Goal: Task Accomplishment & Management: Manage account settings

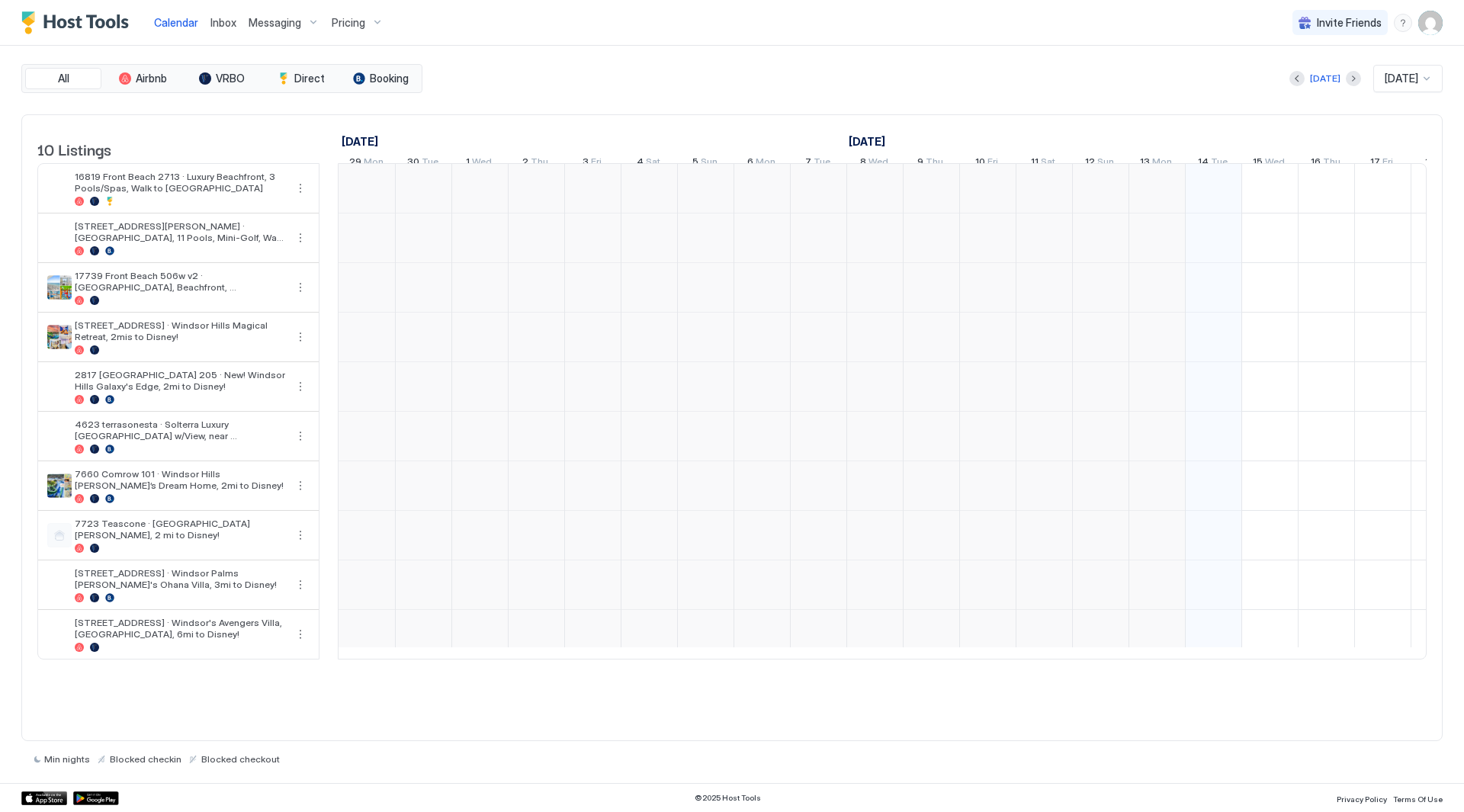
scroll to position [0, 847]
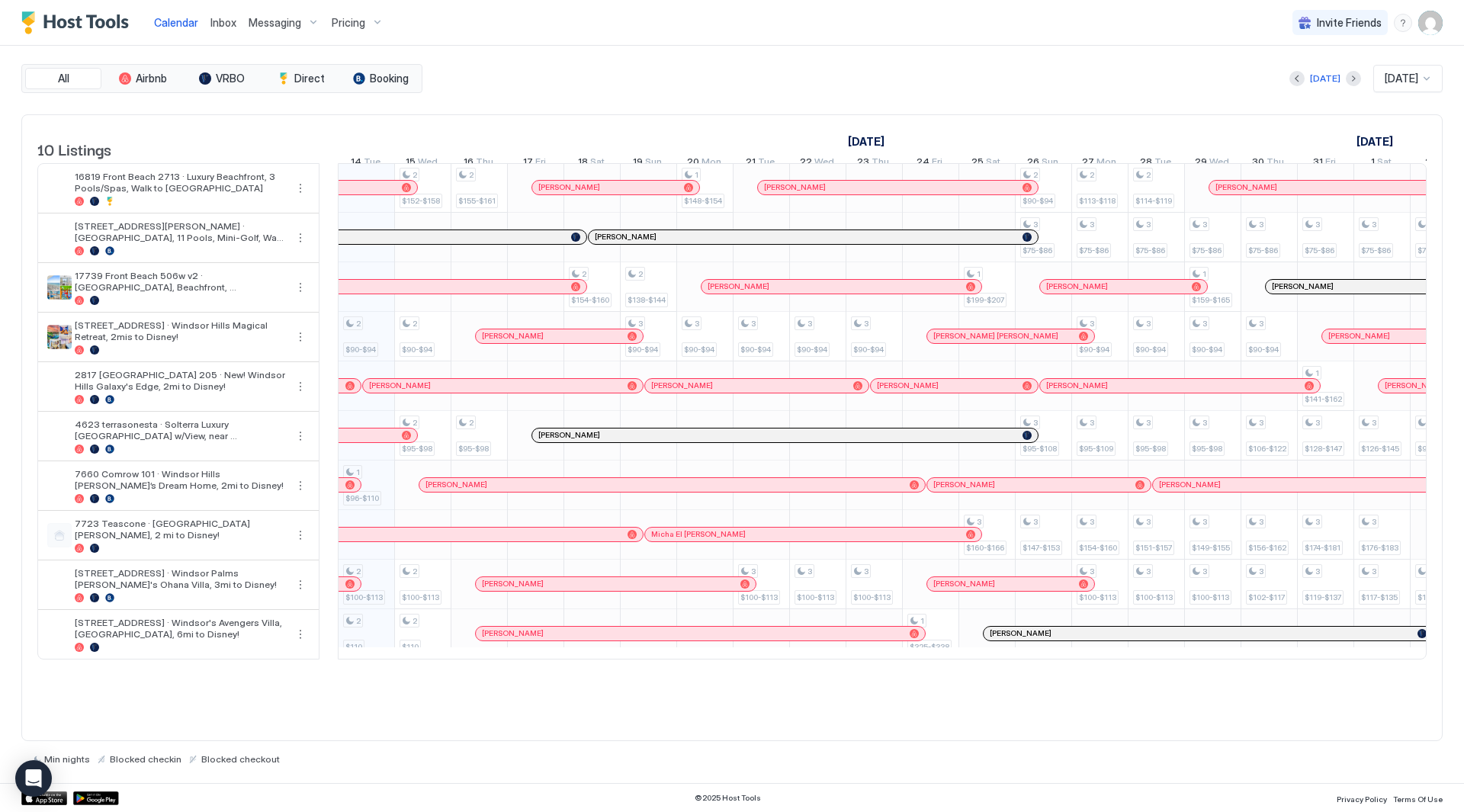
click at [216, 22] on span "Inbox" at bounding box center [223, 22] width 26 height 13
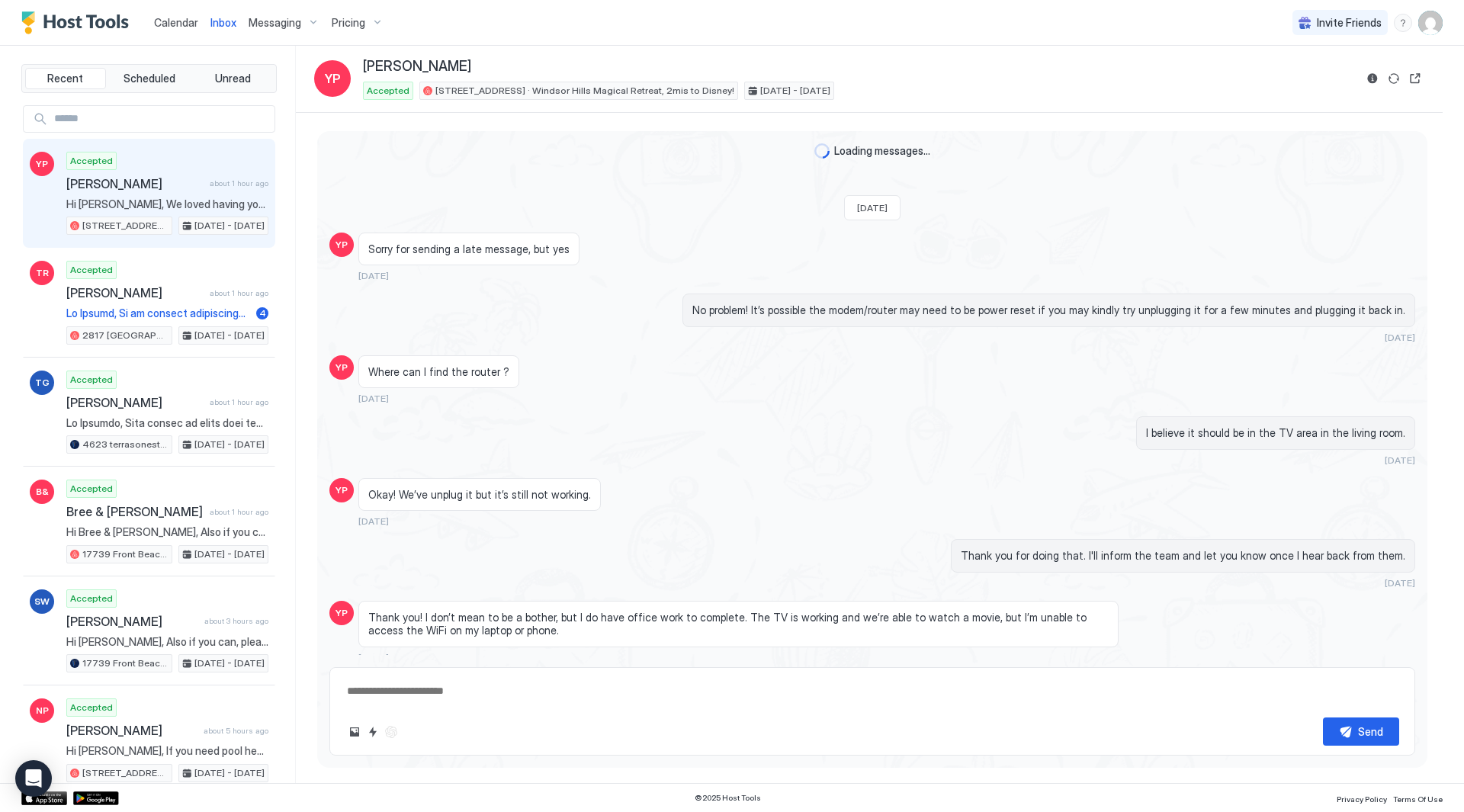
scroll to position [2166, 0]
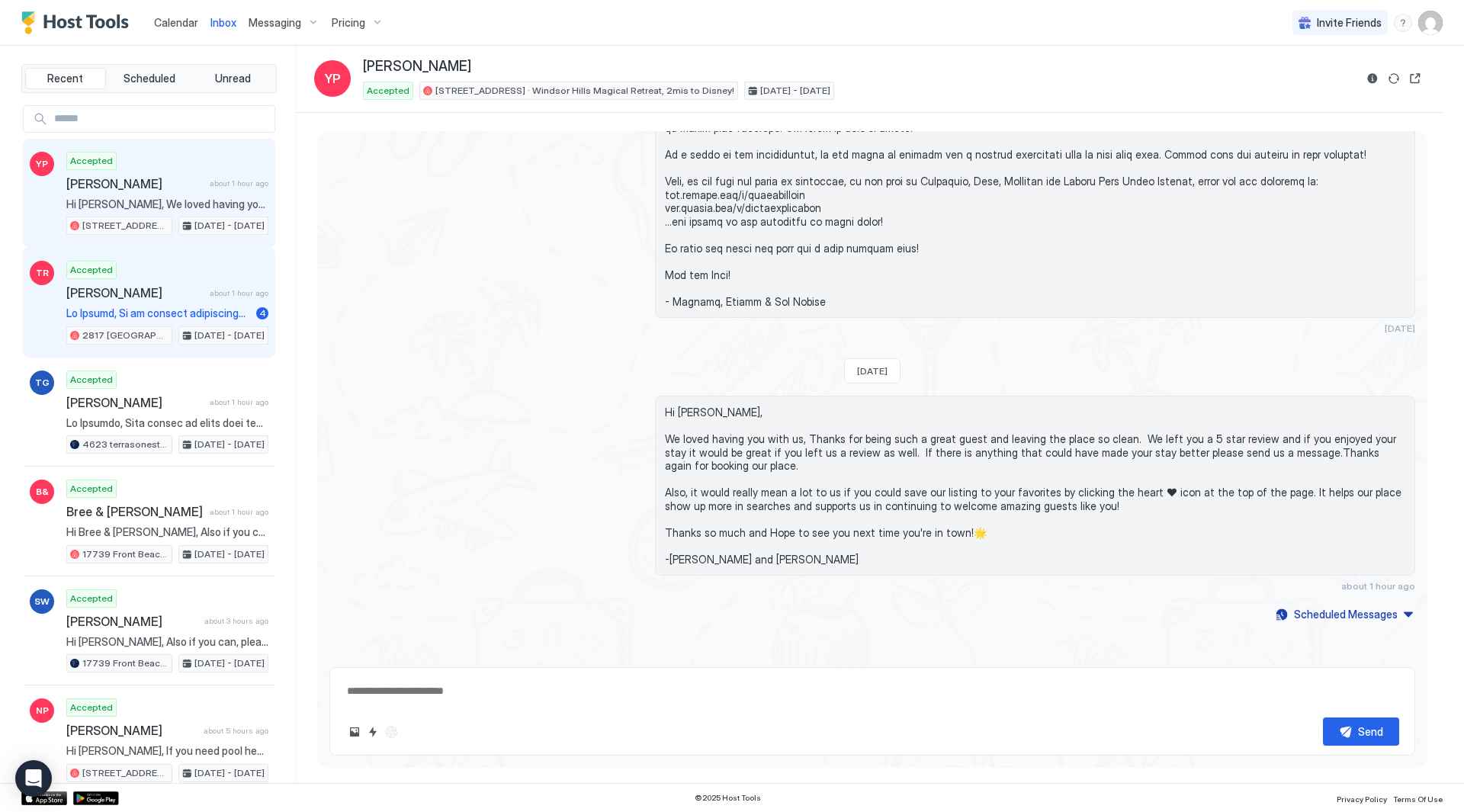
click at [184, 306] on div "Accepted Teresa Roberson about 1 hour ago 4 2817 Almaton 205 · New! Windsor Hil…" at bounding box center [167, 302] width 202 height 84
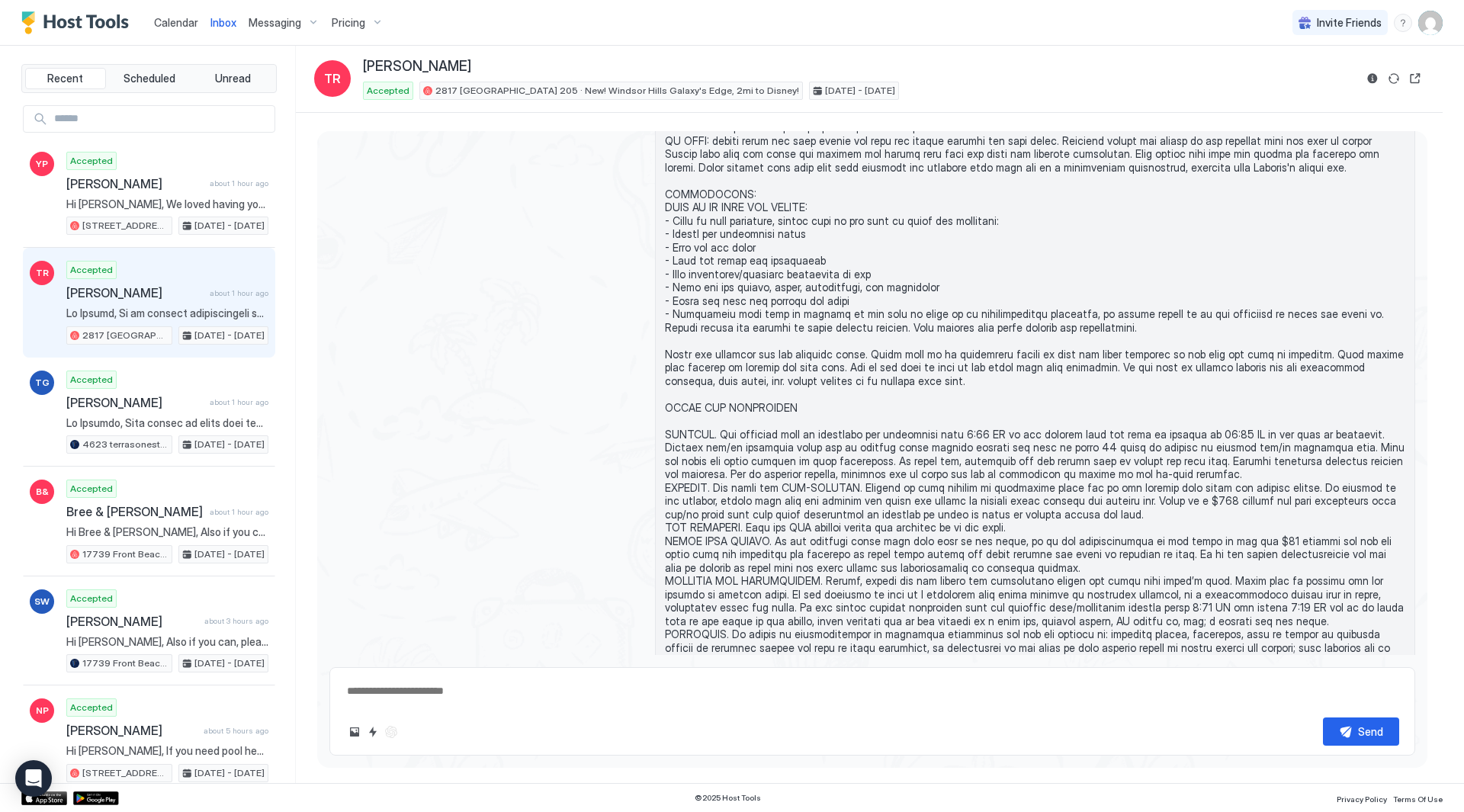
scroll to position [1864, 0]
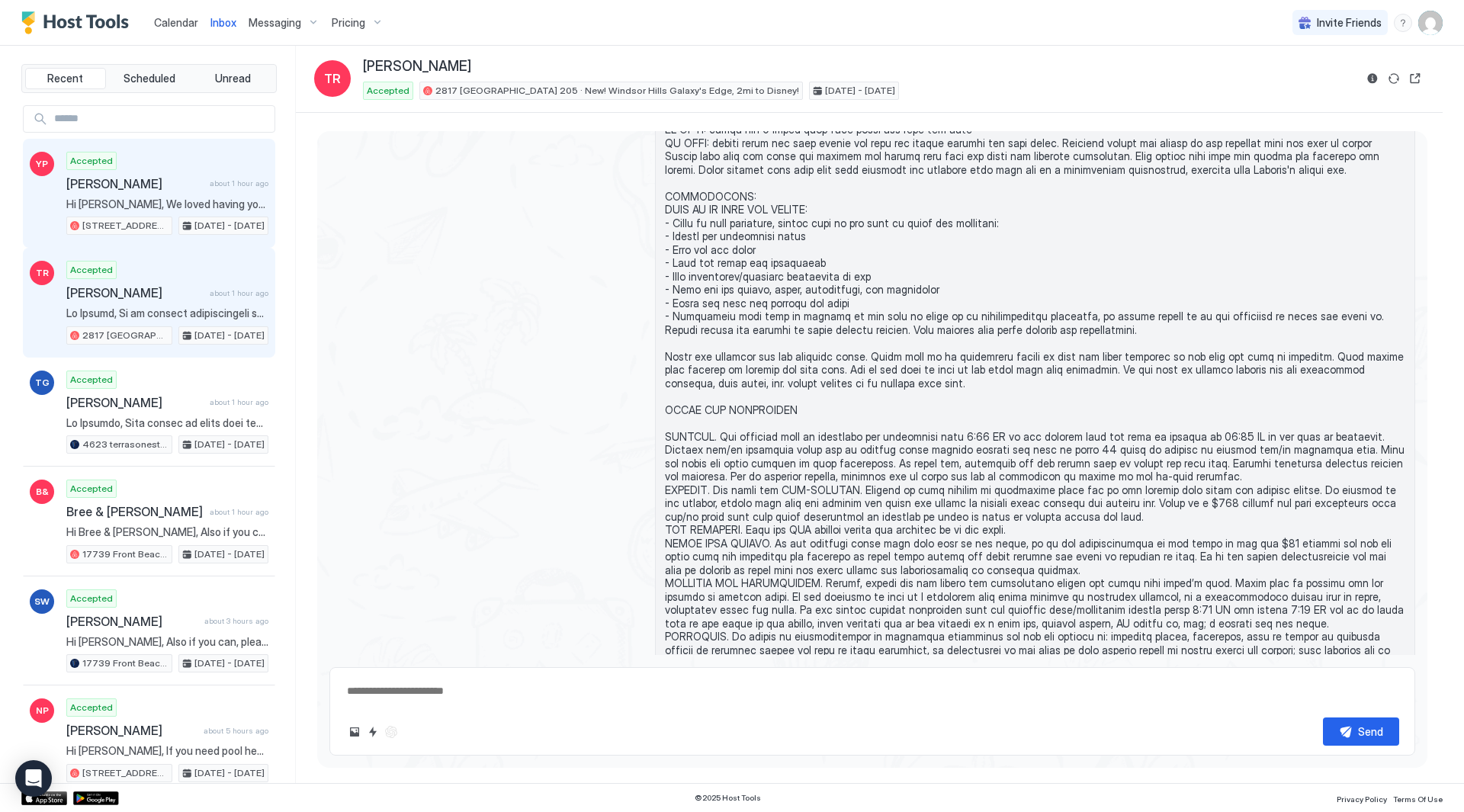
click at [163, 200] on span "Hi [PERSON_NAME], We loved having you with us, Thanks for being such a great gu…" at bounding box center [167, 204] width 202 height 14
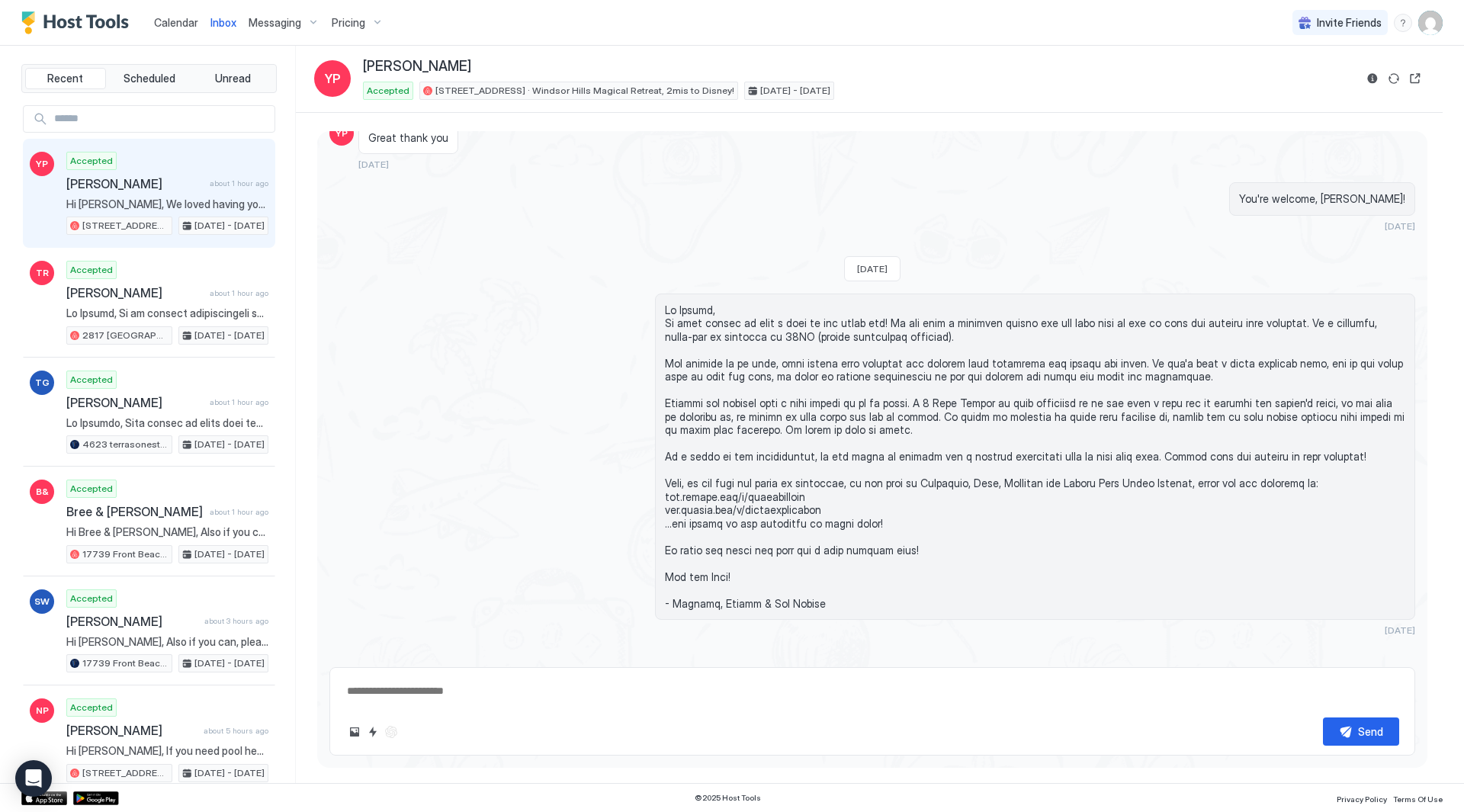
type textarea "*"
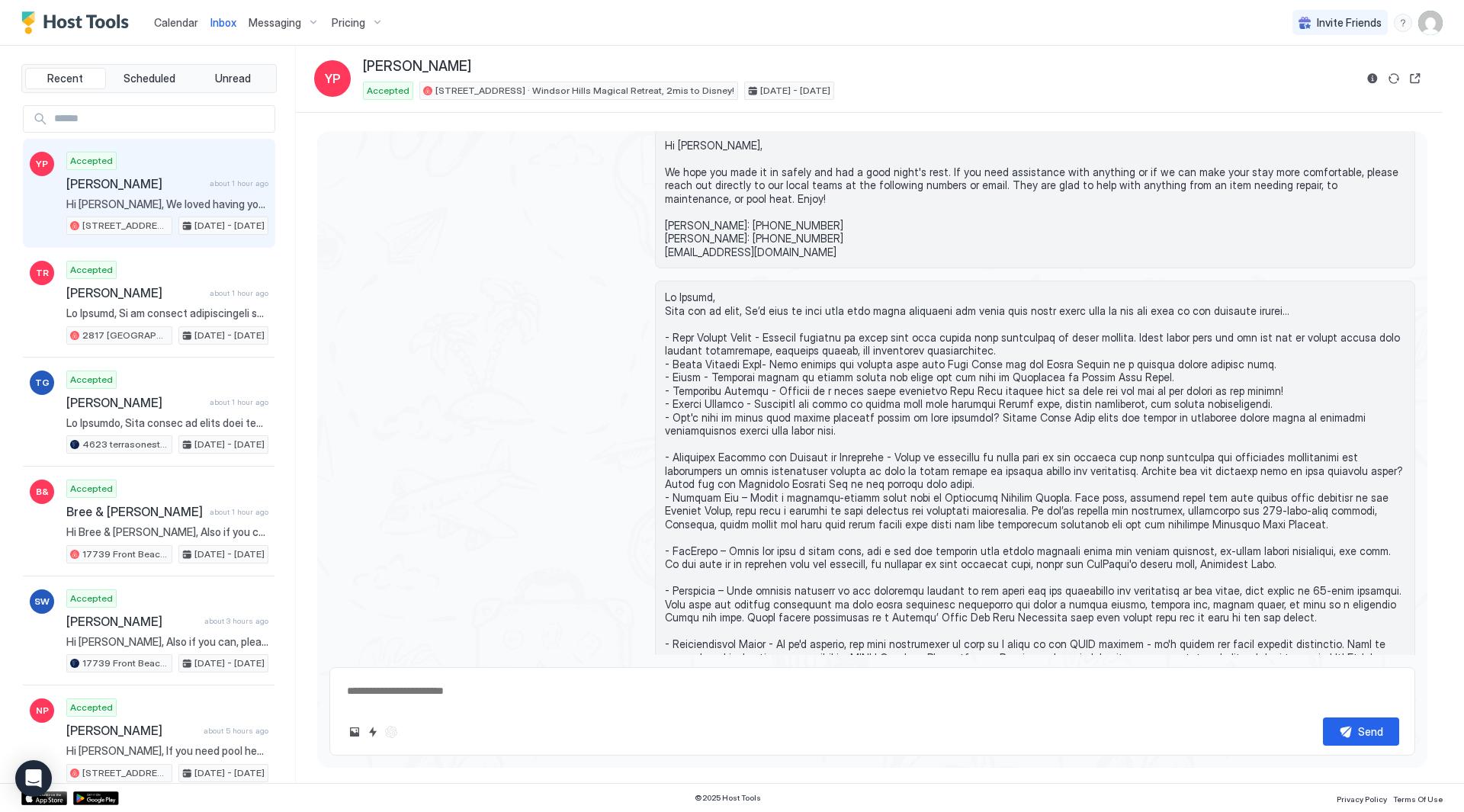
scroll to position [869, 0]
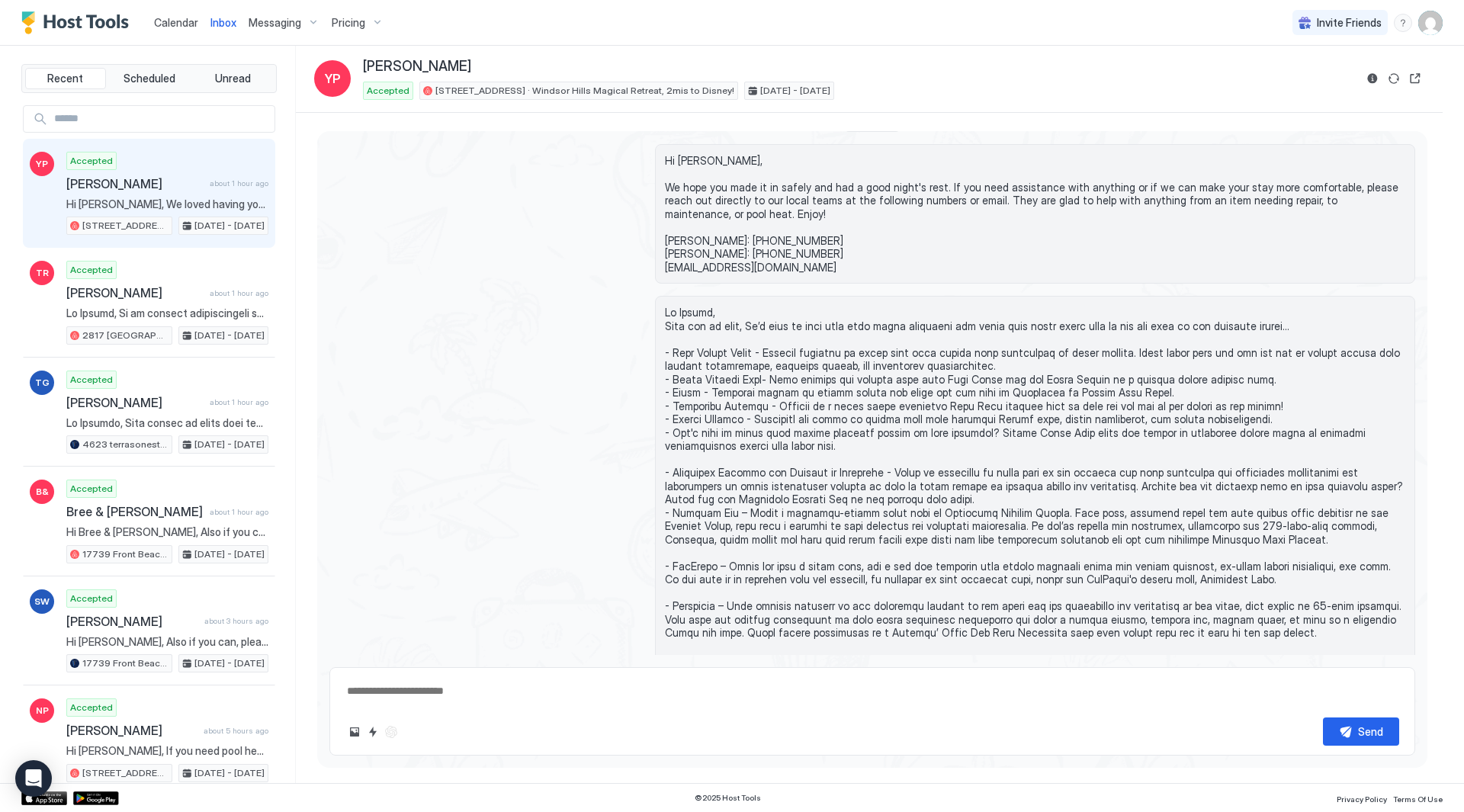
click at [188, 26] on span "Calendar" at bounding box center [175, 22] width 44 height 13
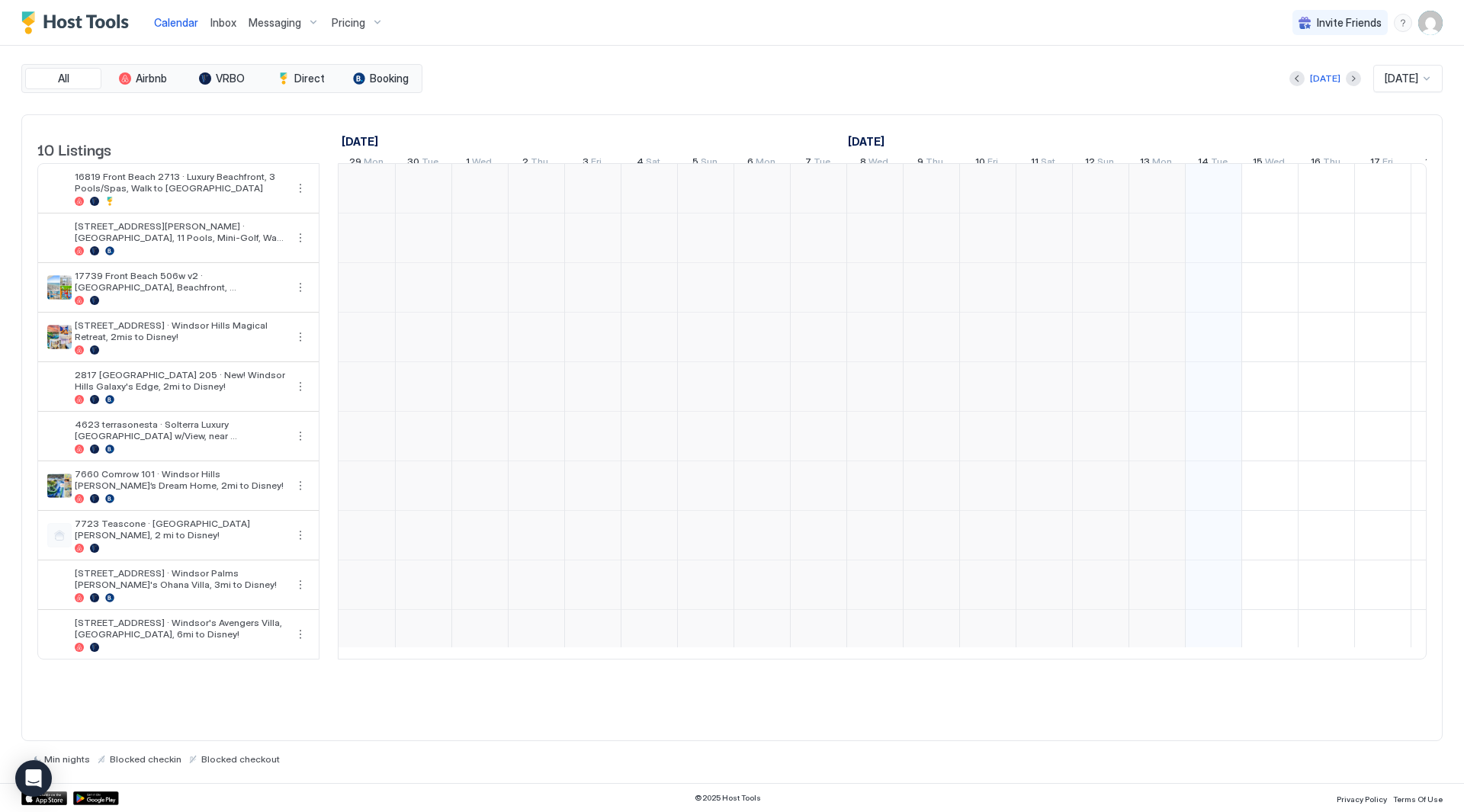
scroll to position [0, 847]
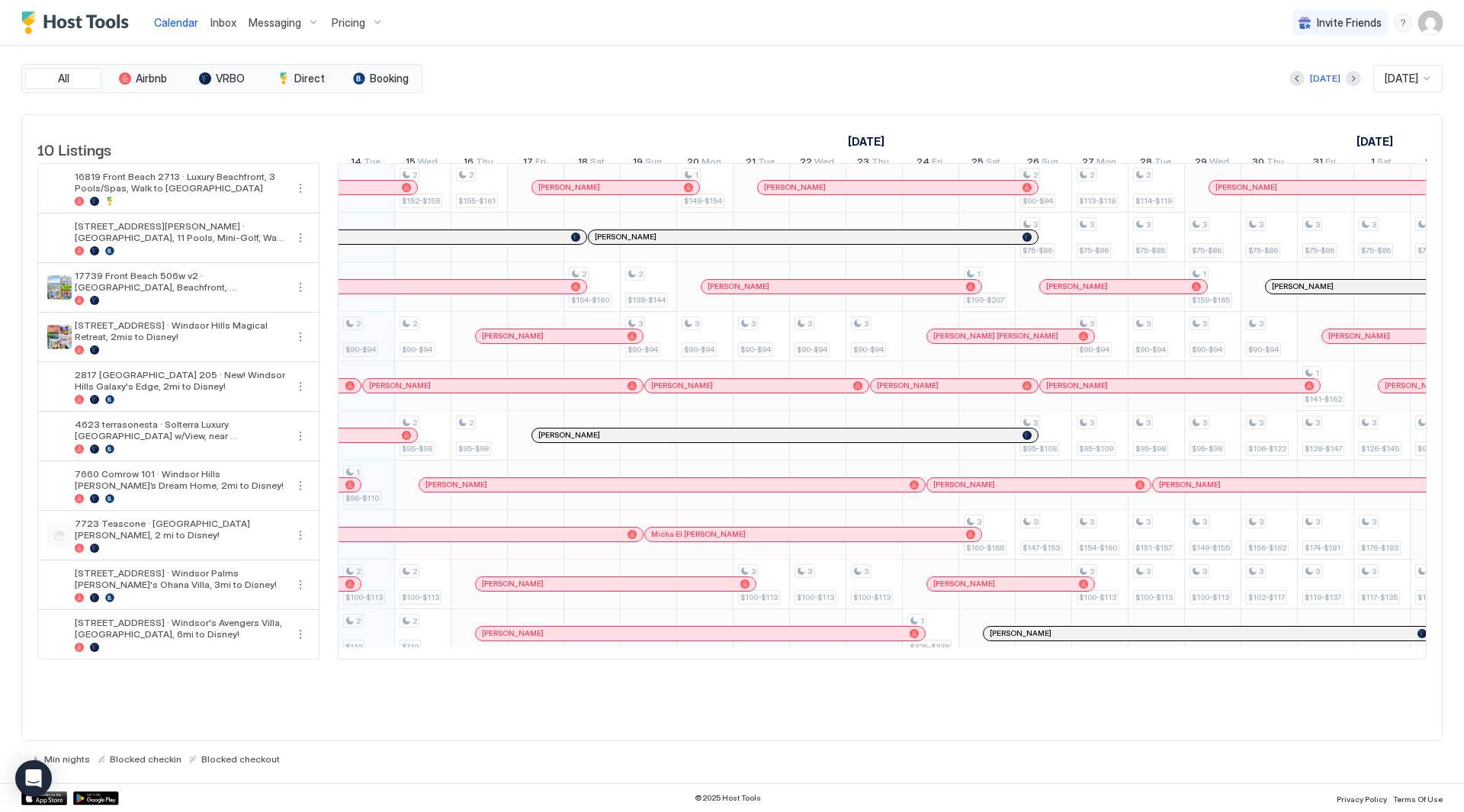
click at [353, 29] on div "Pricing" at bounding box center [358, 22] width 64 height 26
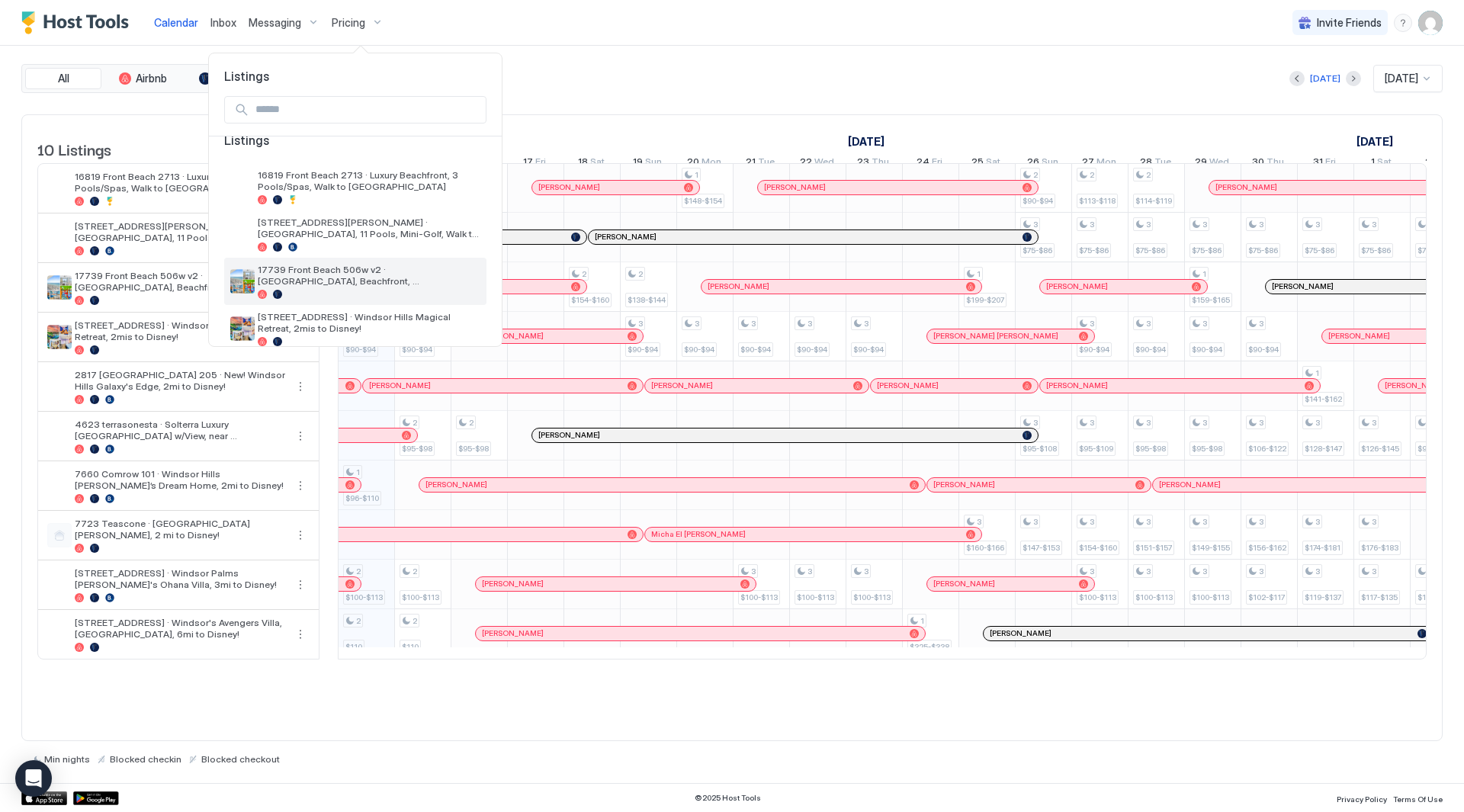
scroll to position [0, 0]
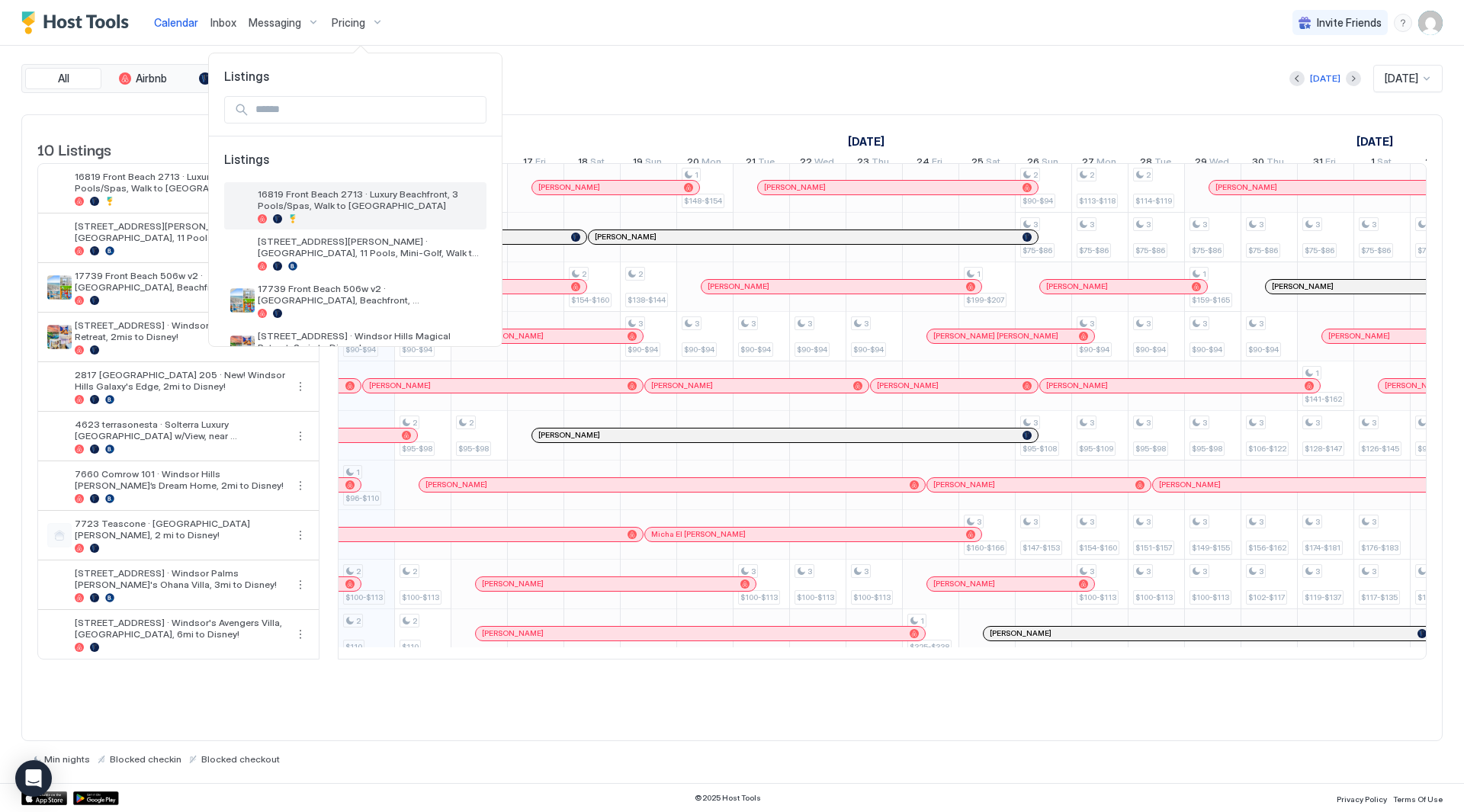
click at [355, 213] on div "16819 Front Beach 2713 · Luxury Beachfront, 3 Pools/Spas, Walk to [GEOGRAPHIC_D…" at bounding box center [368, 206] width 222 height 35
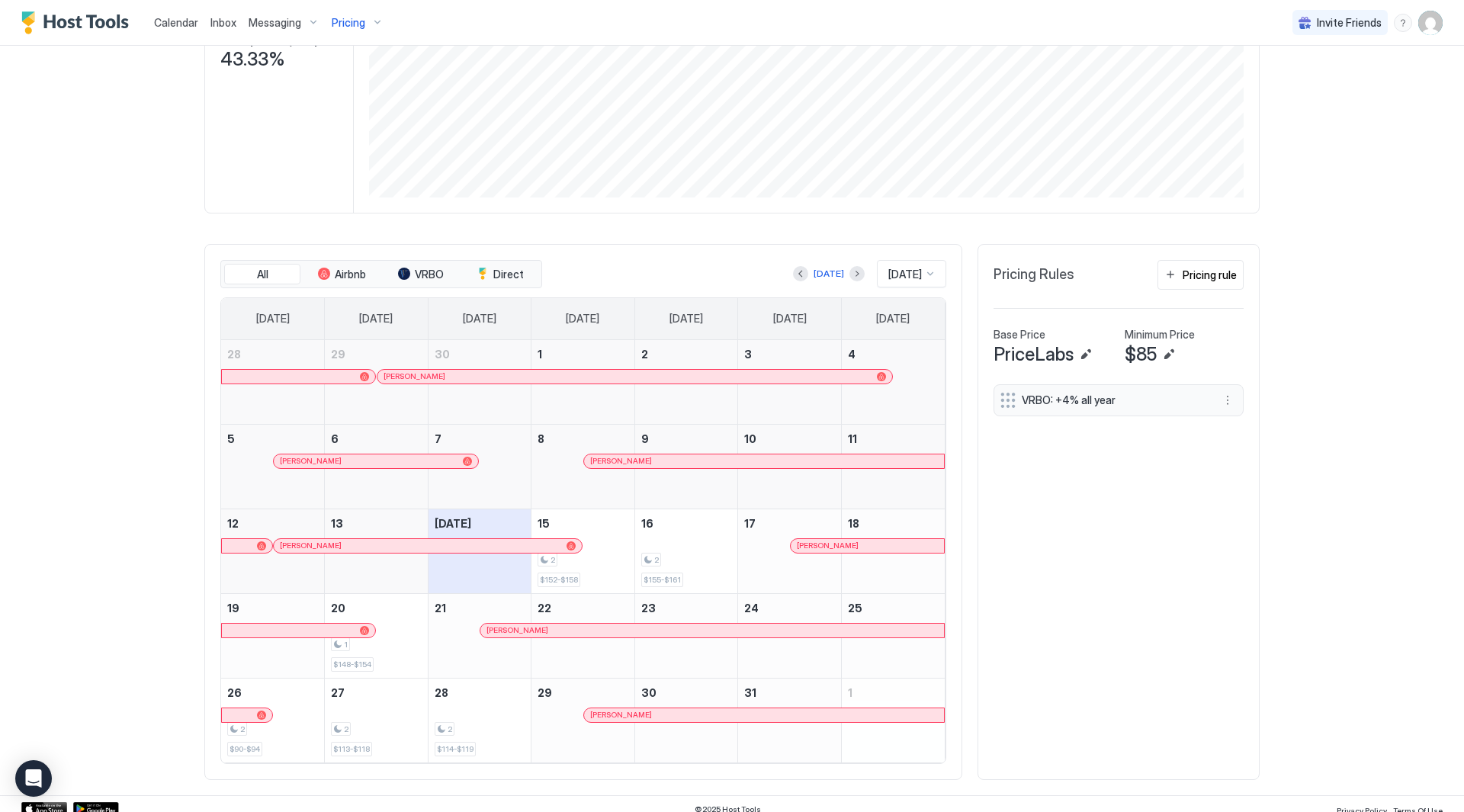
scroll to position [278, 0]
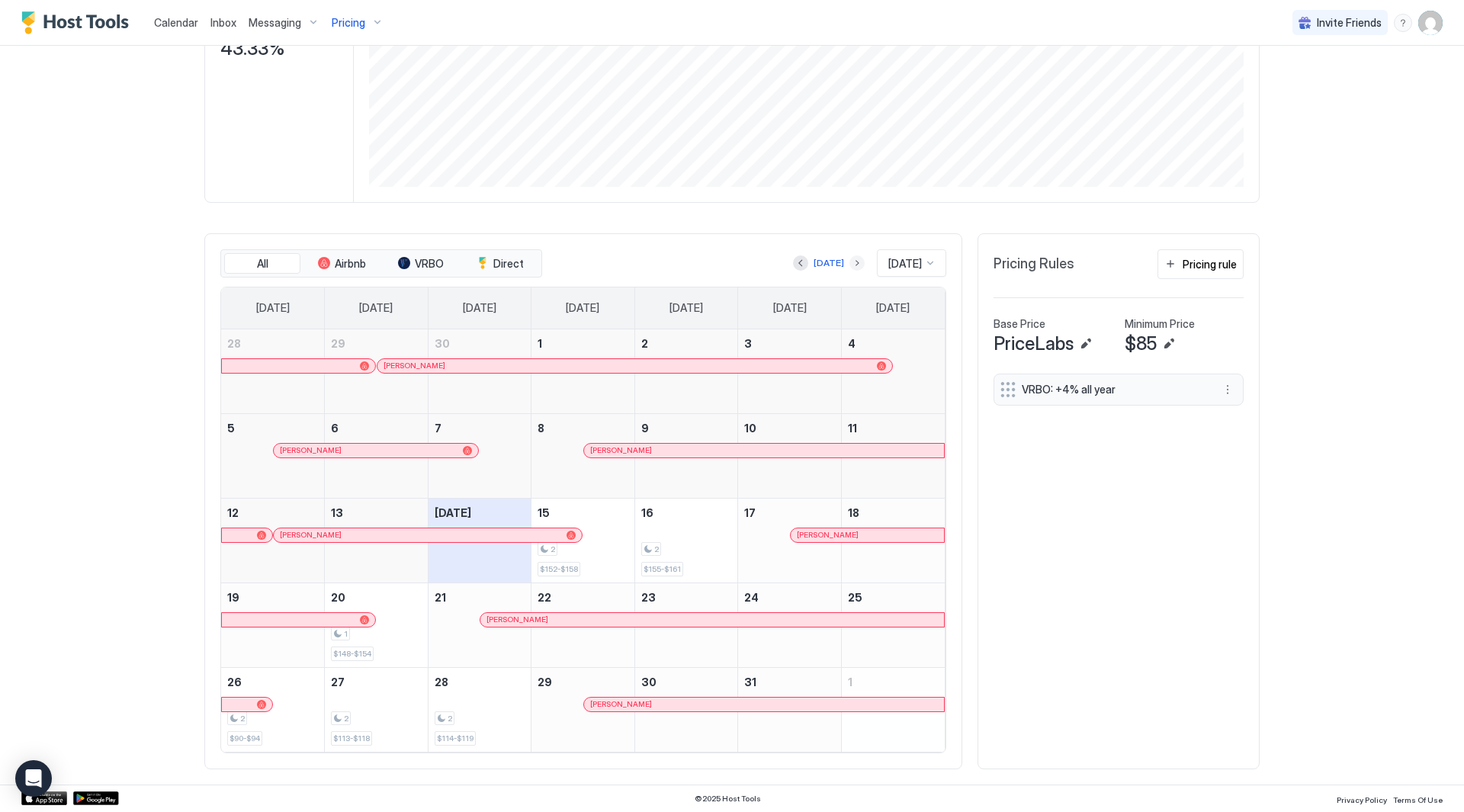
click at [850, 257] on button "Next month" at bounding box center [857, 263] width 15 height 15
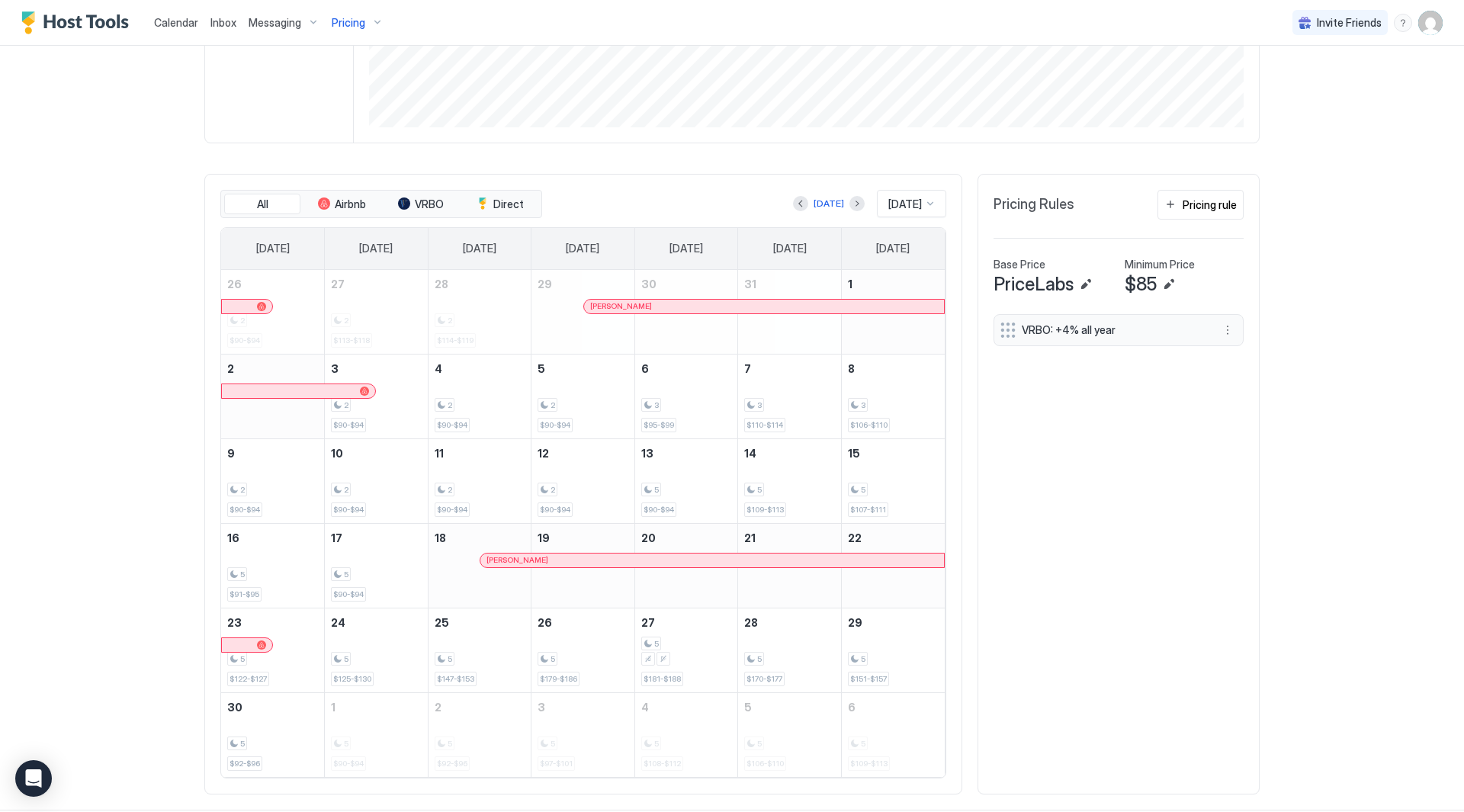
scroll to position [355, 0]
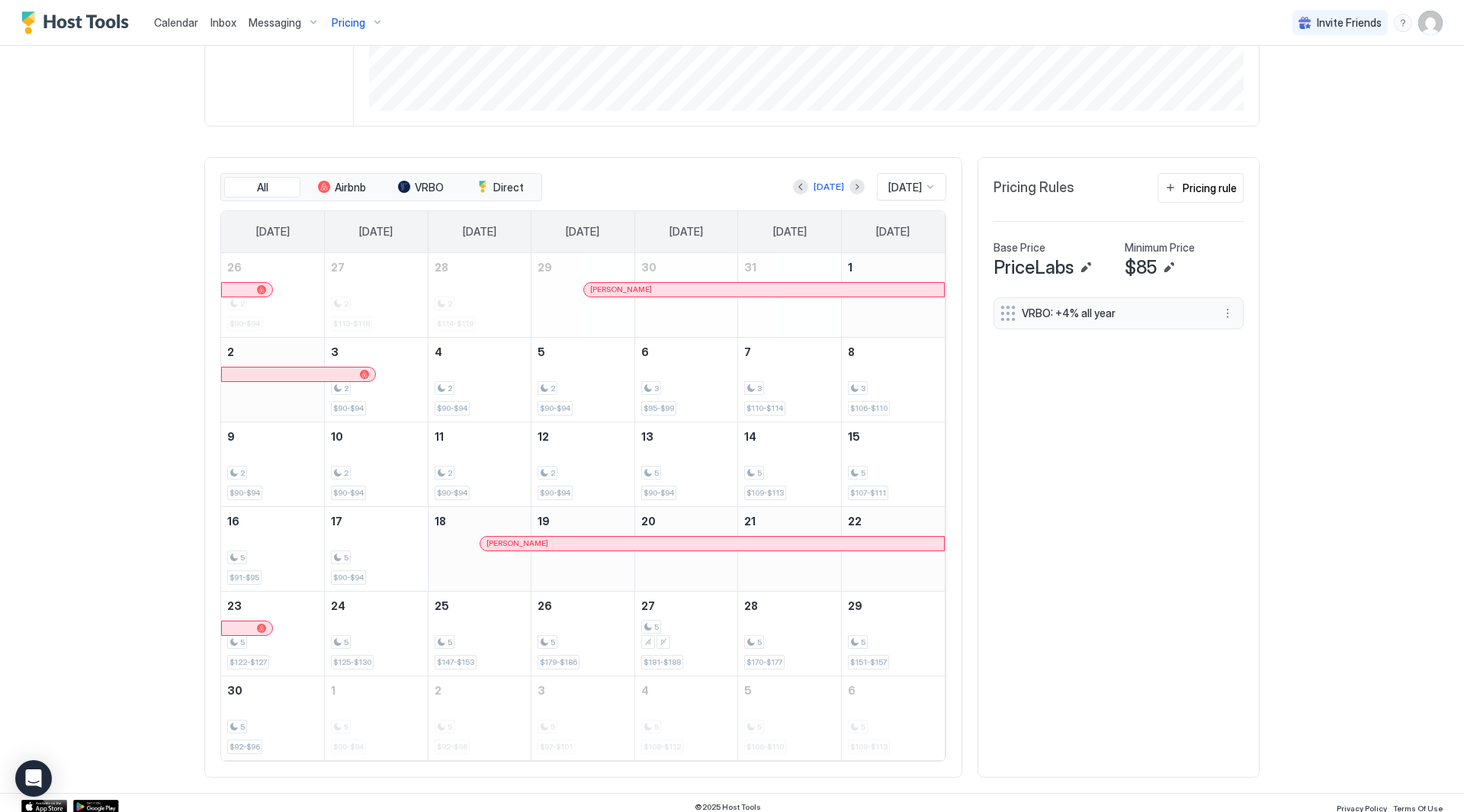
click at [831, 184] on div "[DATE]" at bounding box center [829, 186] width 72 height 18
click at [850, 184] on button "Next month" at bounding box center [857, 186] width 15 height 15
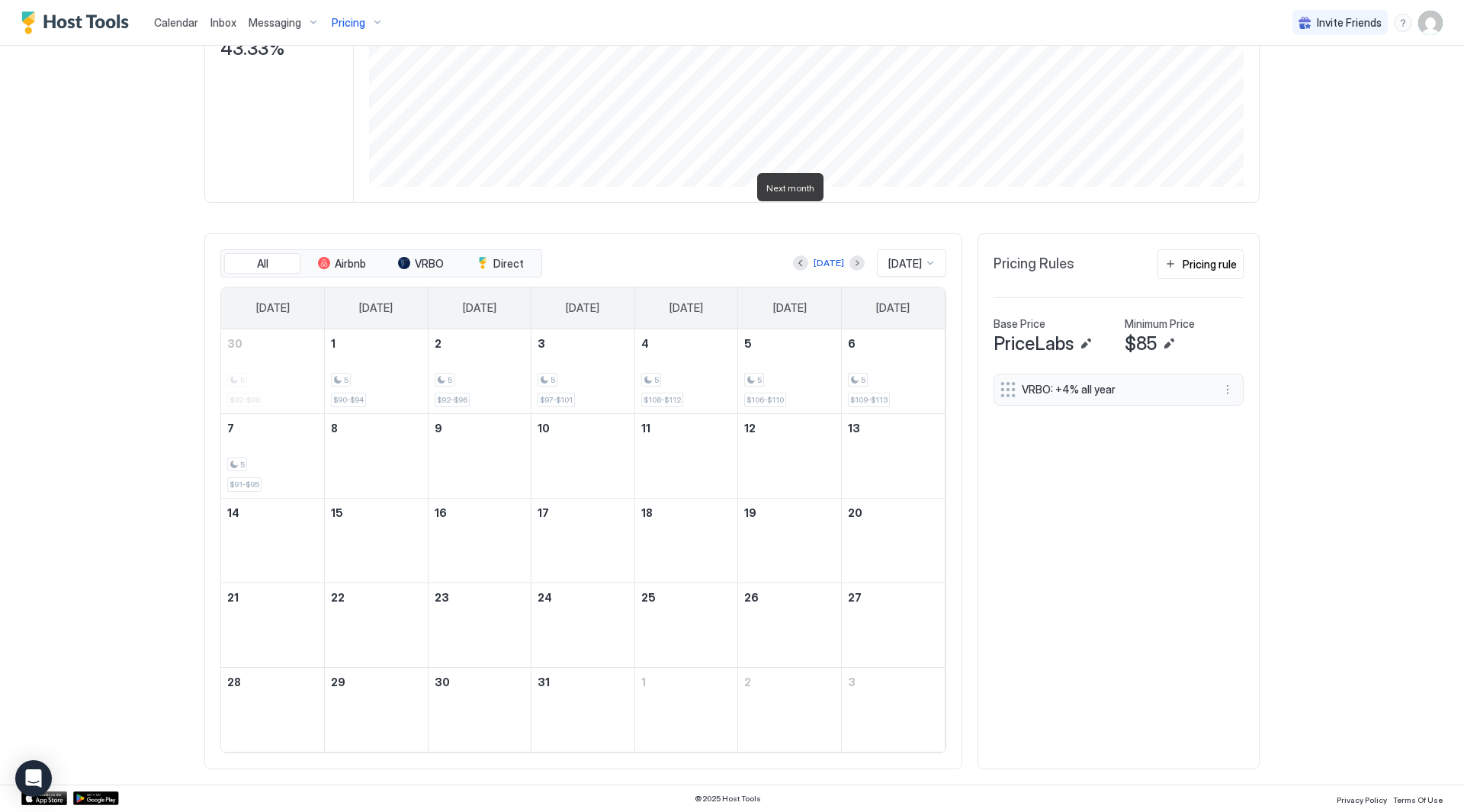
scroll to position [278, 0]
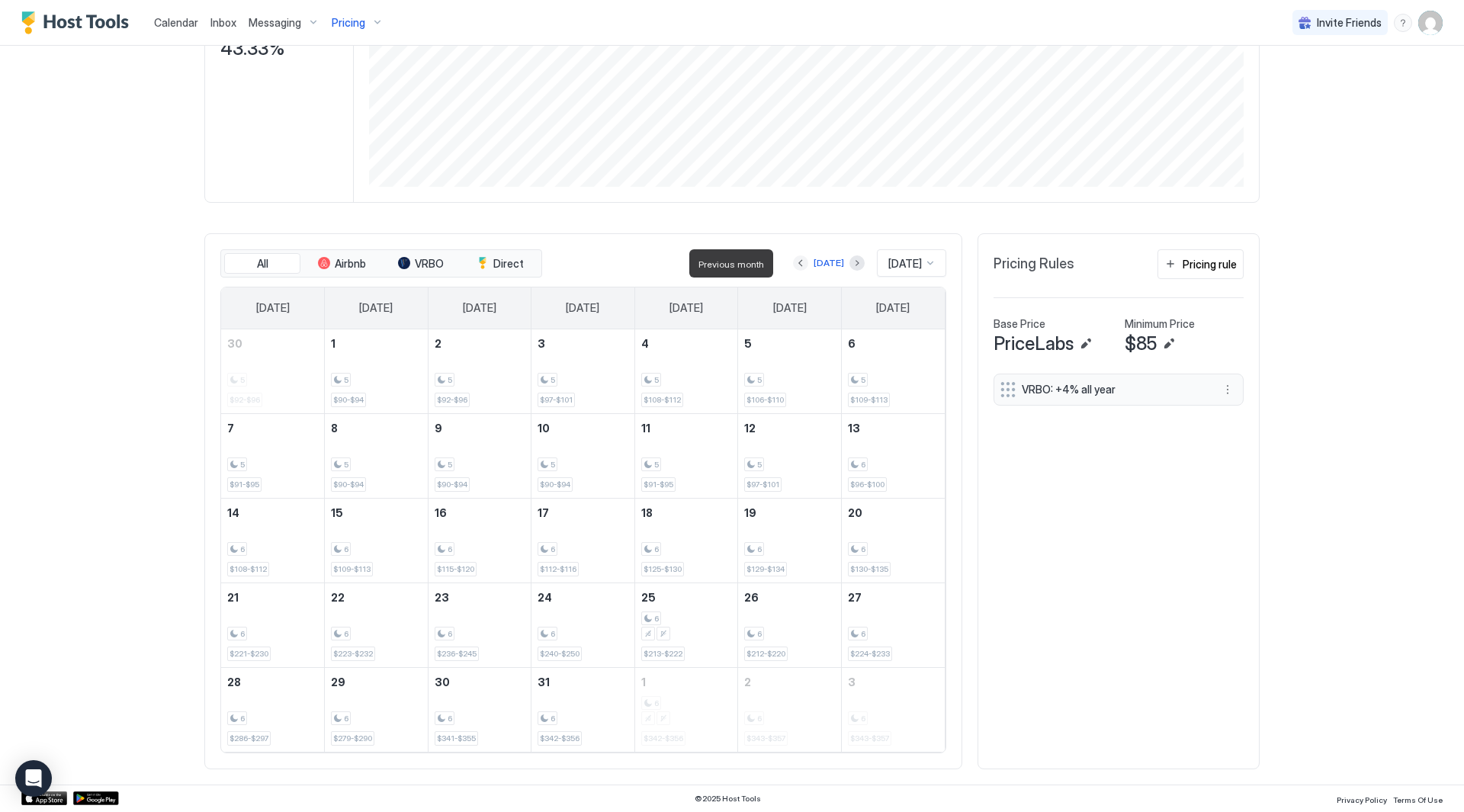
click at [793, 267] on button "Previous month" at bounding box center [800, 263] width 15 height 15
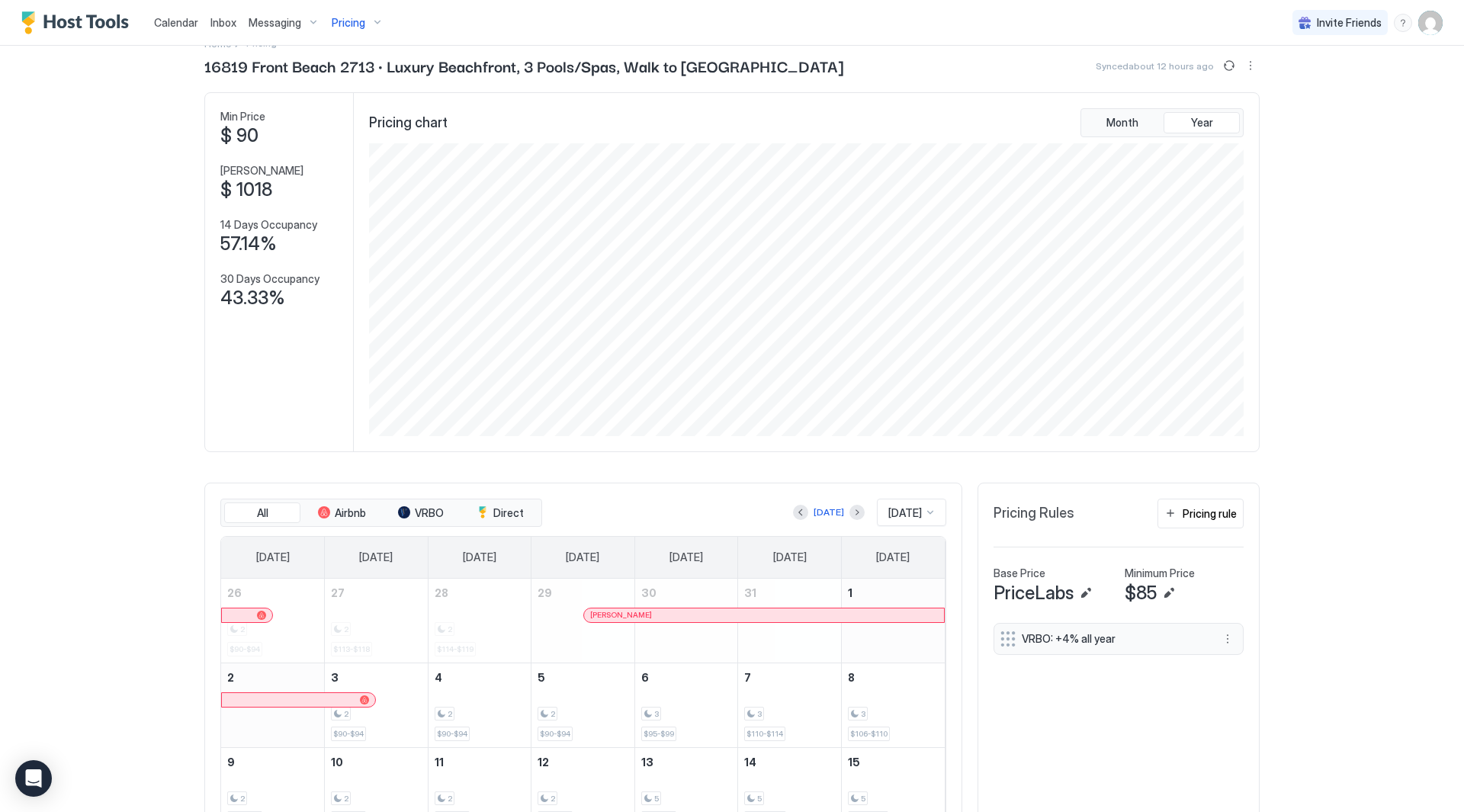
scroll to position [0, 0]
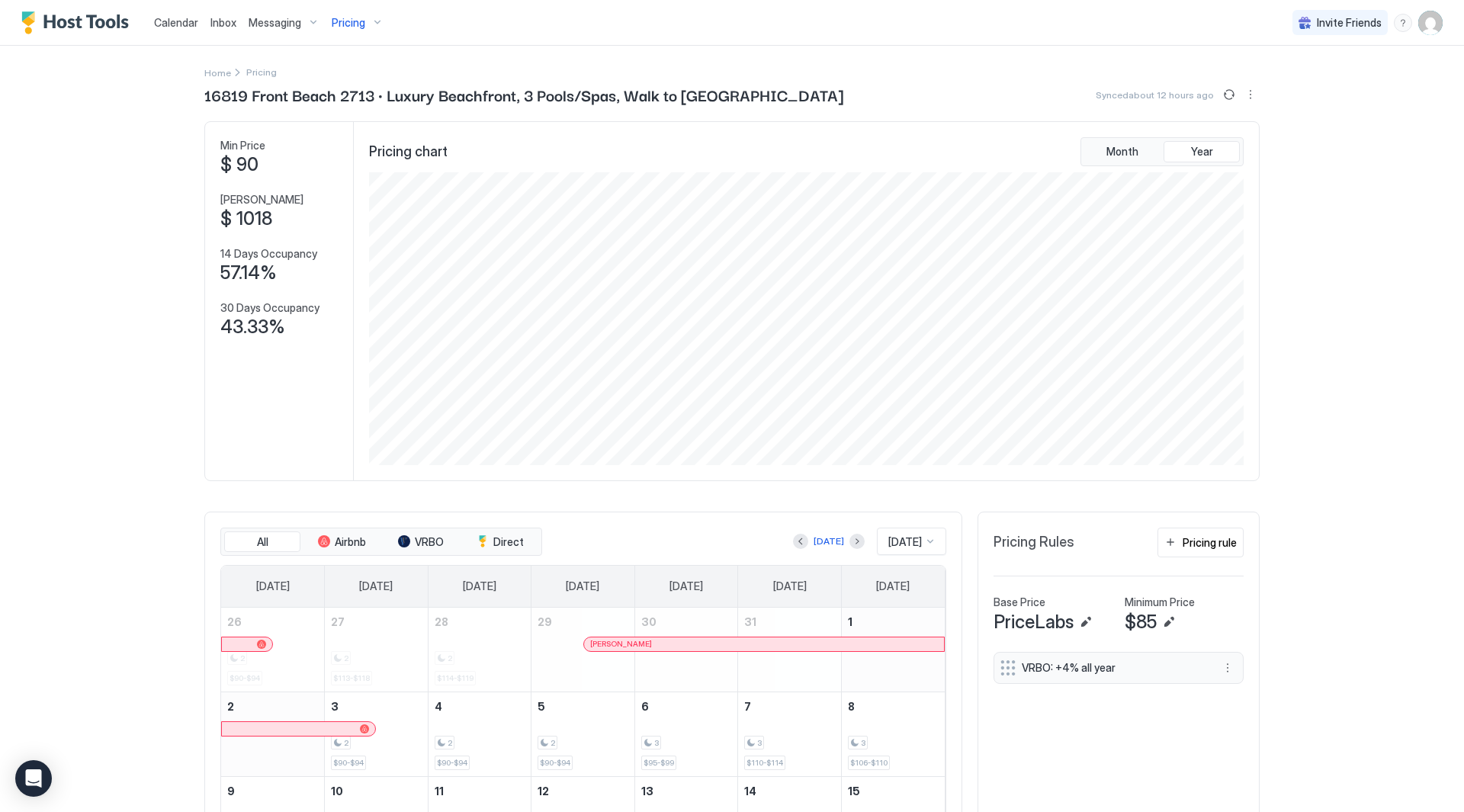
click at [380, 20] on div "Pricing" at bounding box center [358, 22] width 64 height 26
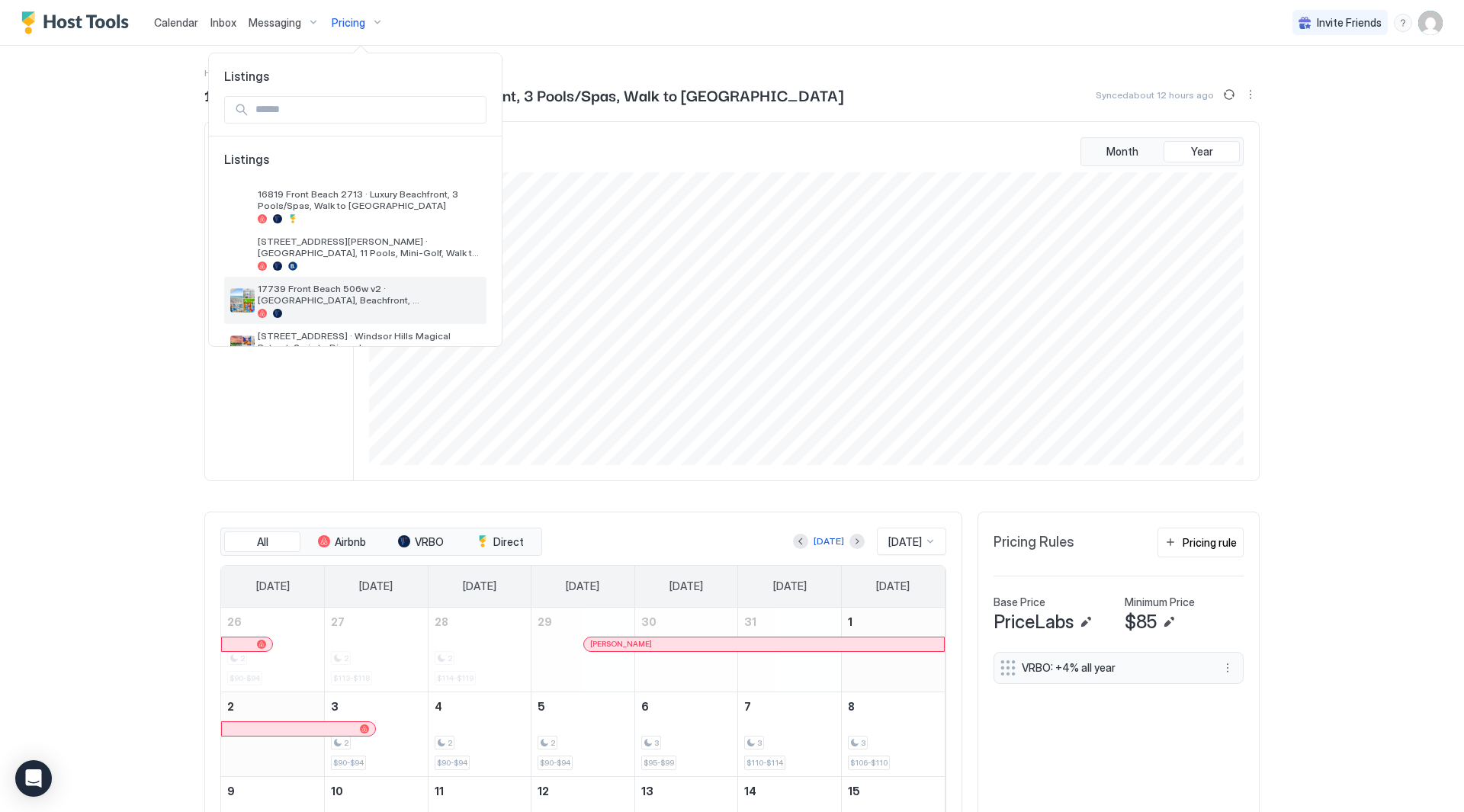
click at [323, 279] on div "17739 Front Beach 506w v2 · [GEOGRAPHIC_DATA], Beachfront, [GEOGRAPHIC_DATA], […" at bounding box center [355, 300] width 262 height 47
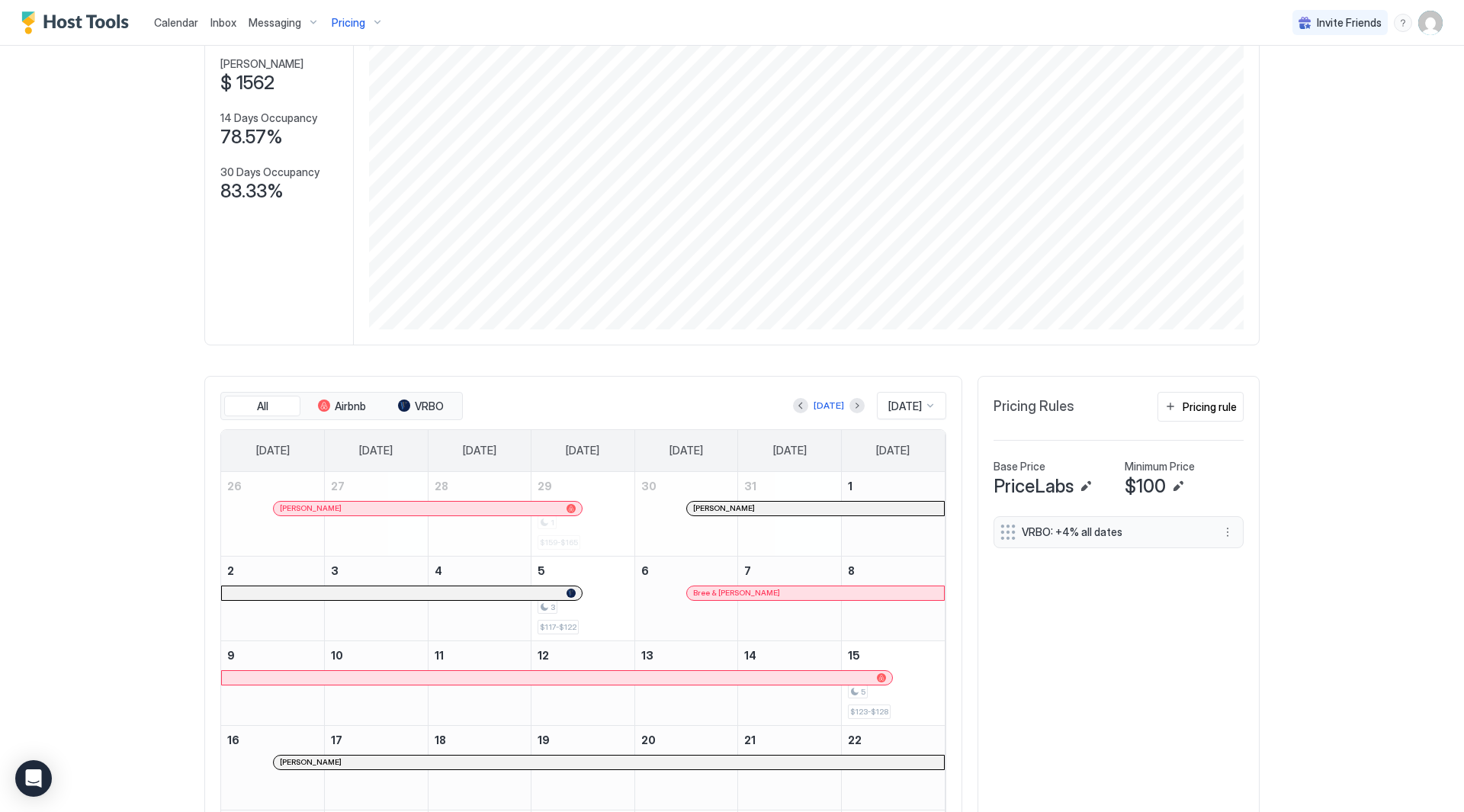
scroll to position [229, 0]
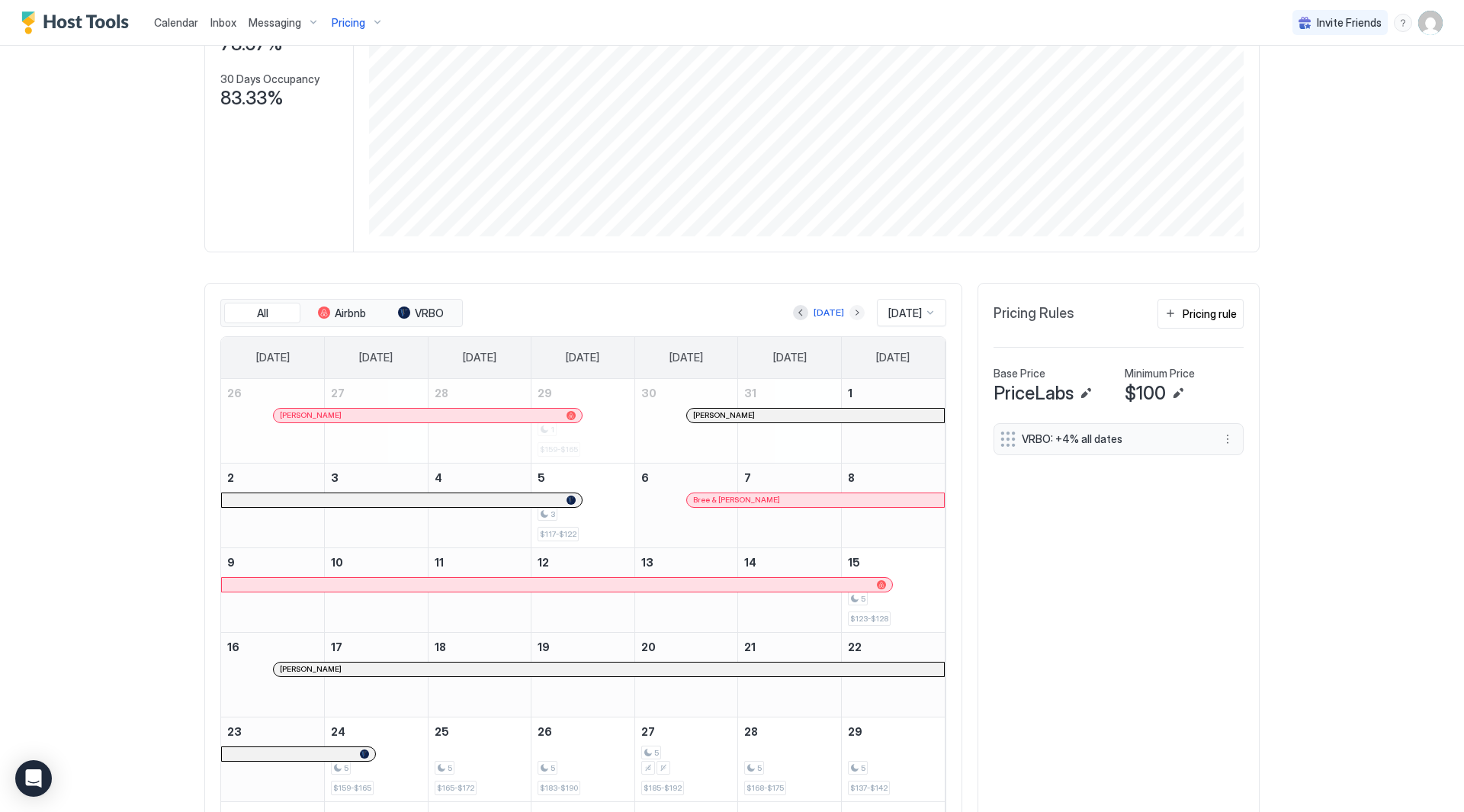
click at [850, 306] on button "Next month" at bounding box center [857, 312] width 15 height 15
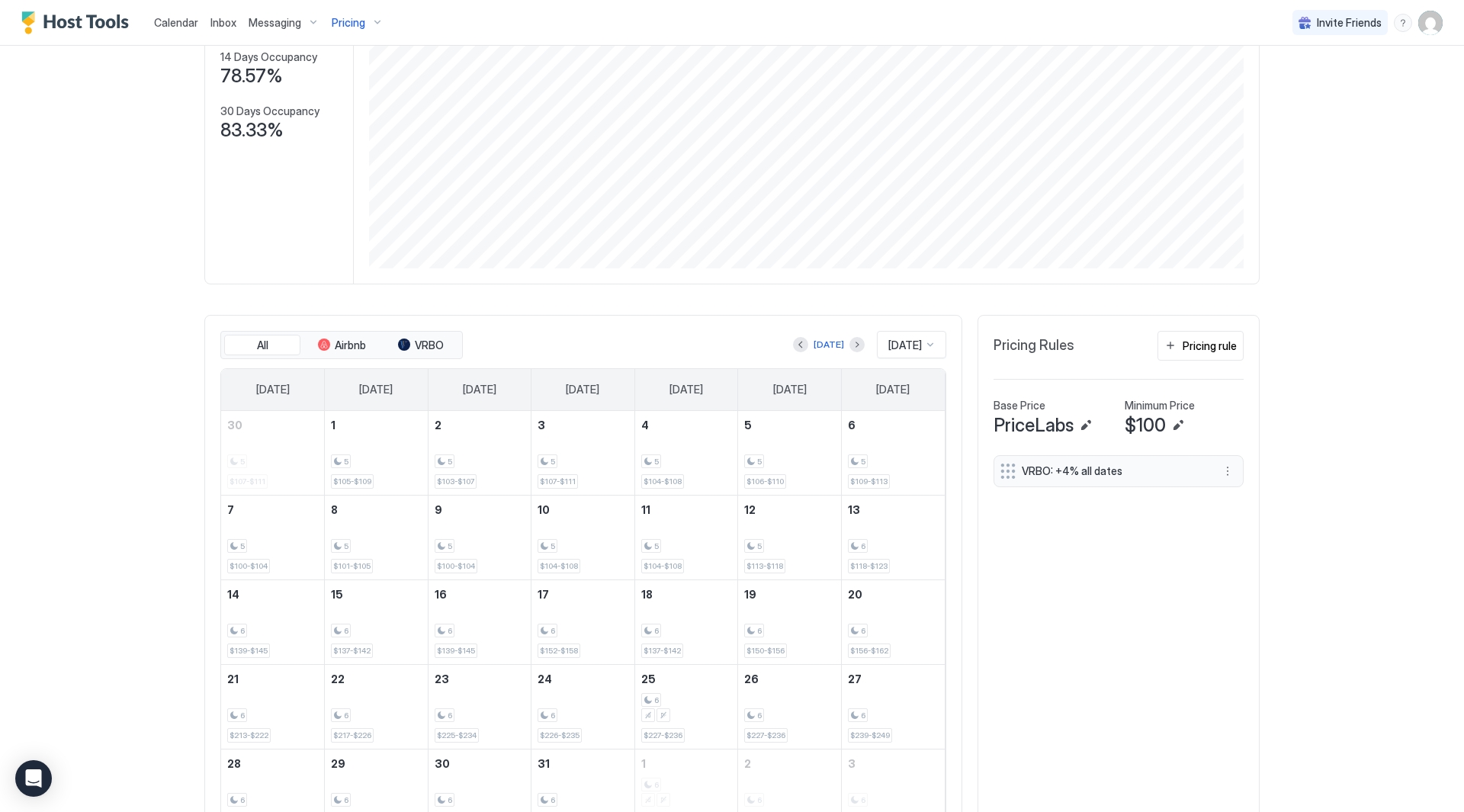
scroll to position [126, 0]
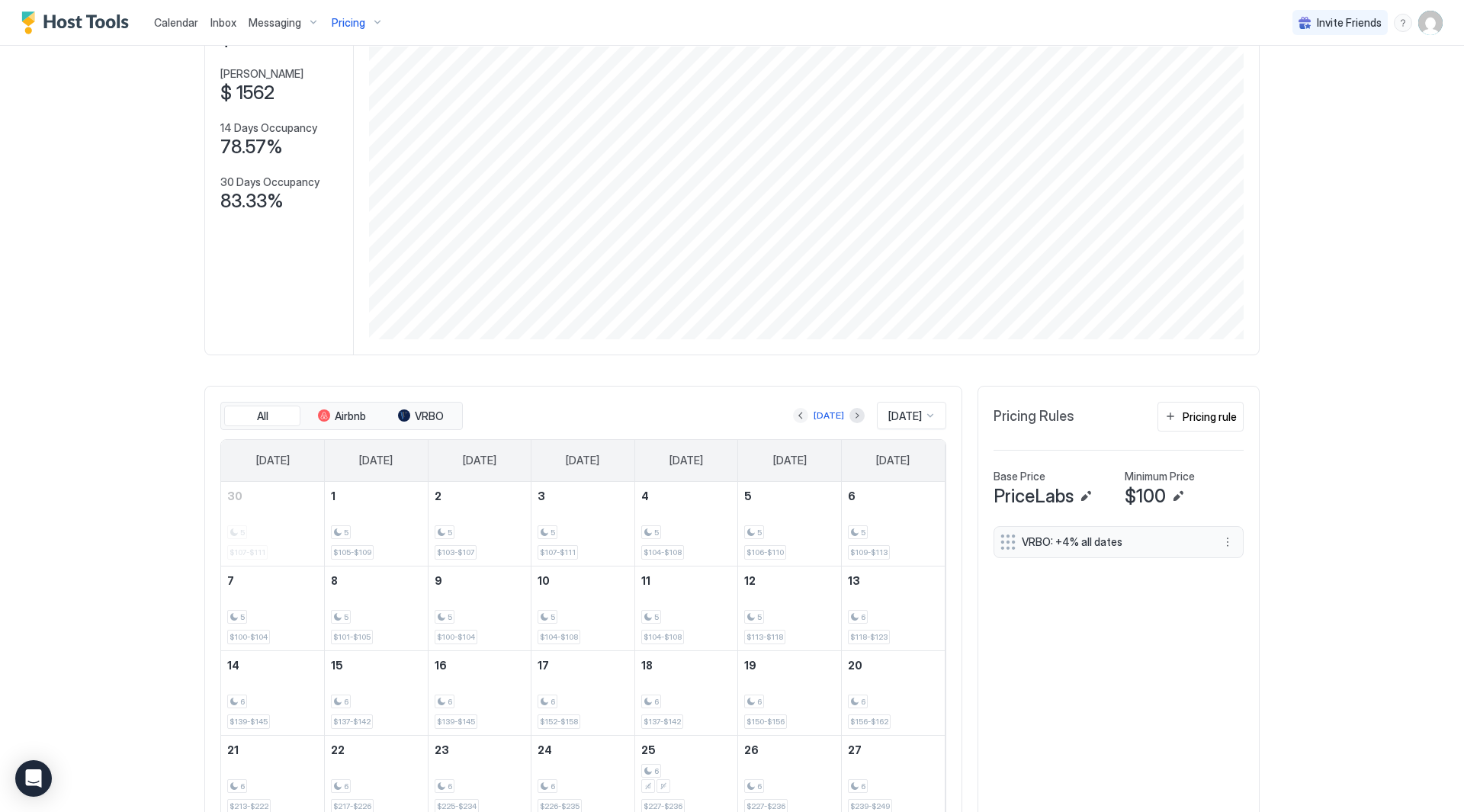
click at [793, 414] on button "Previous month" at bounding box center [800, 415] width 15 height 15
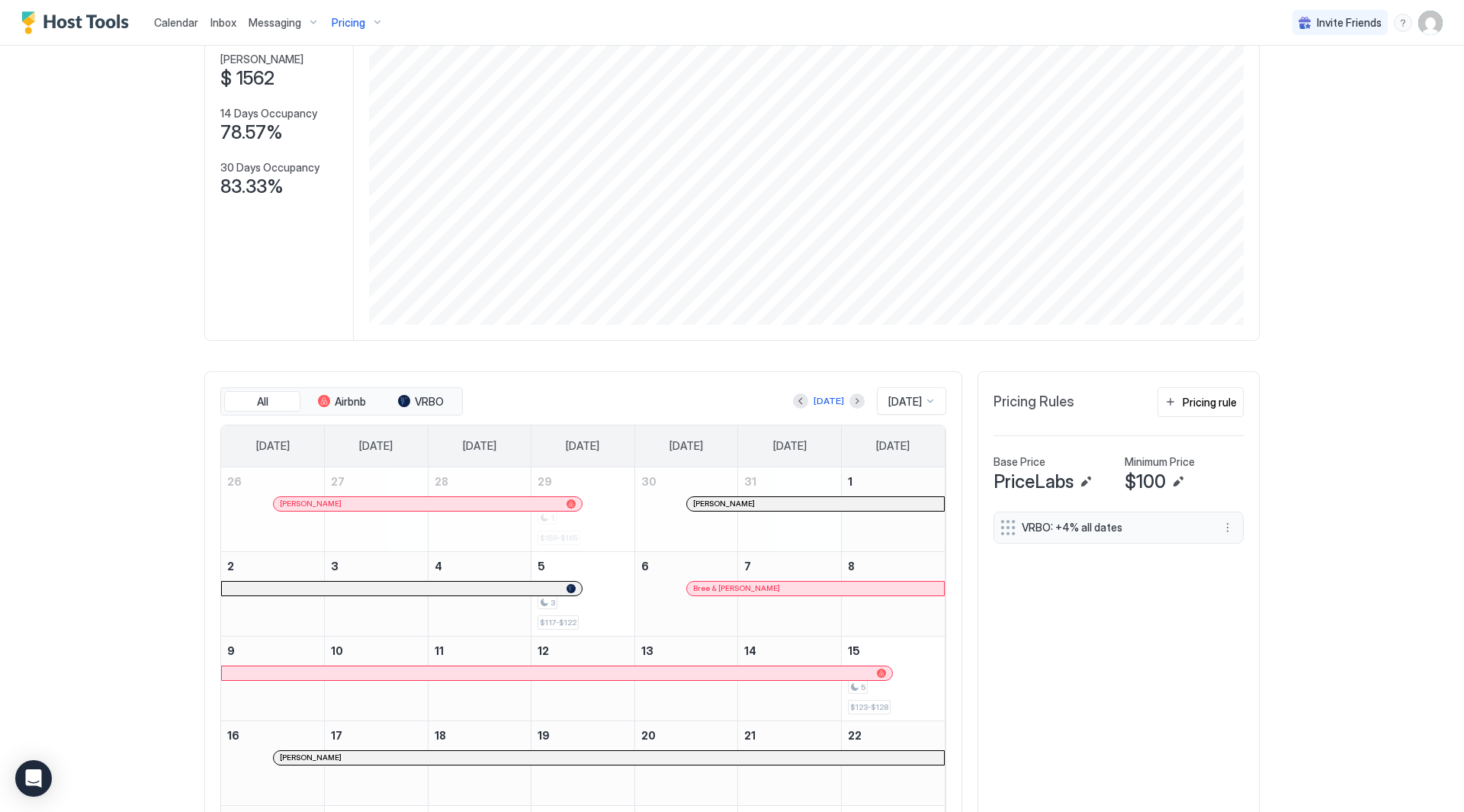
scroll to position [134, 0]
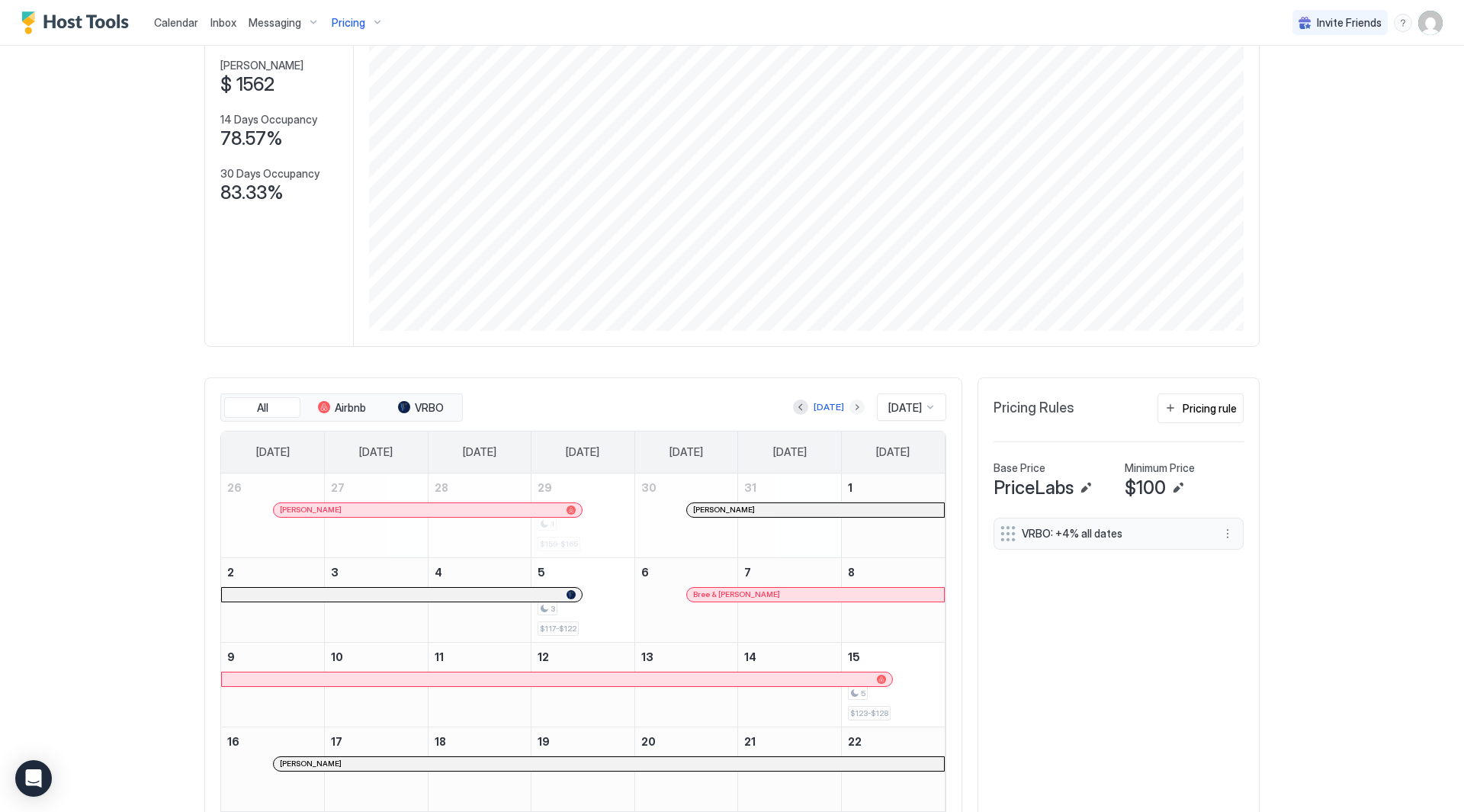
click at [850, 408] on button "Next month" at bounding box center [857, 406] width 15 height 15
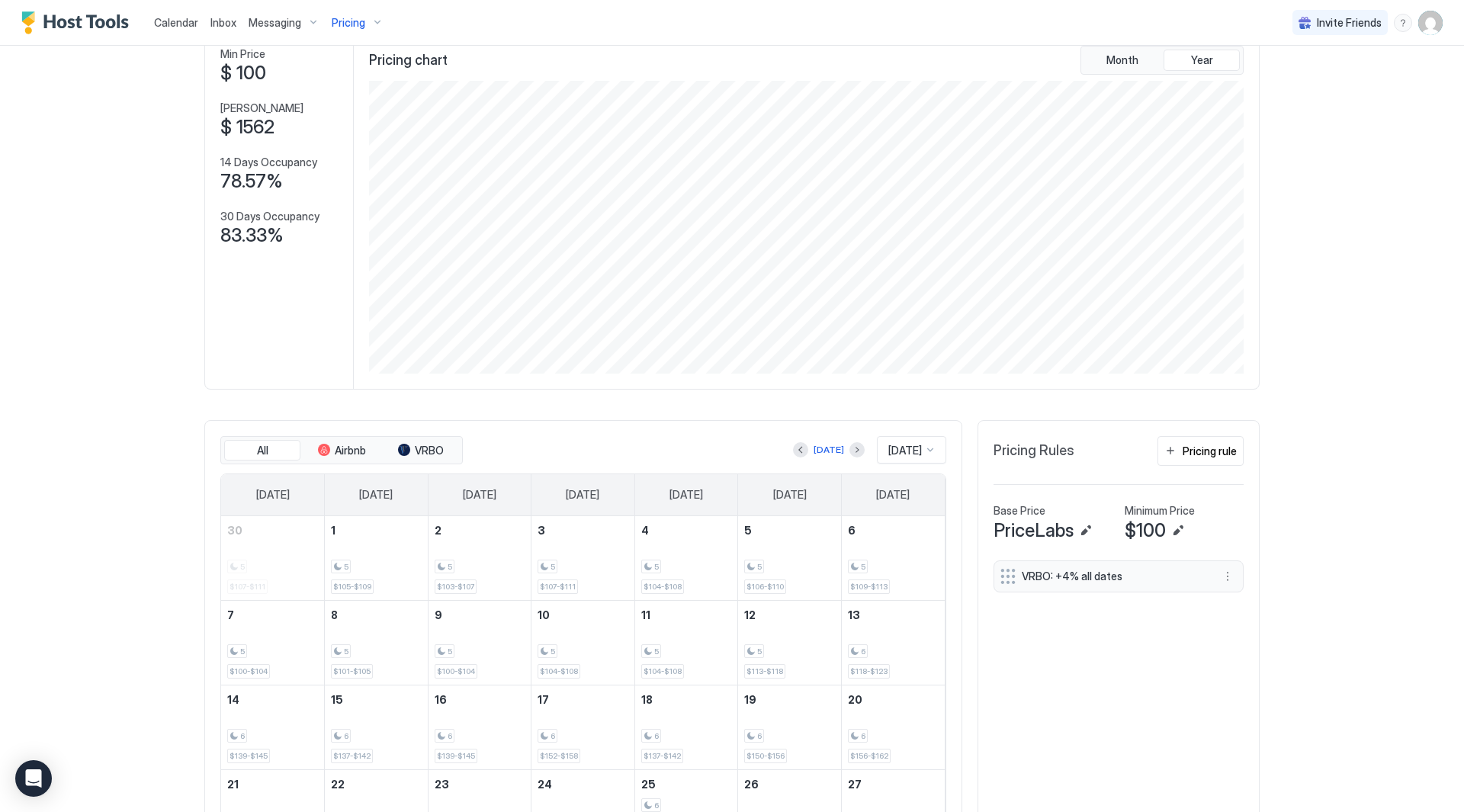
scroll to position [0, 0]
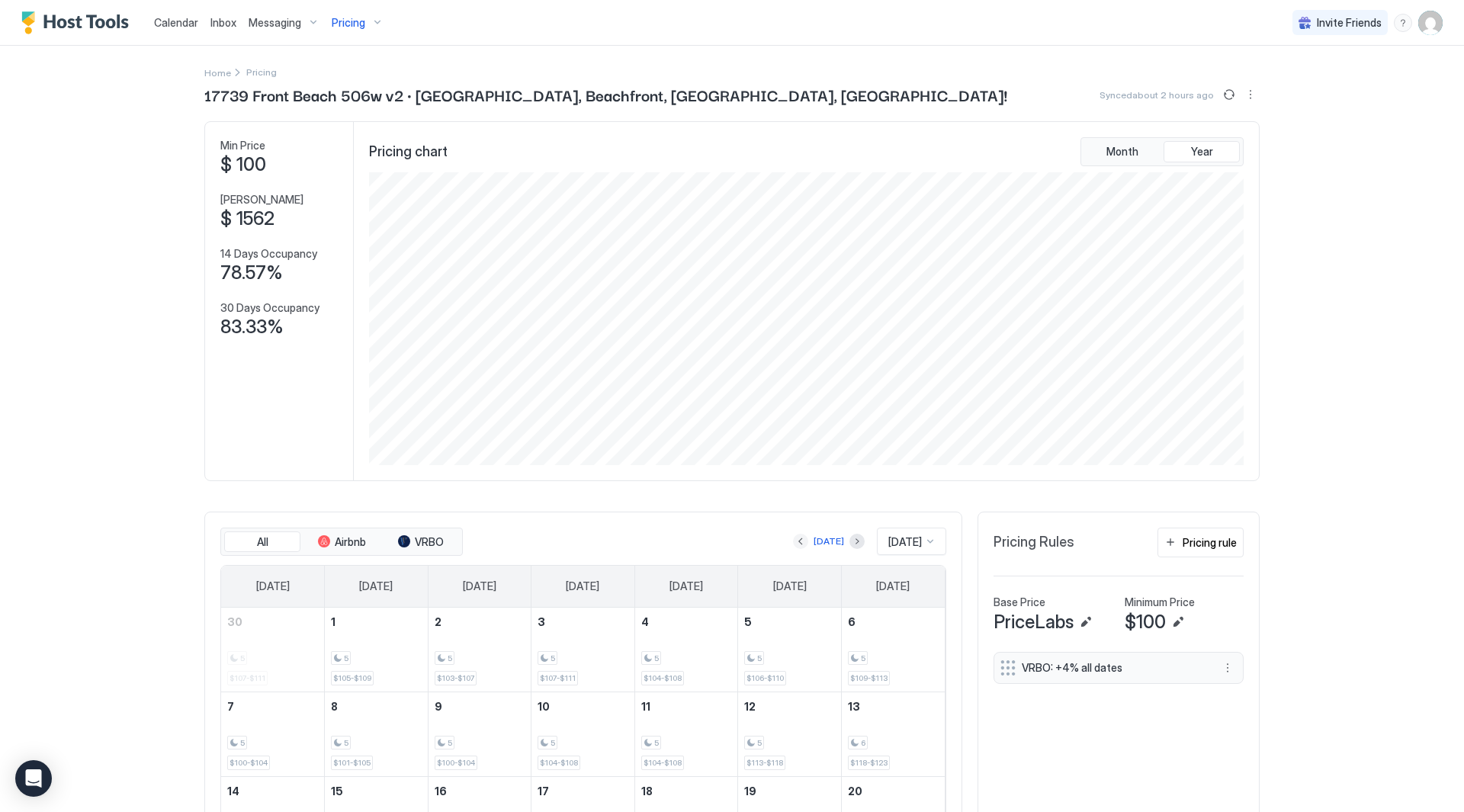
click at [793, 539] on button "Previous month" at bounding box center [800, 541] width 15 height 15
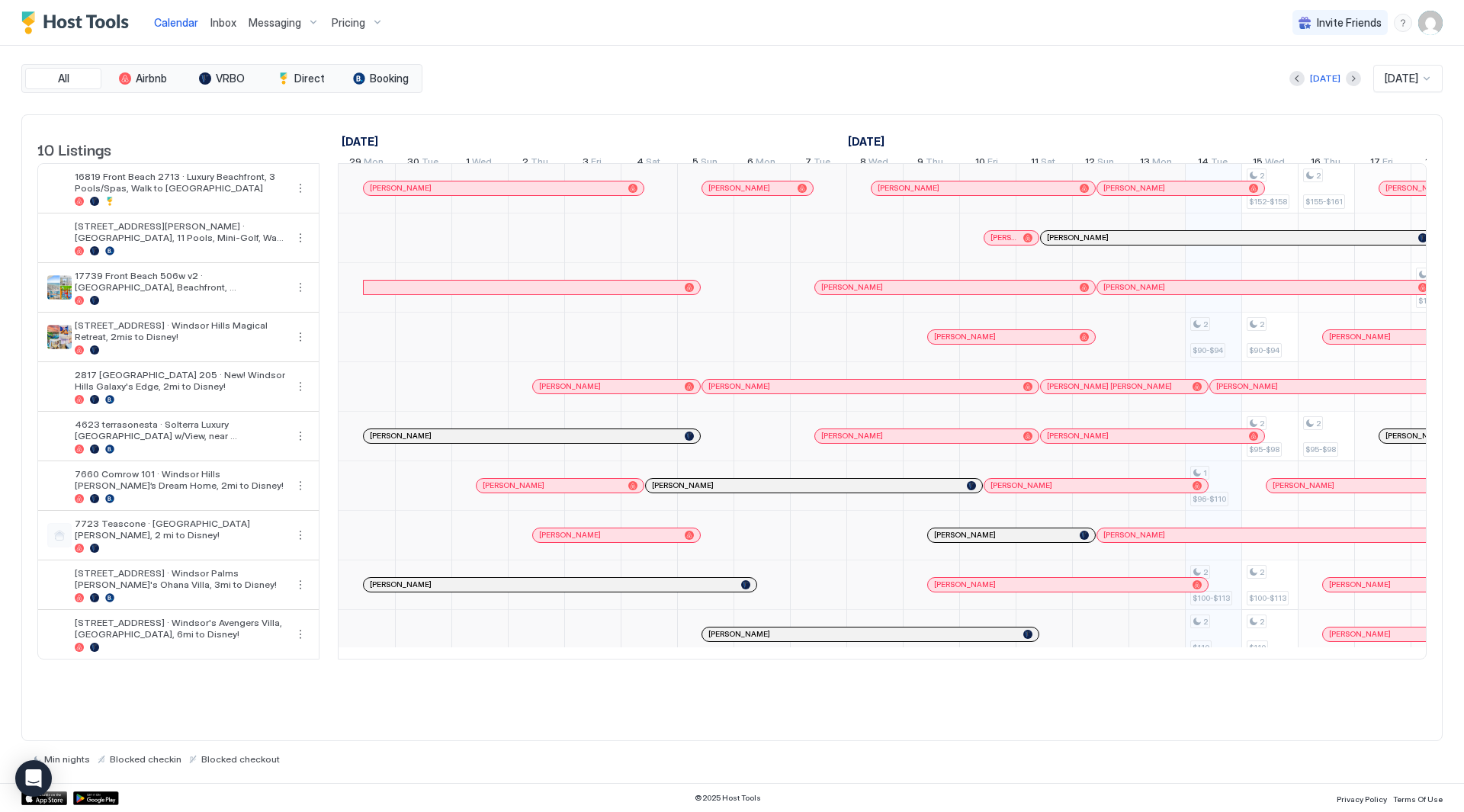
scroll to position [0, 847]
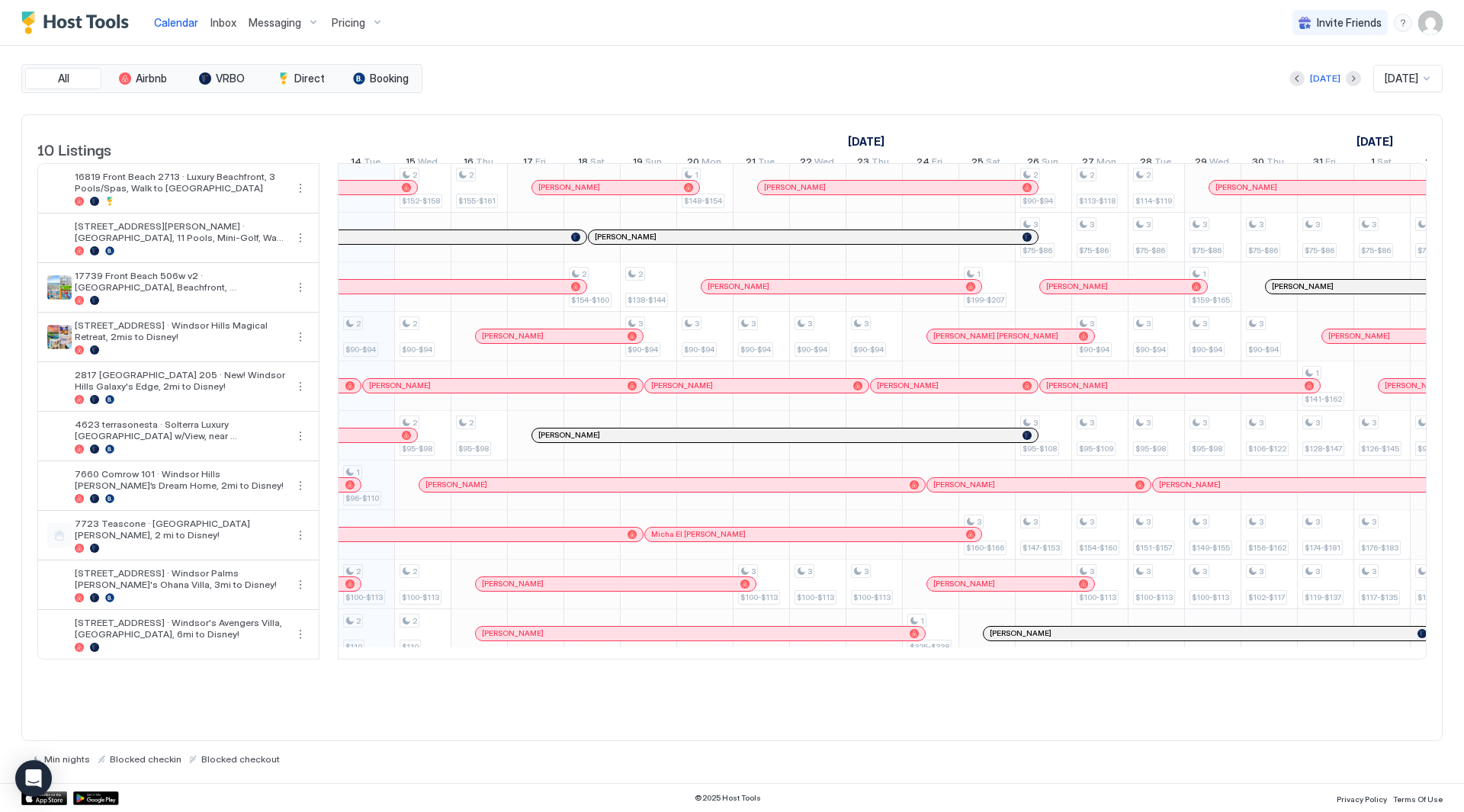
click at [612, 76] on div "[DATE] [DATE]" at bounding box center [934, 78] width 1017 height 27
click at [216, 26] on span "Inbox" at bounding box center [223, 22] width 26 height 13
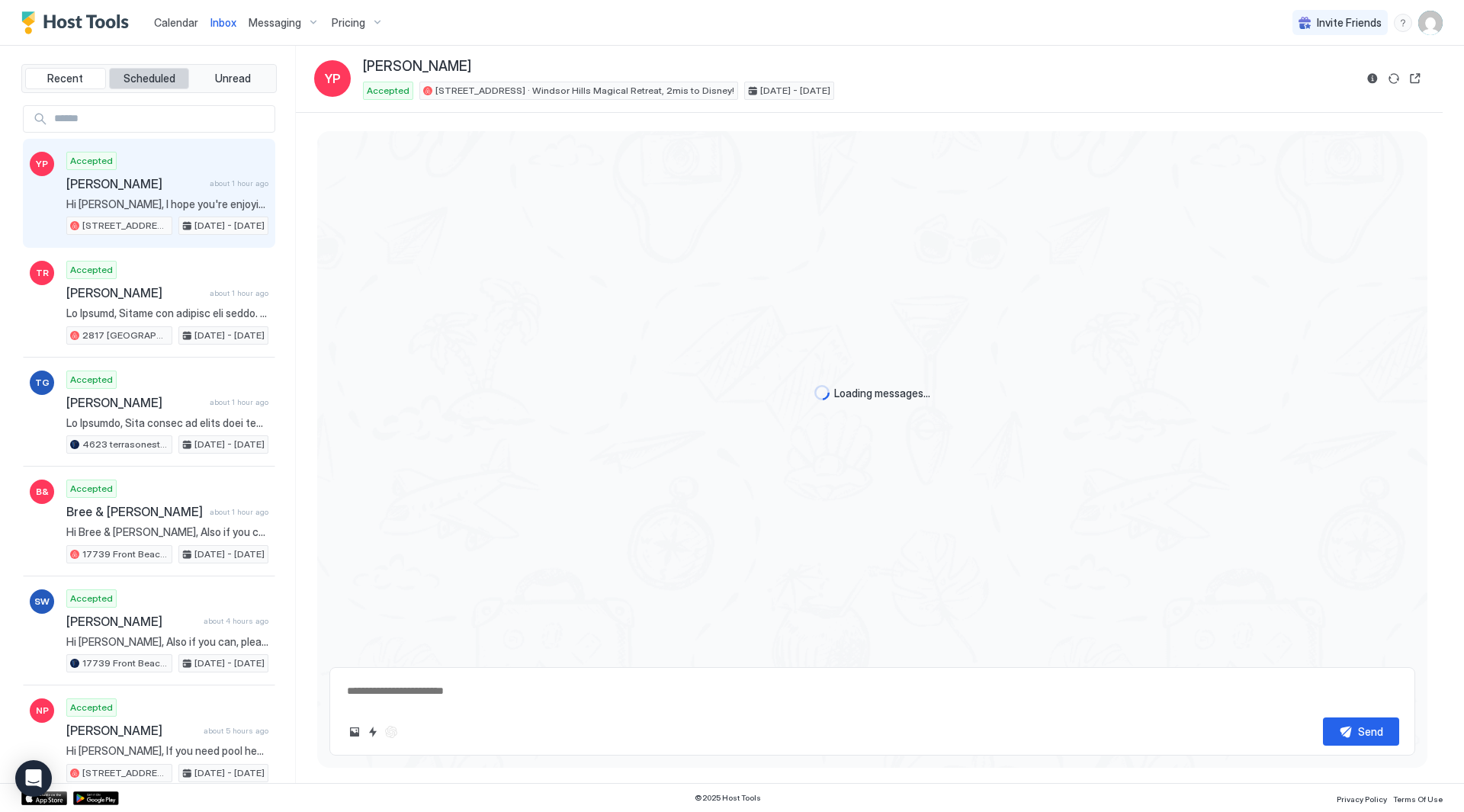
type textarea "*"
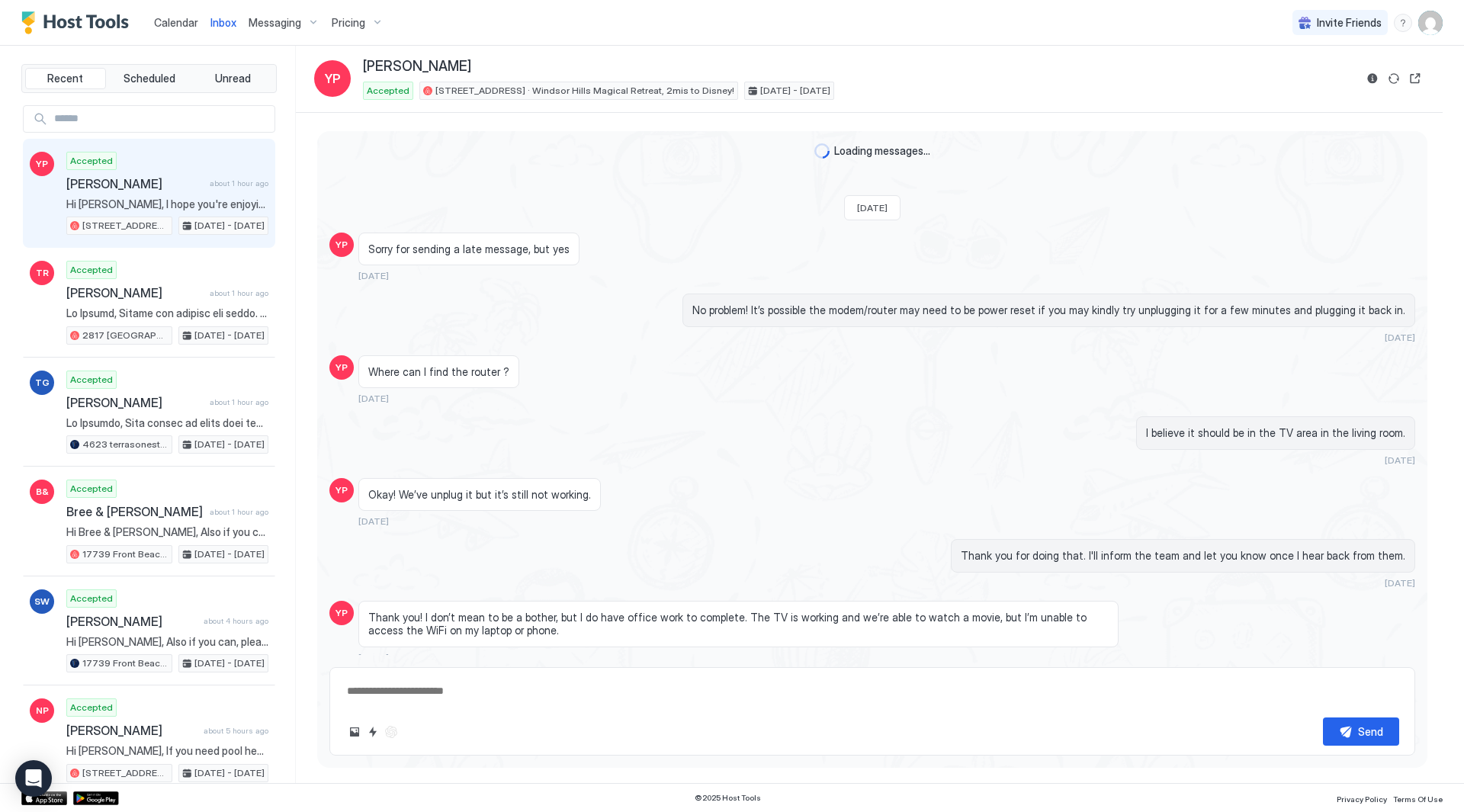
scroll to position [2166, 0]
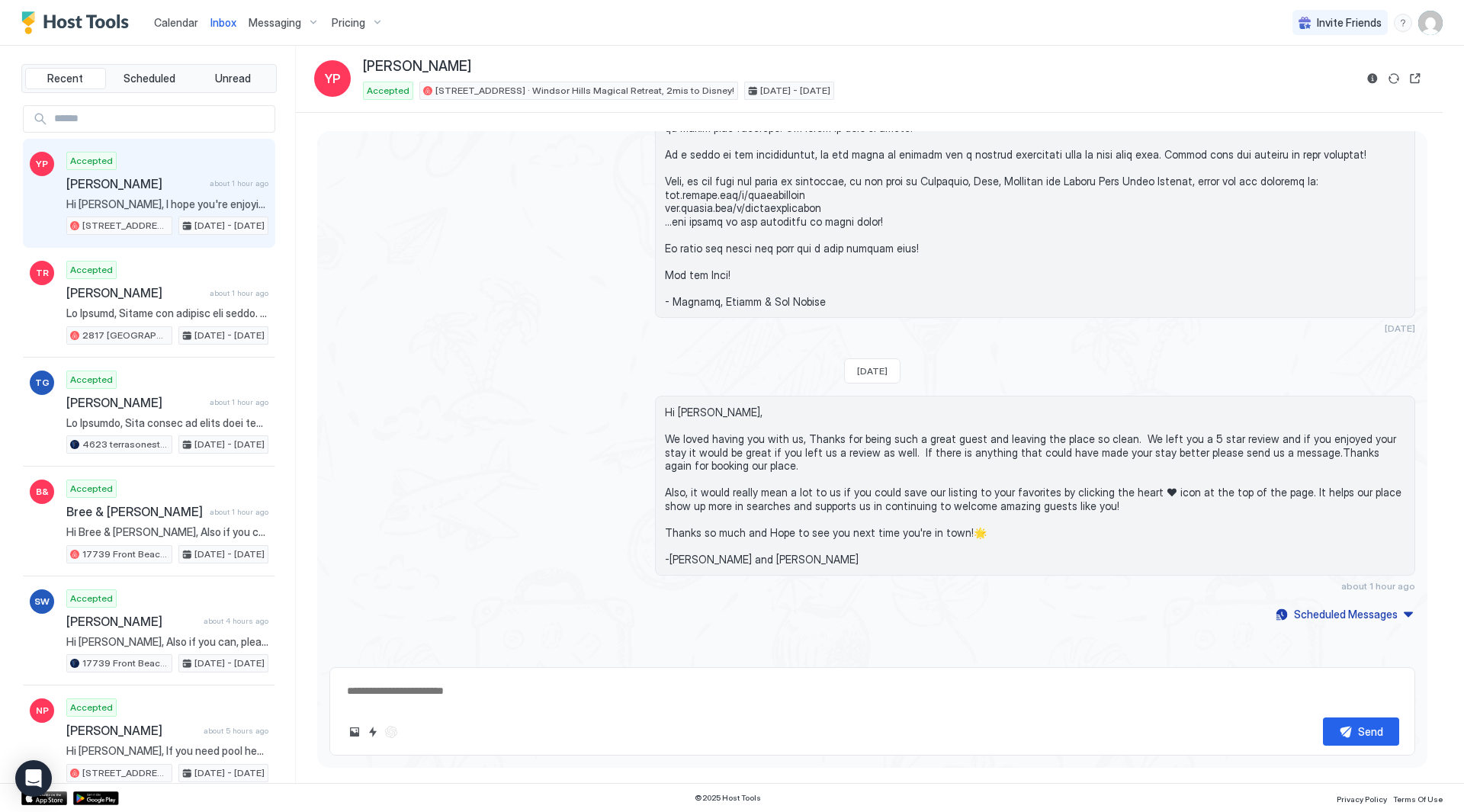
click at [277, 25] on span "Messaging" at bounding box center [275, 22] width 53 height 14
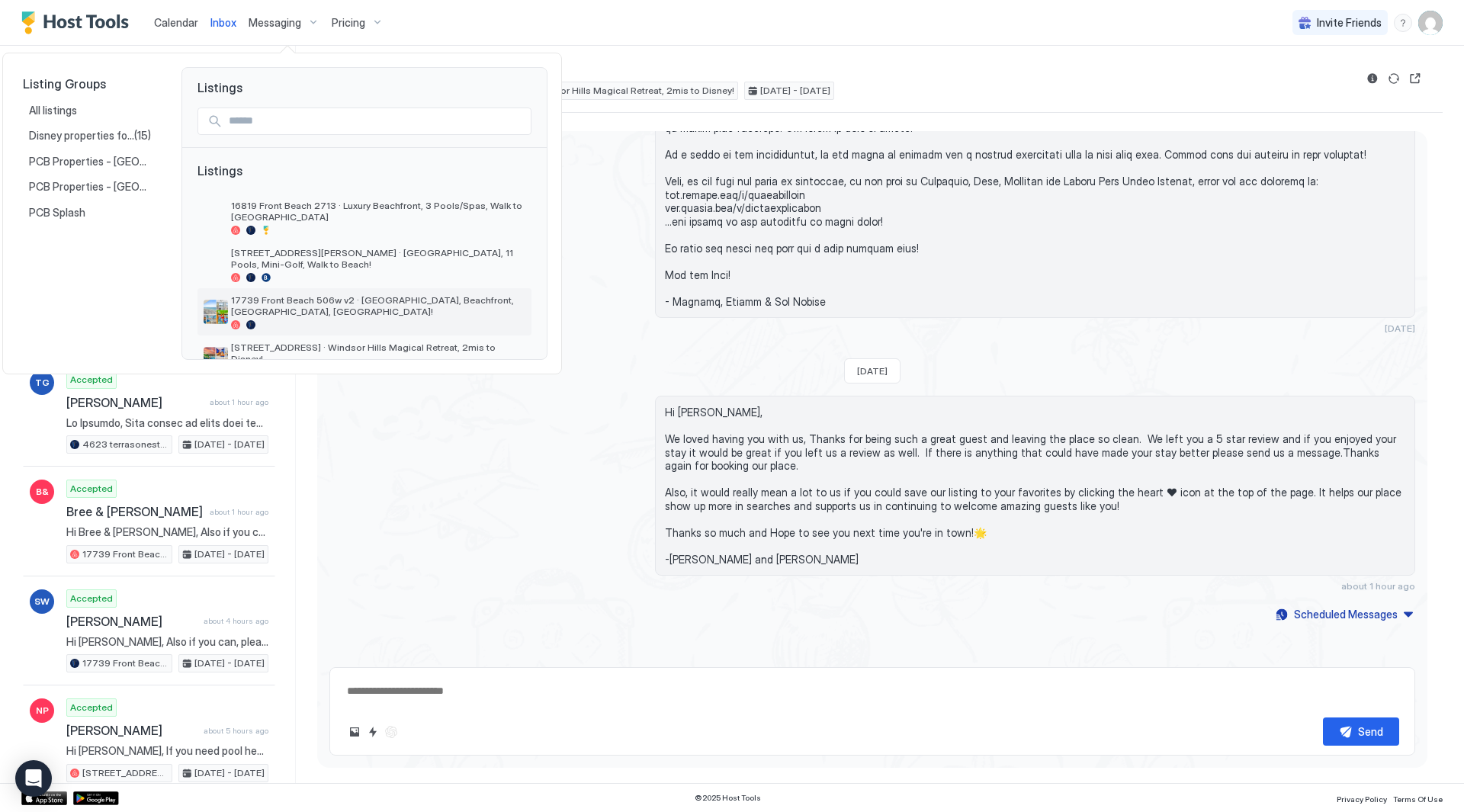
click at [344, 300] on span "17739 Front Beach 506w v2 · [GEOGRAPHIC_DATA], Beachfront, [GEOGRAPHIC_DATA], […" at bounding box center [378, 305] width 294 height 23
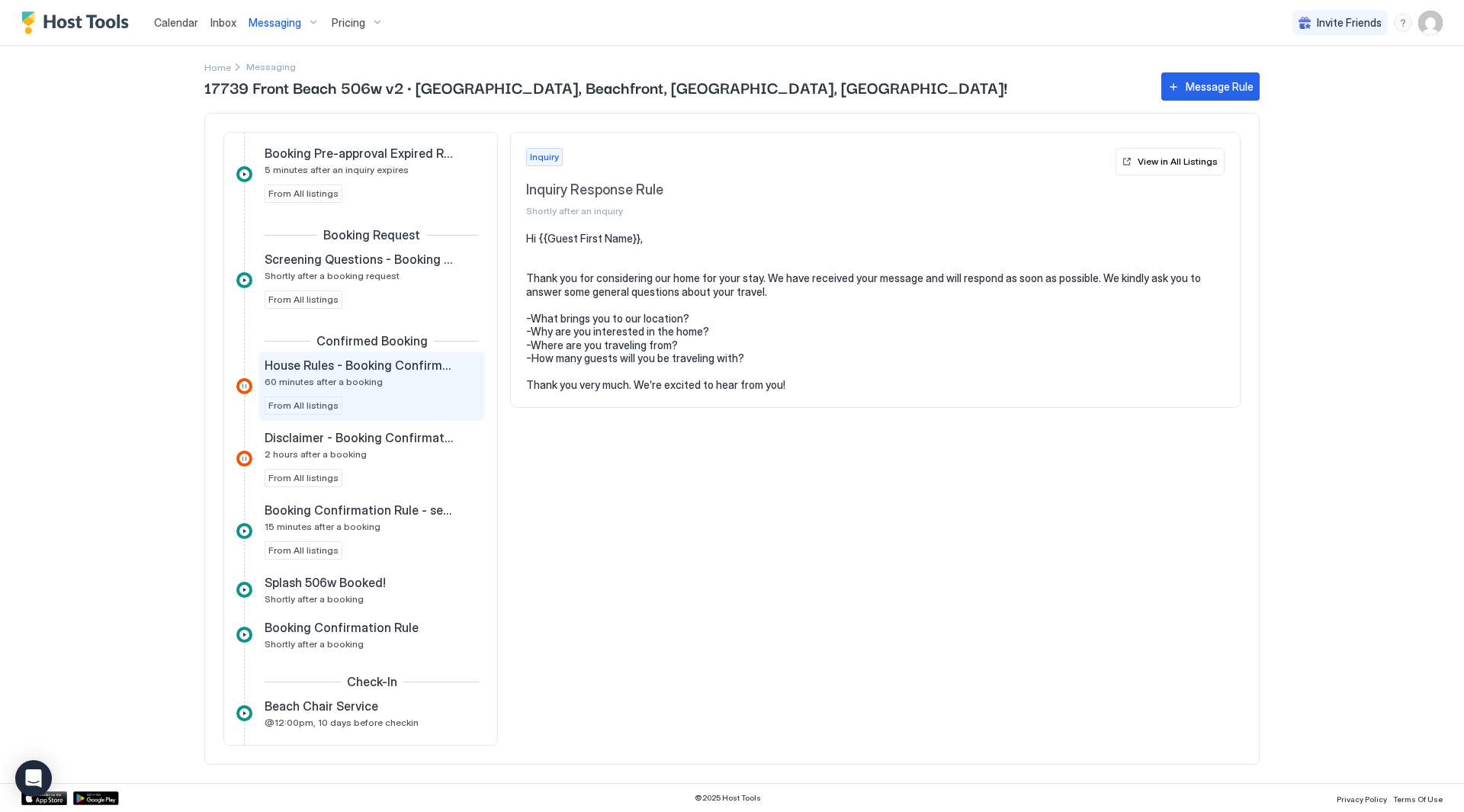
scroll to position [229, 0]
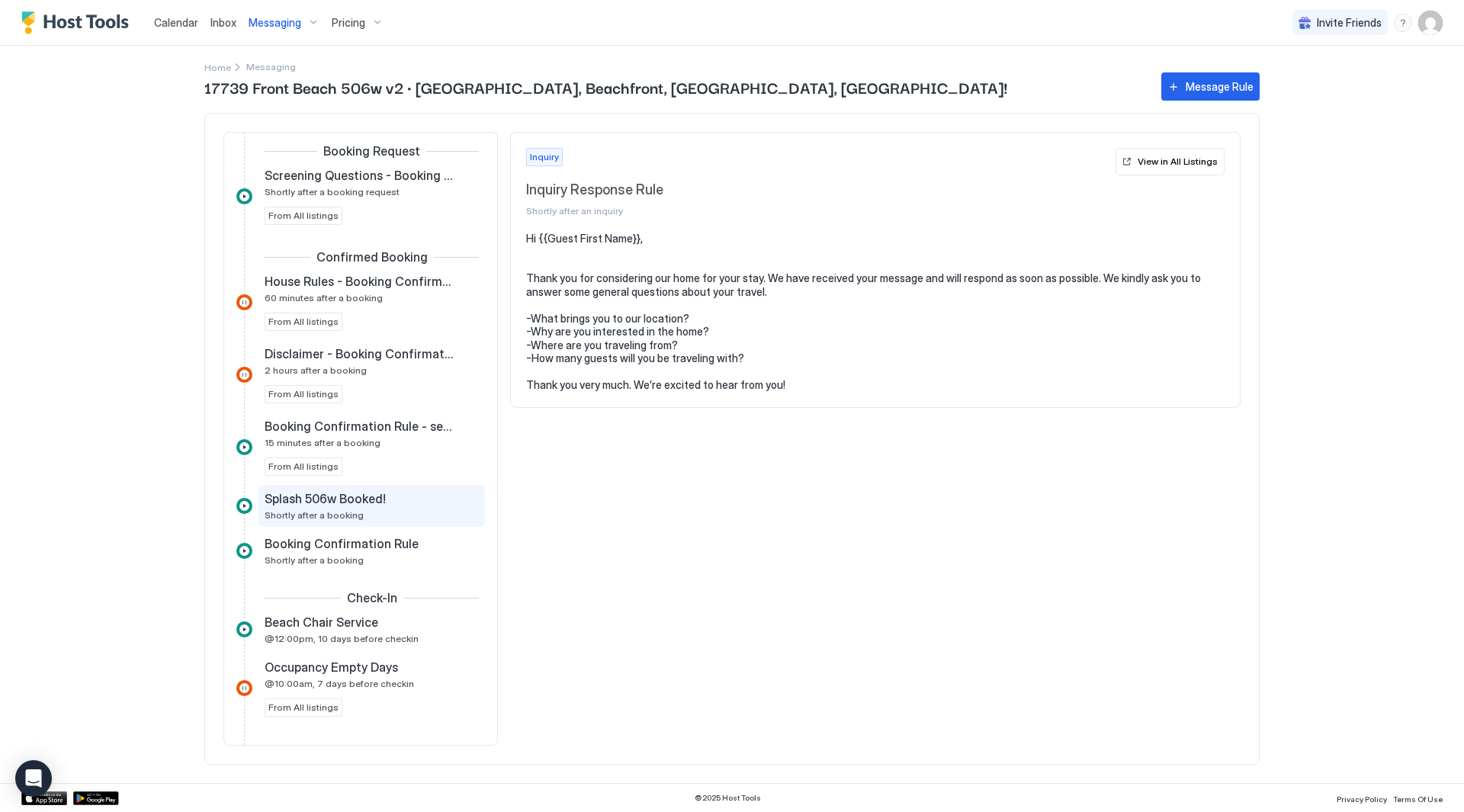
click at [410, 508] on div "Splash 506w Booked! Shortly after a booking" at bounding box center [361, 505] width 193 height 29
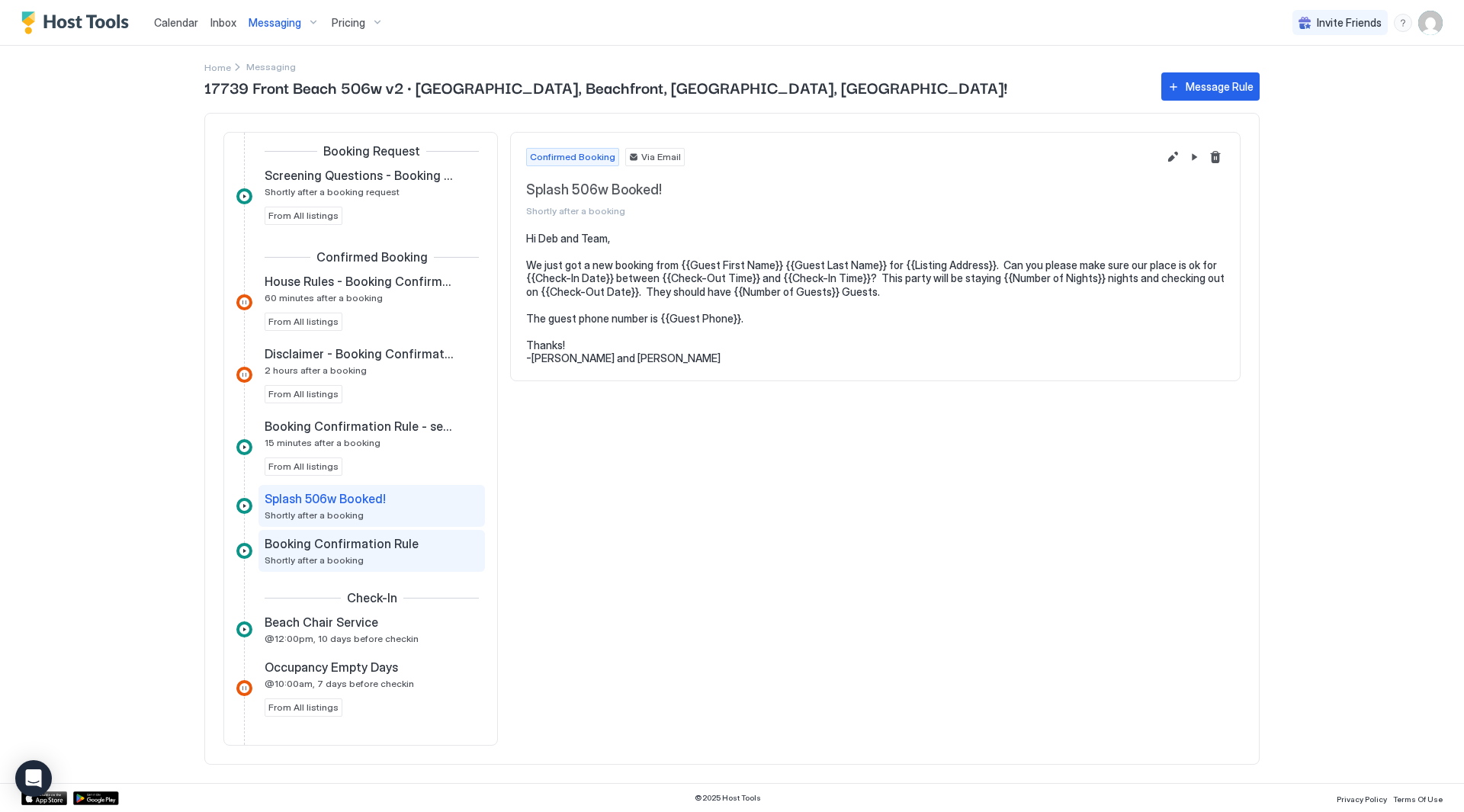
click at [390, 551] on span "Booking Confirmation Rule" at bounding box center [341, 543] width 154 height 15
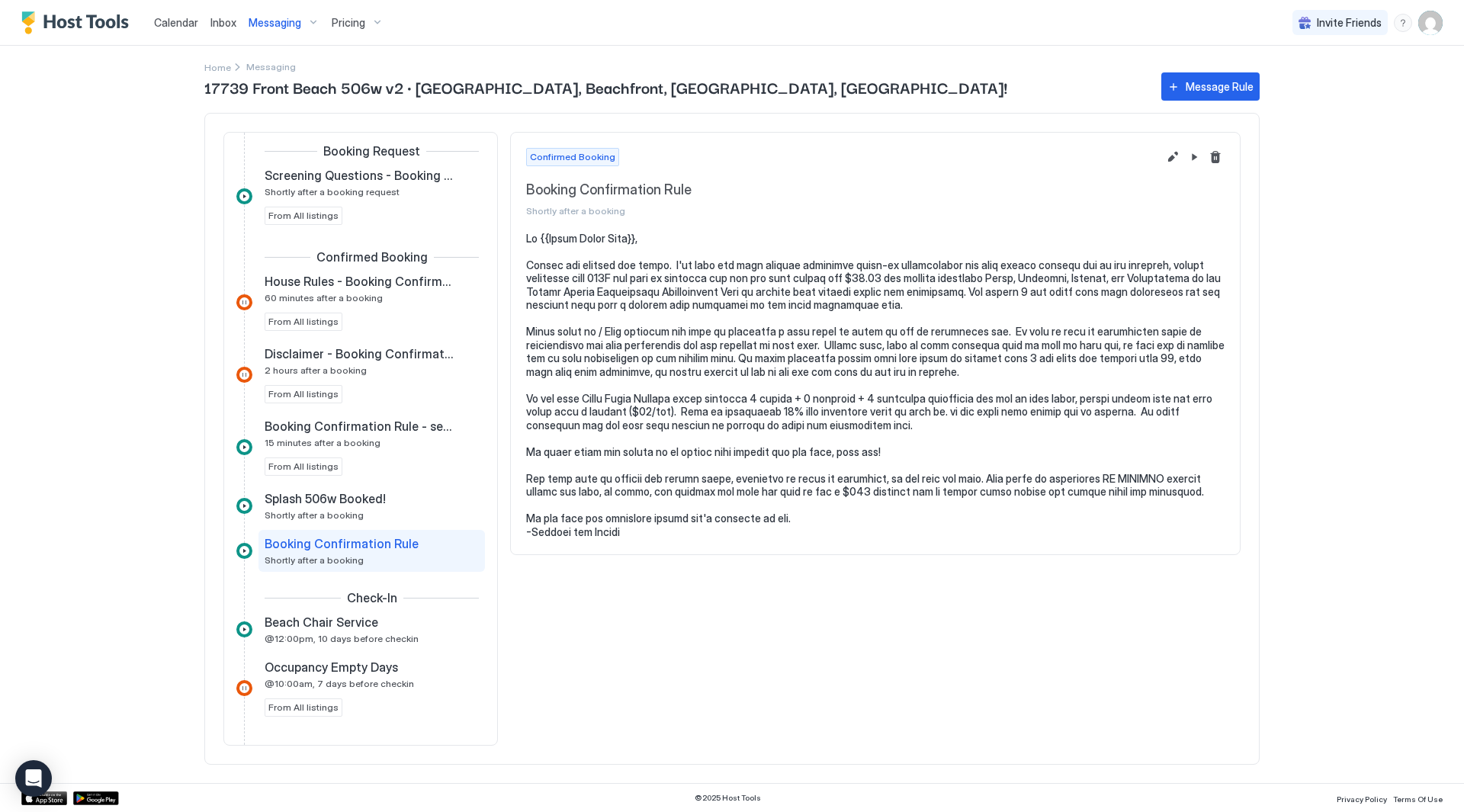
scroll to position [305, 0]
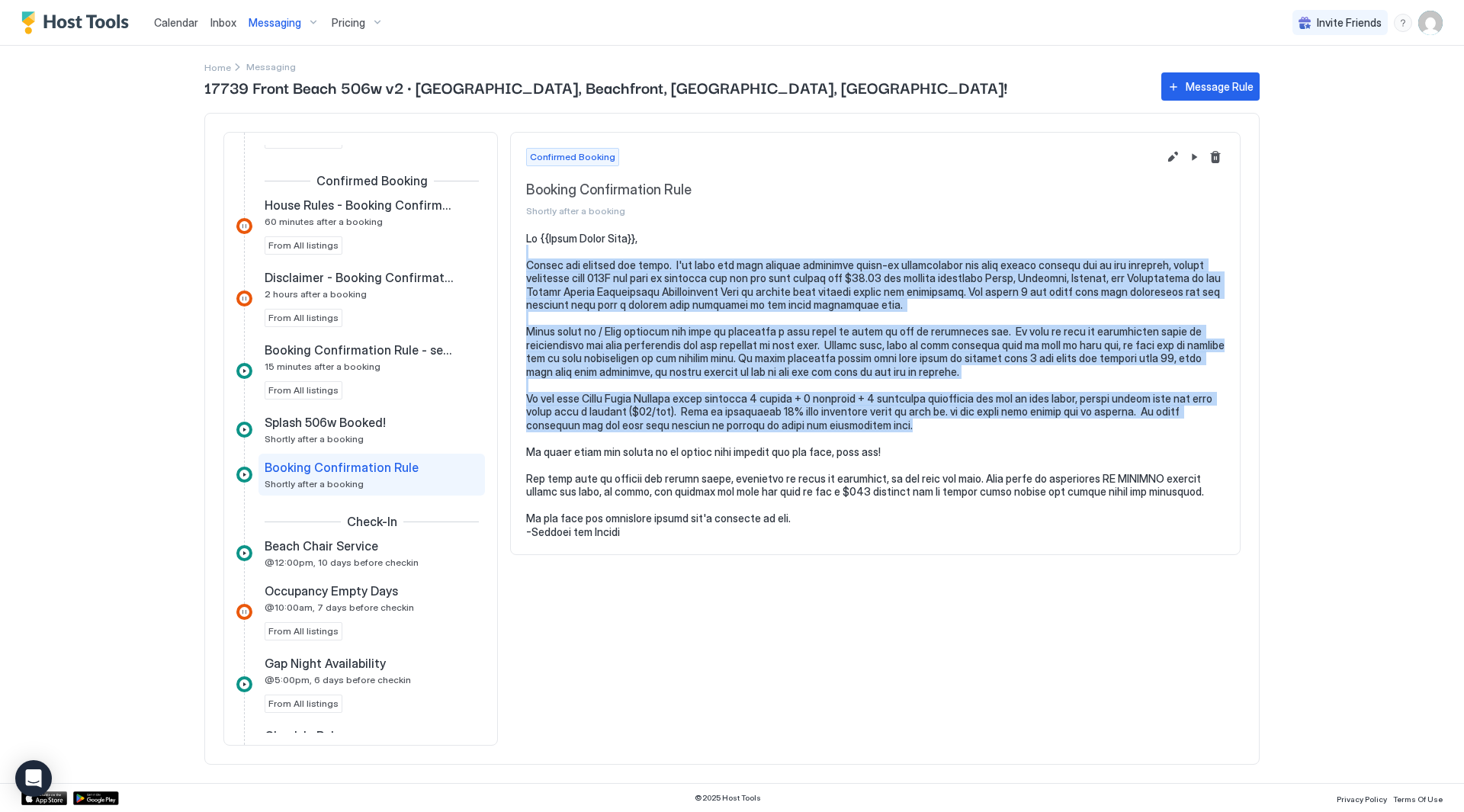
drag, startPoint x: 1027, startPoint y: 430, endPoint x: 596, endPoint y: 253, distance: 465.9
click at [596, 253] on pre at bounding box center [875, 386] width 699 height 308
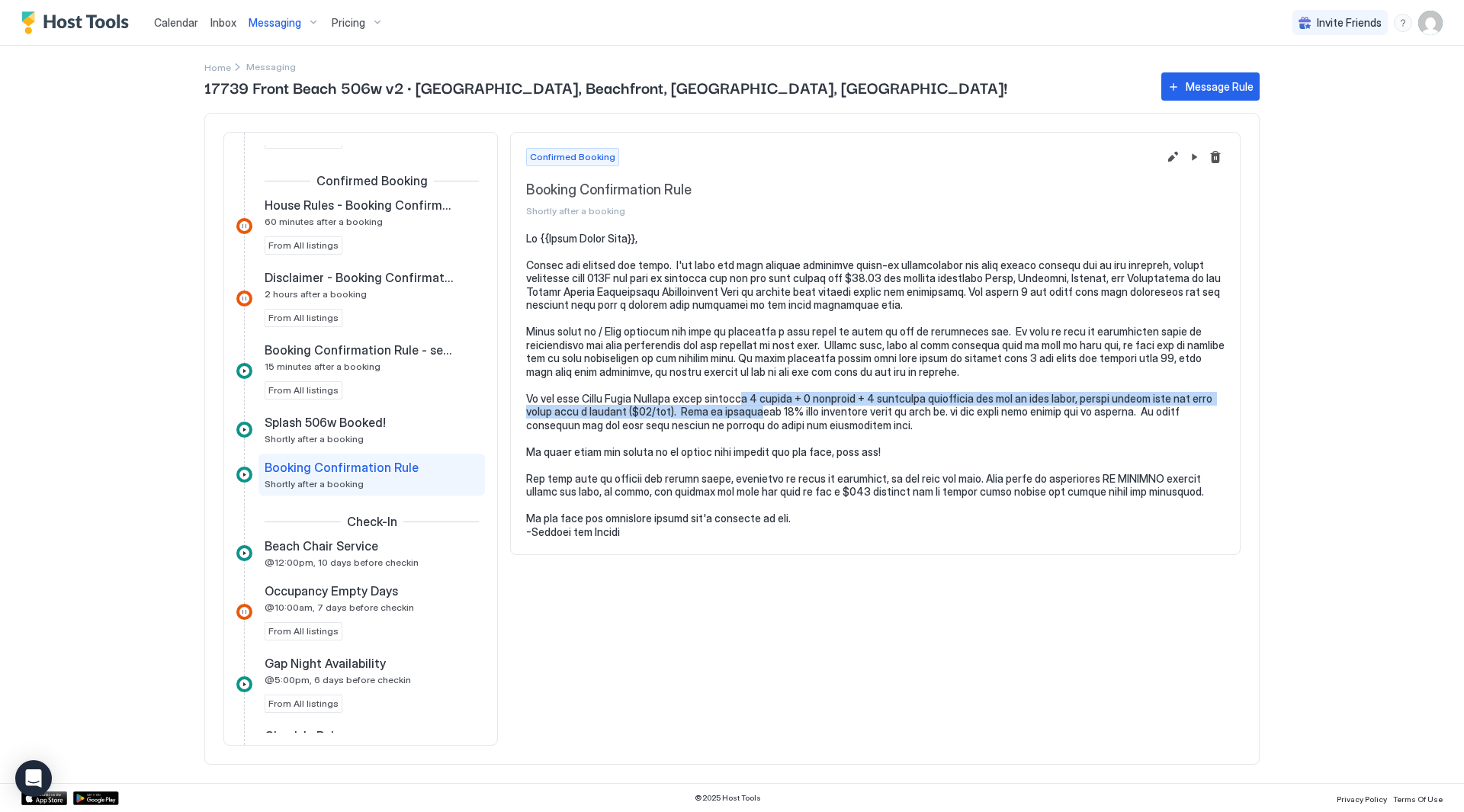
click at [754, 417] on pre at bounding box center [875, 386] width 699 height 308
click at [756, 417] on pre at bounding box center [875, 386] width 699 height 308
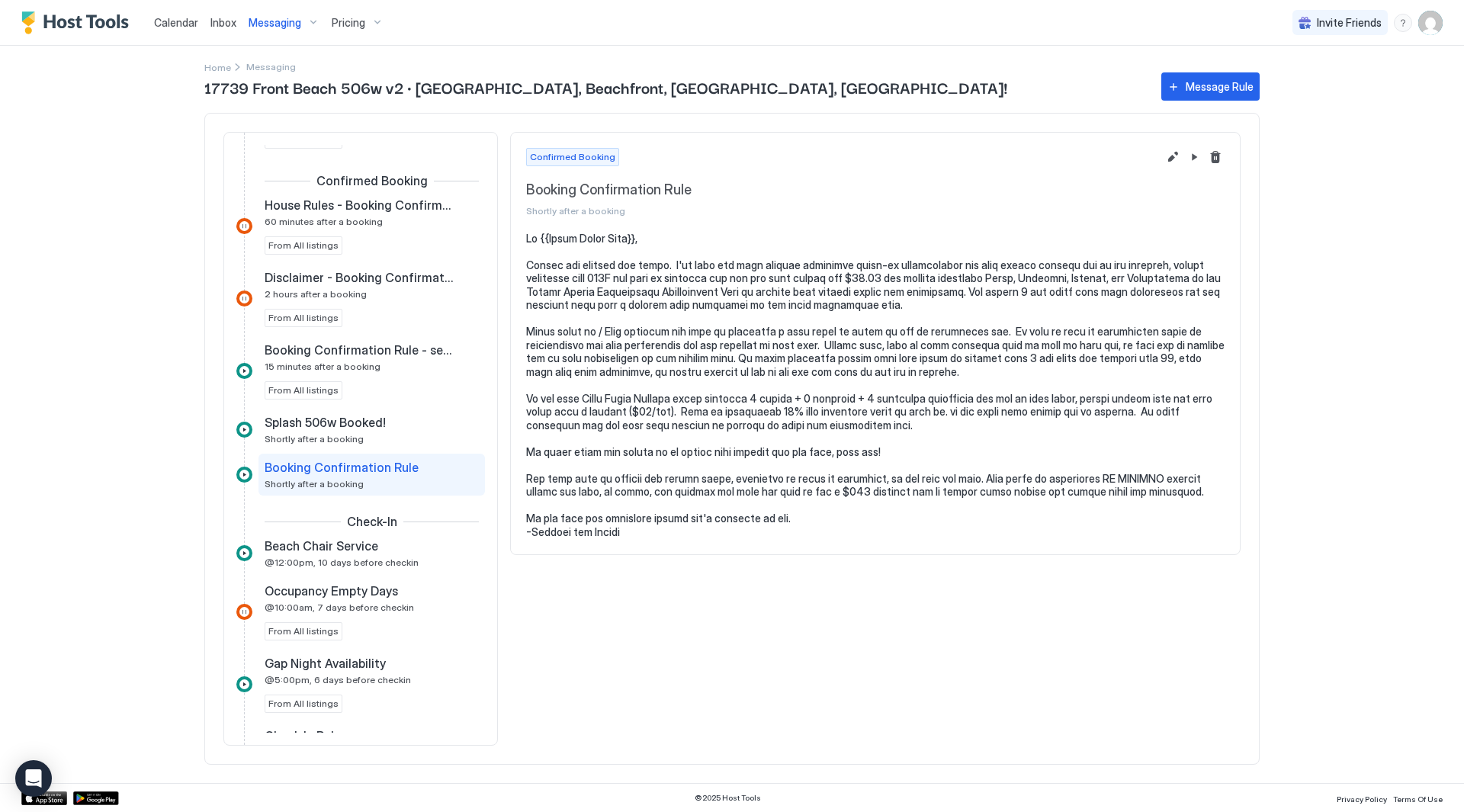
click at [658, 427] on pre at bounding box center [875, 386] width 699 height 308
click at [1171, 154] on button "Edit message rule" at bounding box center [1172, 157] width 18 height 18
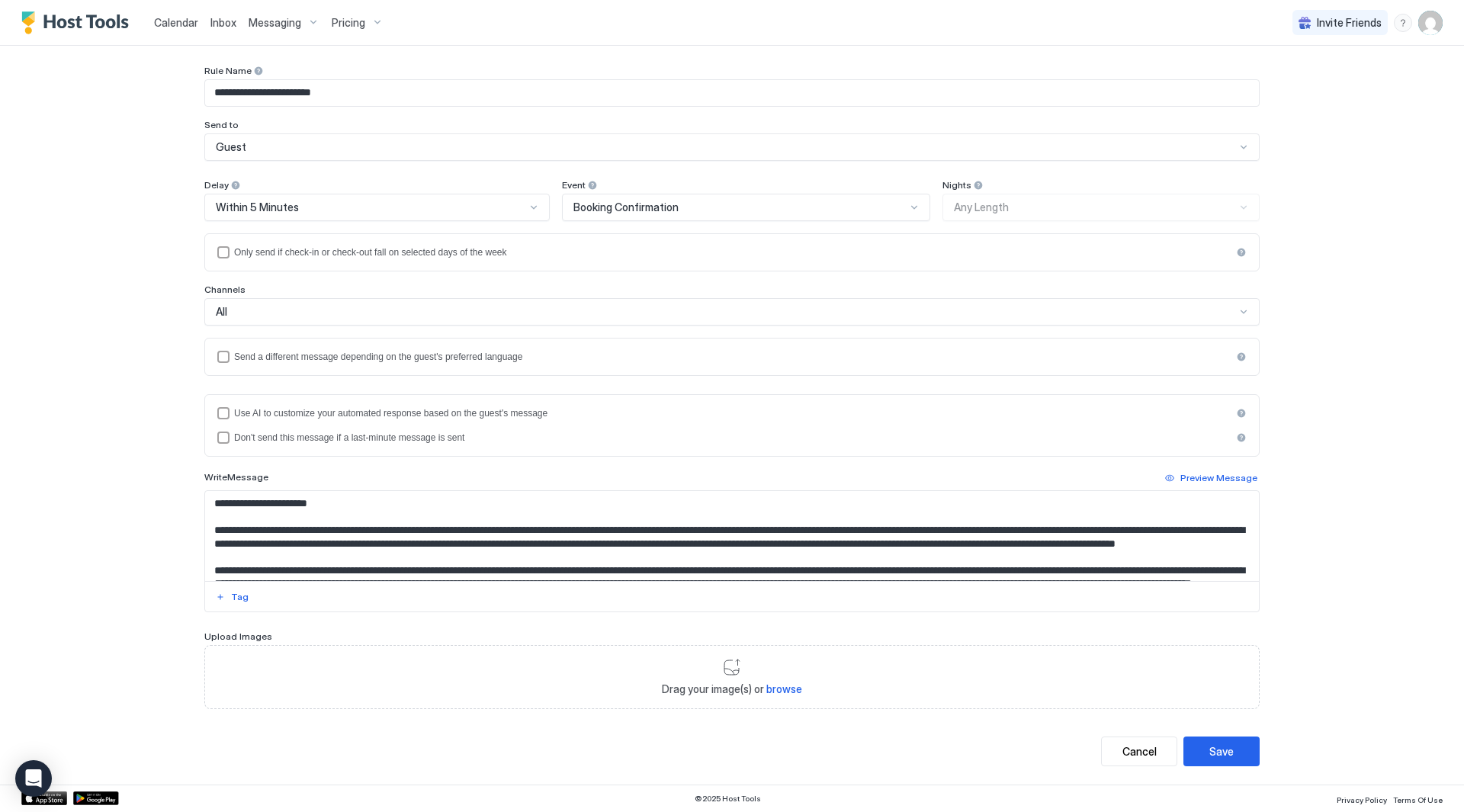
scroll to position [76, 0]
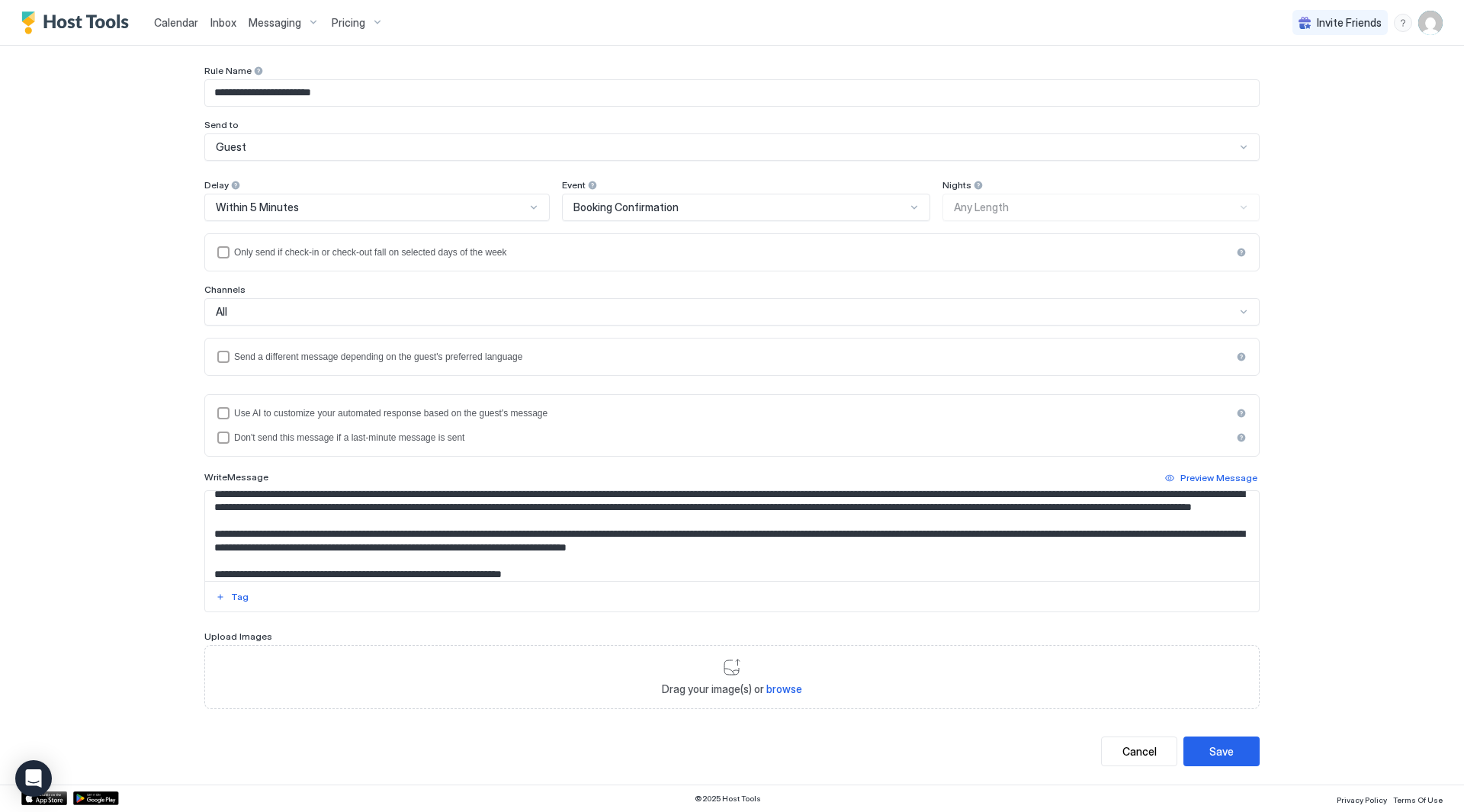
click at [716, 531] on textarea "Input Field" at bounding box center [732, 535] width 1054 height 90
click at [937, 572] on textarea "Input Field" at bounding box center [732, 535] width 1054 height 90
click at [886, 575] on textarea "Input Field" at bounding box center [732, 535] width 1054 height 90
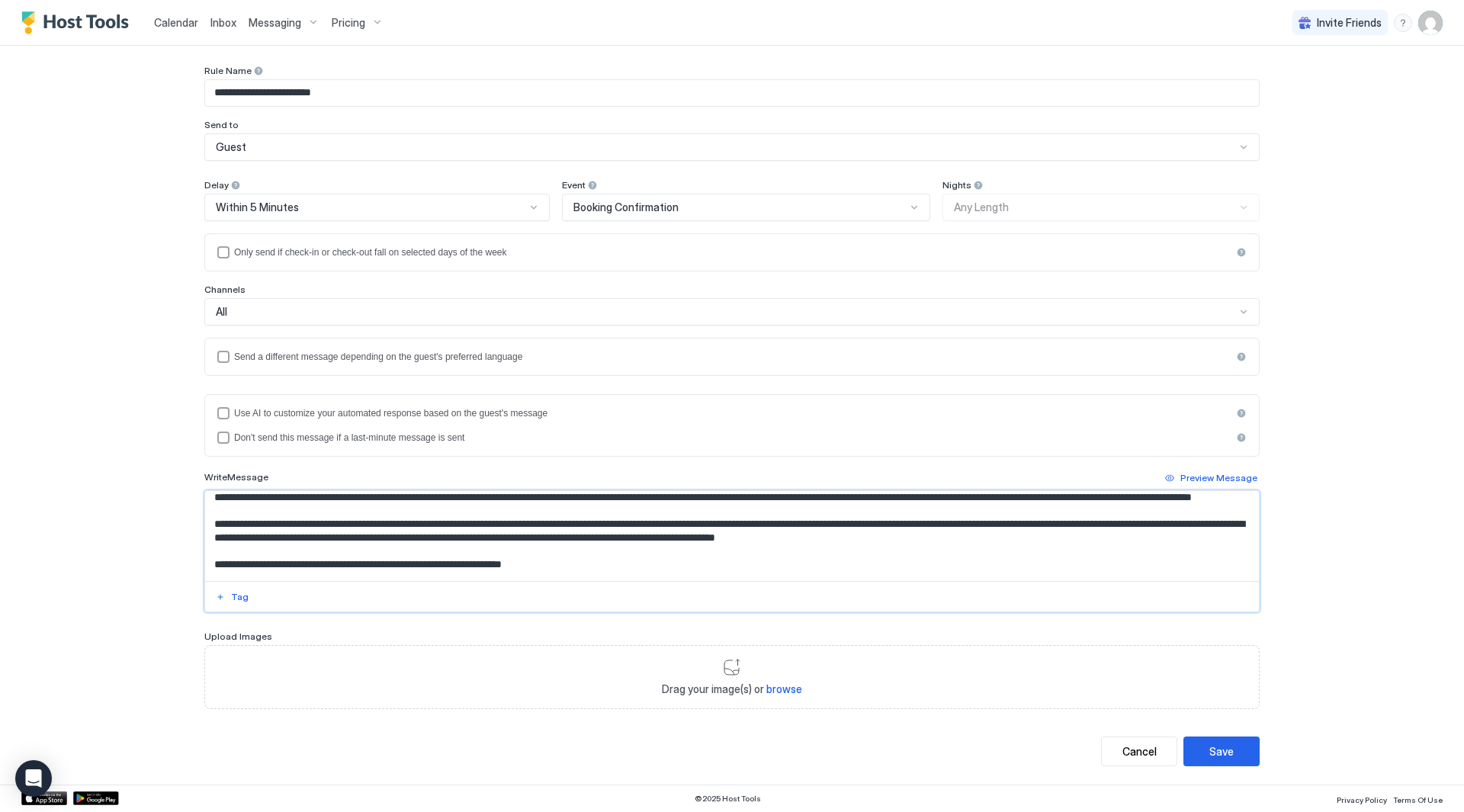
click at [1109, 563] on textarea "Input Field" at bounding box center [732, 535] width 1054 height 90
type textarea "**********"
click at [1229, 748] on button "Save" at bounding box center [1222, 751] width 77 height 29
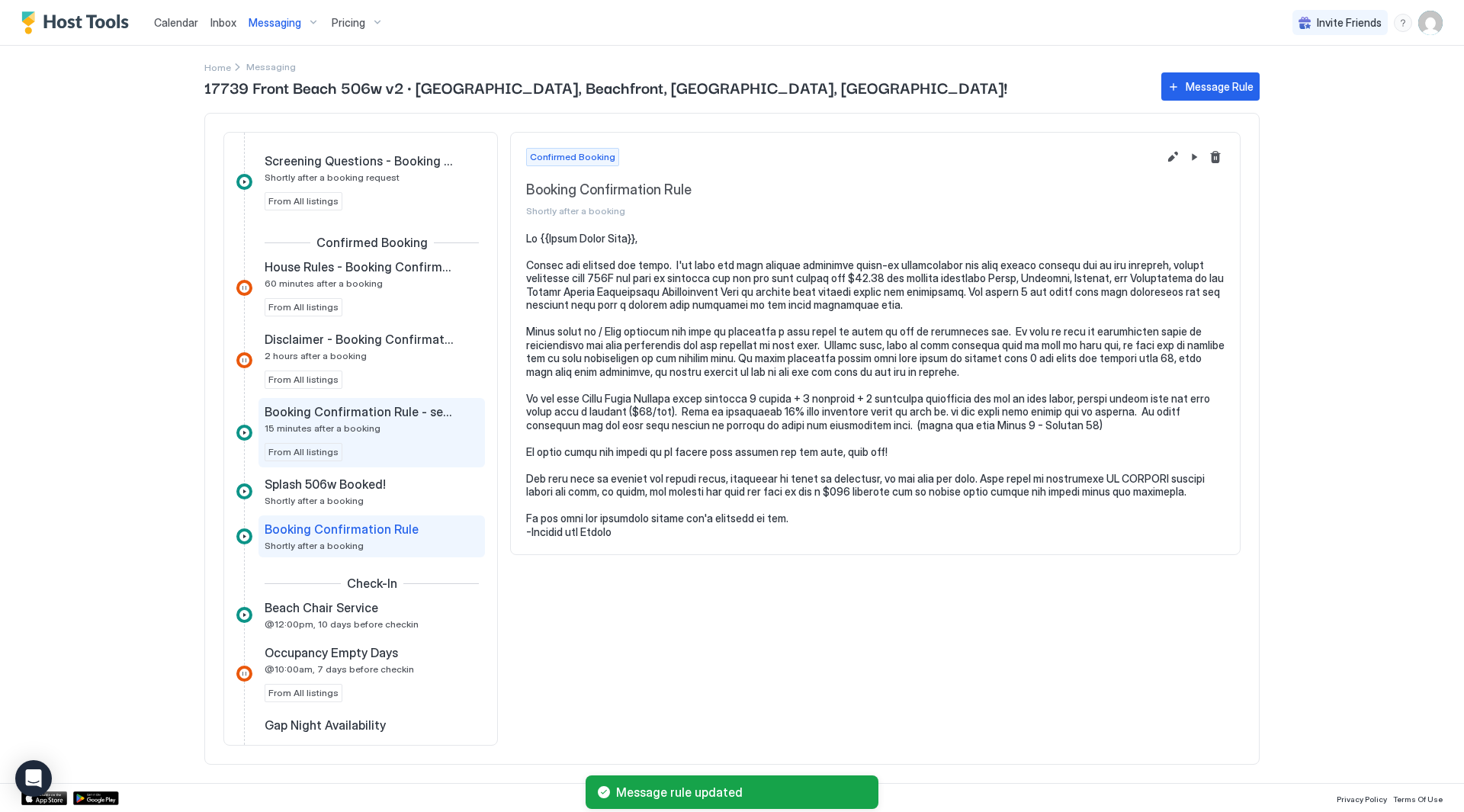
scroll to position [396, 0]
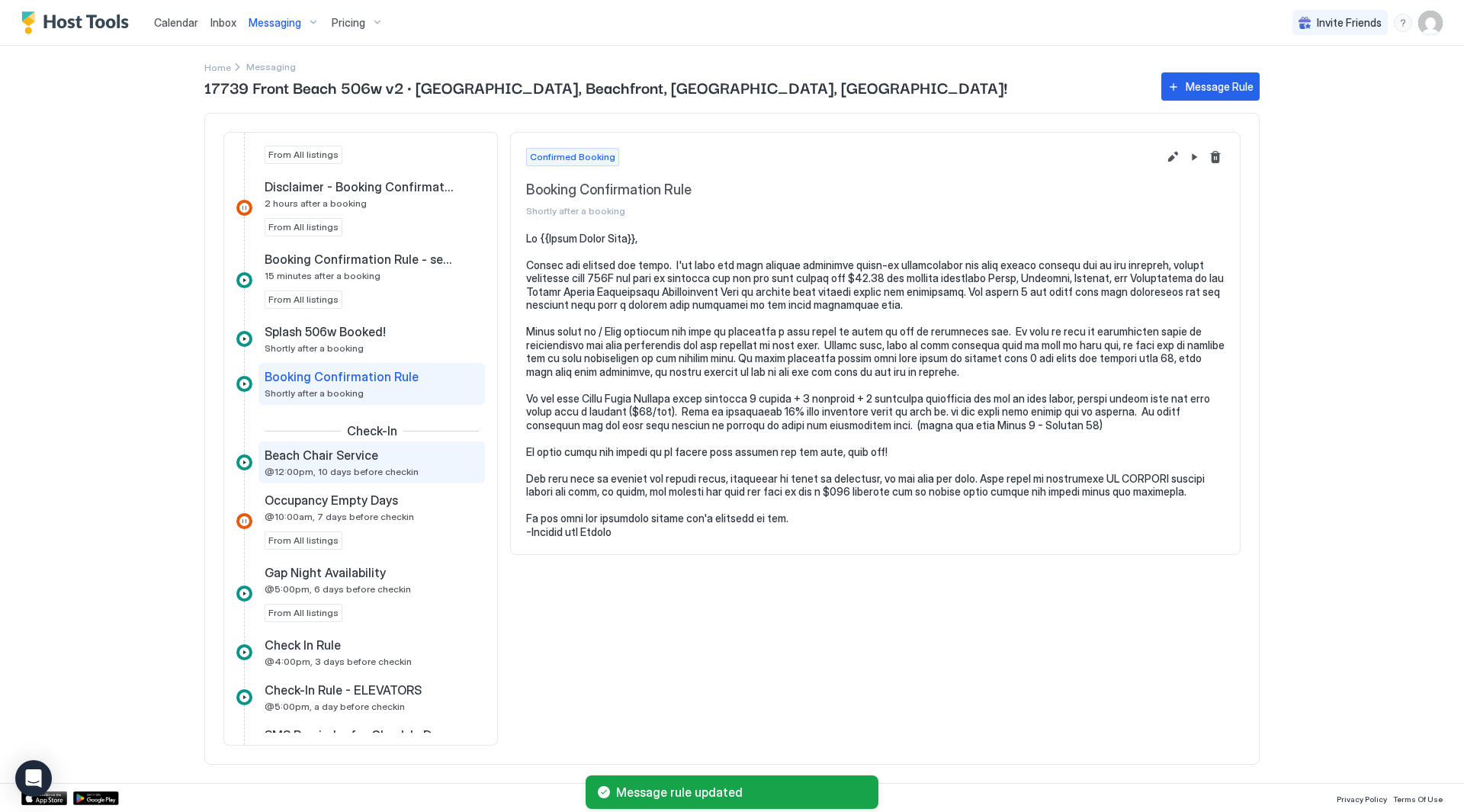
click at [363, 465] on div "Beach Chair Service @12:00pm, 10 days before checkin" at bounding box center [361, 462] width 193 height 29
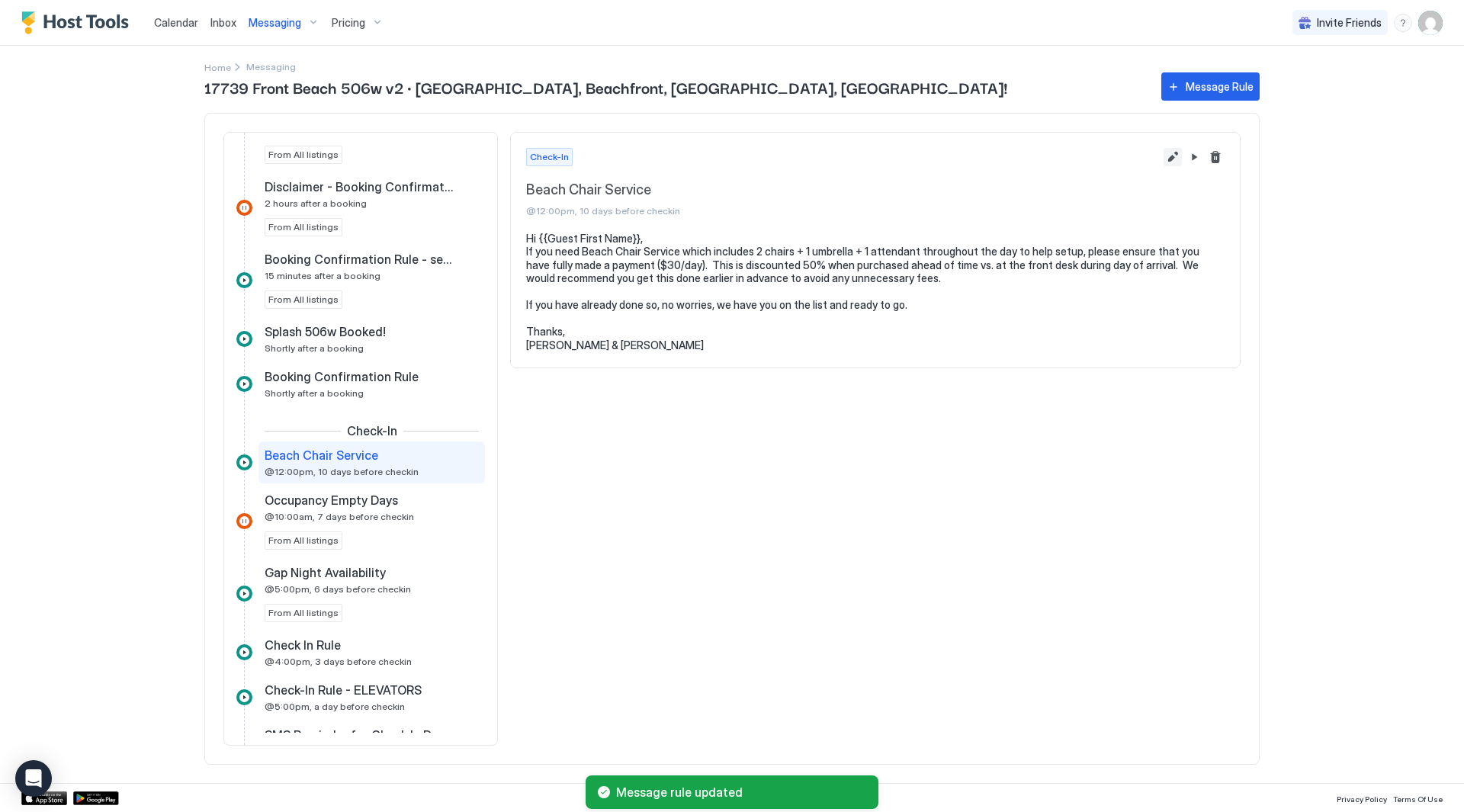
click at [1179, 156] on button "Edit message rule" at bounding box center [1172, 157] width 18 height 18
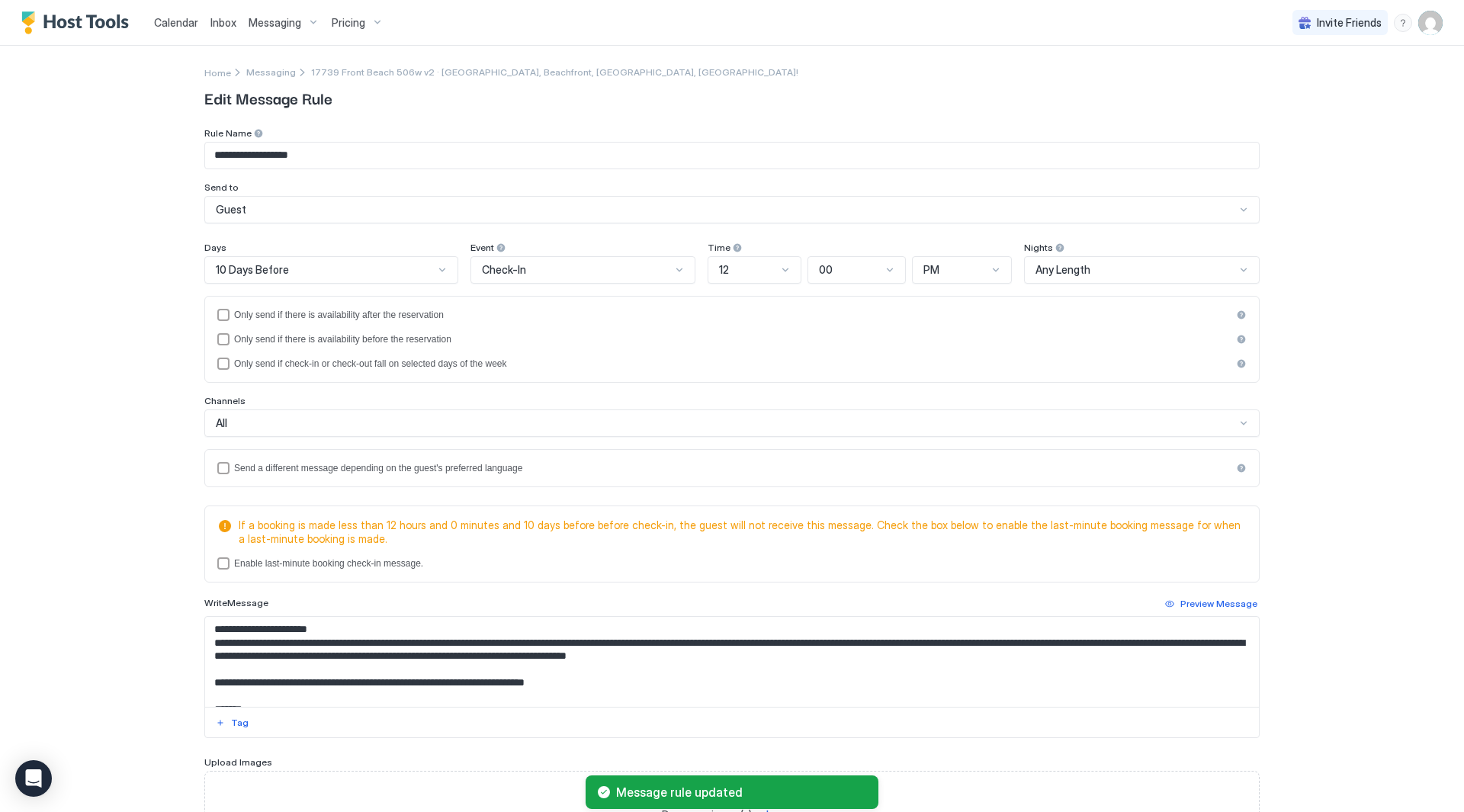
click at [940, 665] on textarea "**********" at bounding box center [732, 661] width 1054 height 90
click at [944, 660] on textarea "**********" at bounding box center [732, 661] width 1054 height 90
paste textarea "**********"
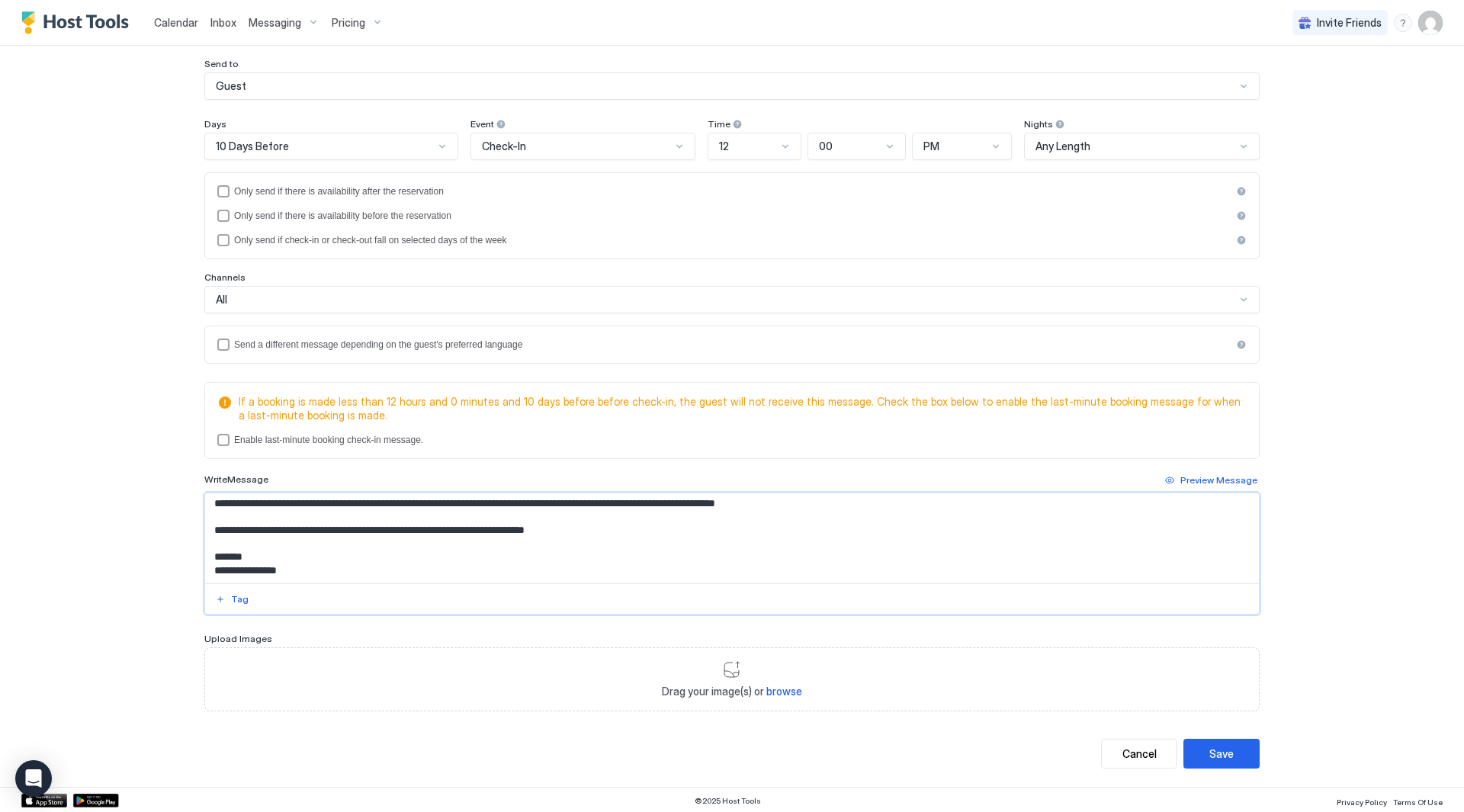
scroll to position [126, 0]
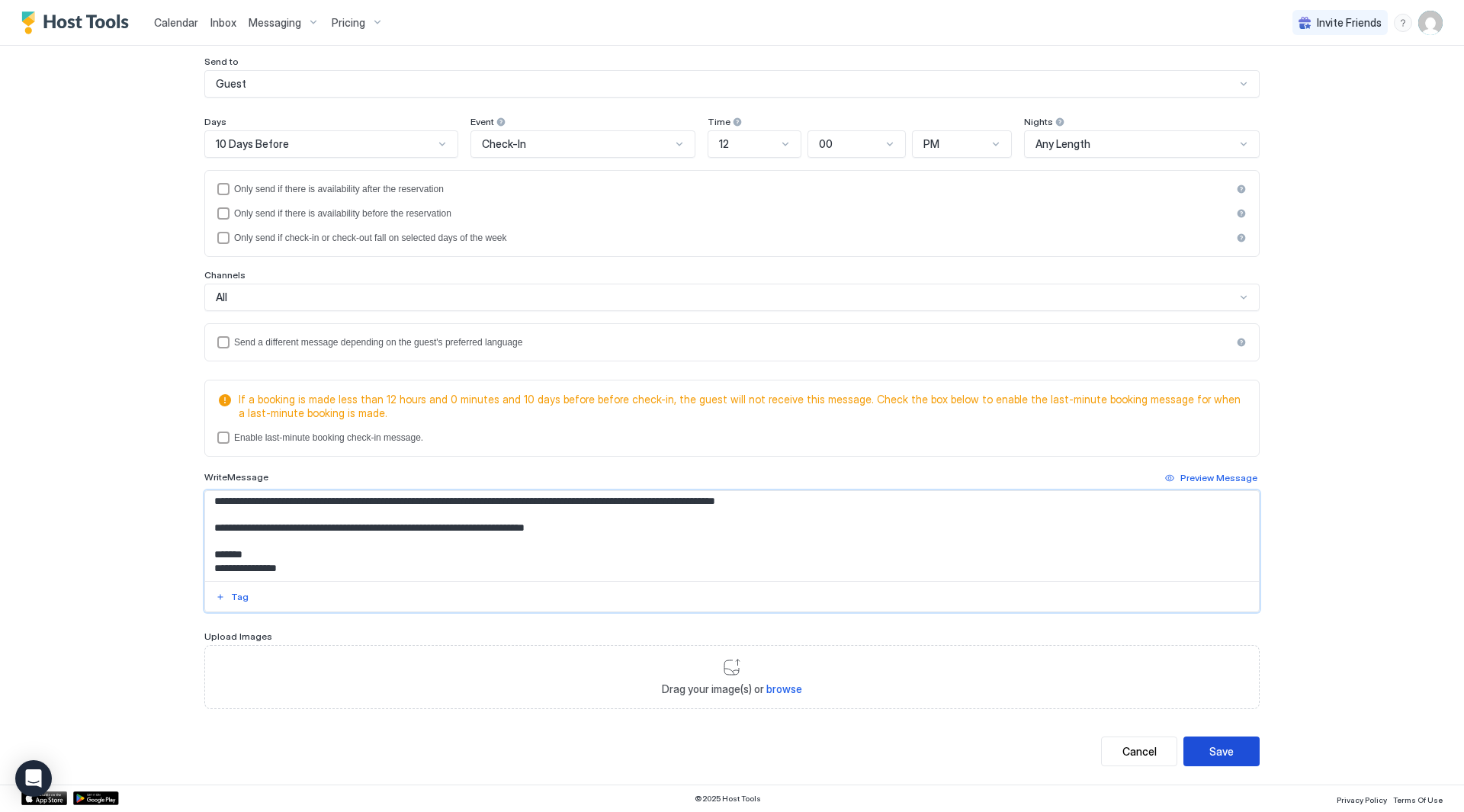
type textarea "**********"
click at [1211, 749] on div "Save" at bounding box center [1222, 751] width 25 height 16
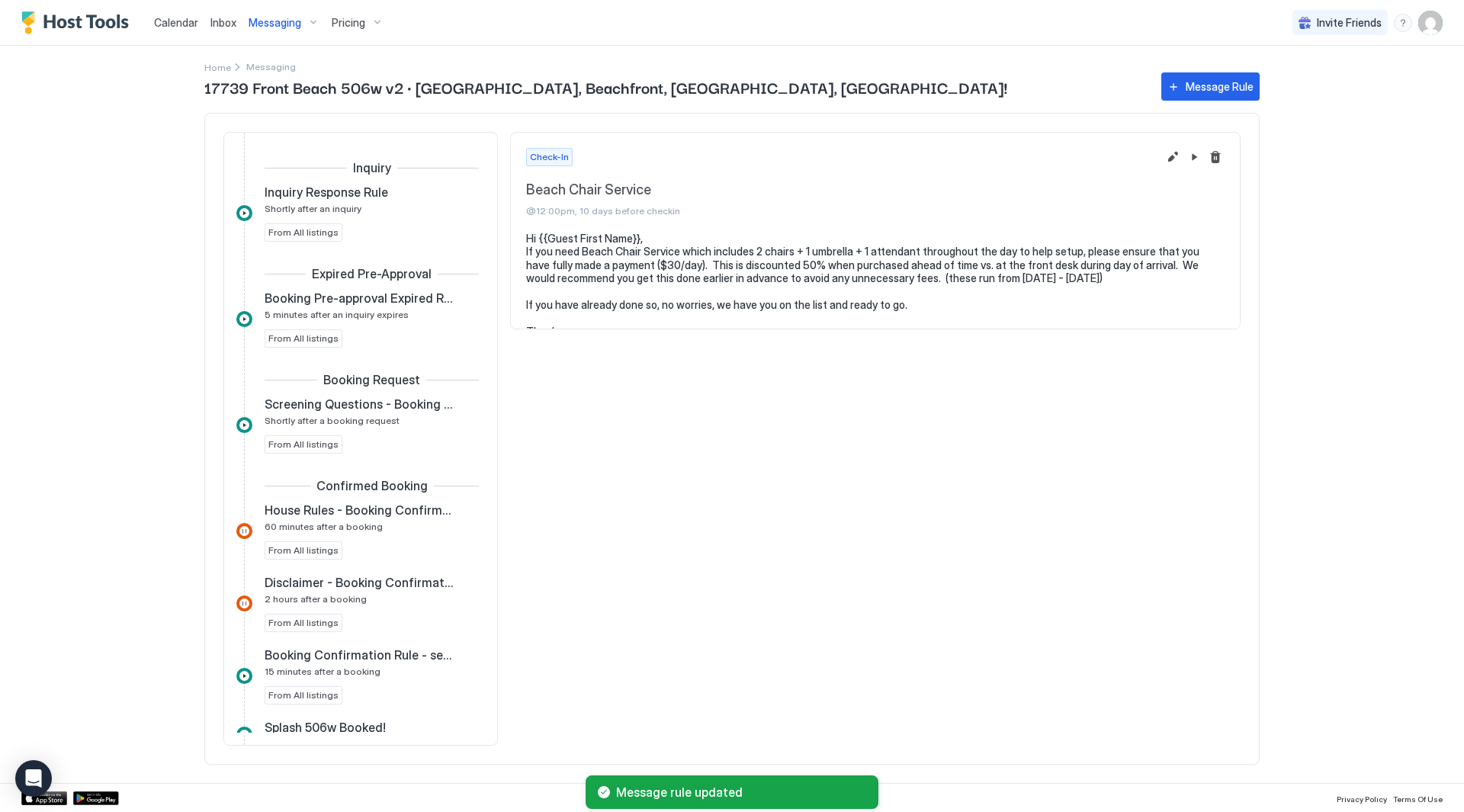
scroll to position [243, 0]
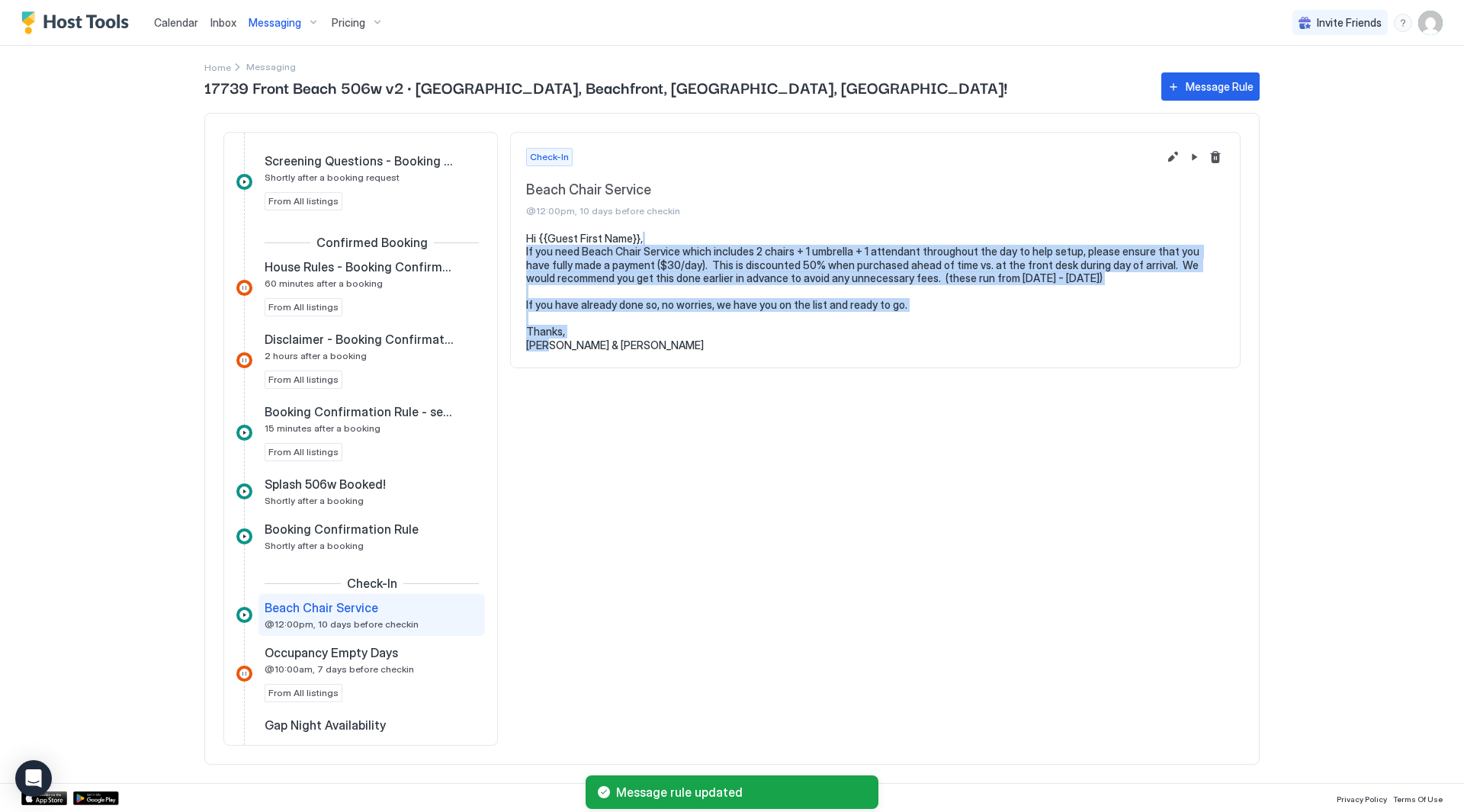
drag, startPoint x: 980, startPoint y: 250, endPoint x: 980, endPoint y: 241, distance: 9.0
click at [980, 241] on pre "Hi {{Guest First Name}}, If you need Beach Chair Service which includes 2 chair…" at bounding box center [875, 292] width 699 height 120
drag, startPoint x: 980, startPoint y: 241, endPoint x: 996, endPoint y: 308, distance: 68.9
click at [996, 308] on pre "Hi {{Guest First Name}}, If you need Beach Chair Service which includes 2 chair…" at bounding box center [875, 292] width 699 height 120
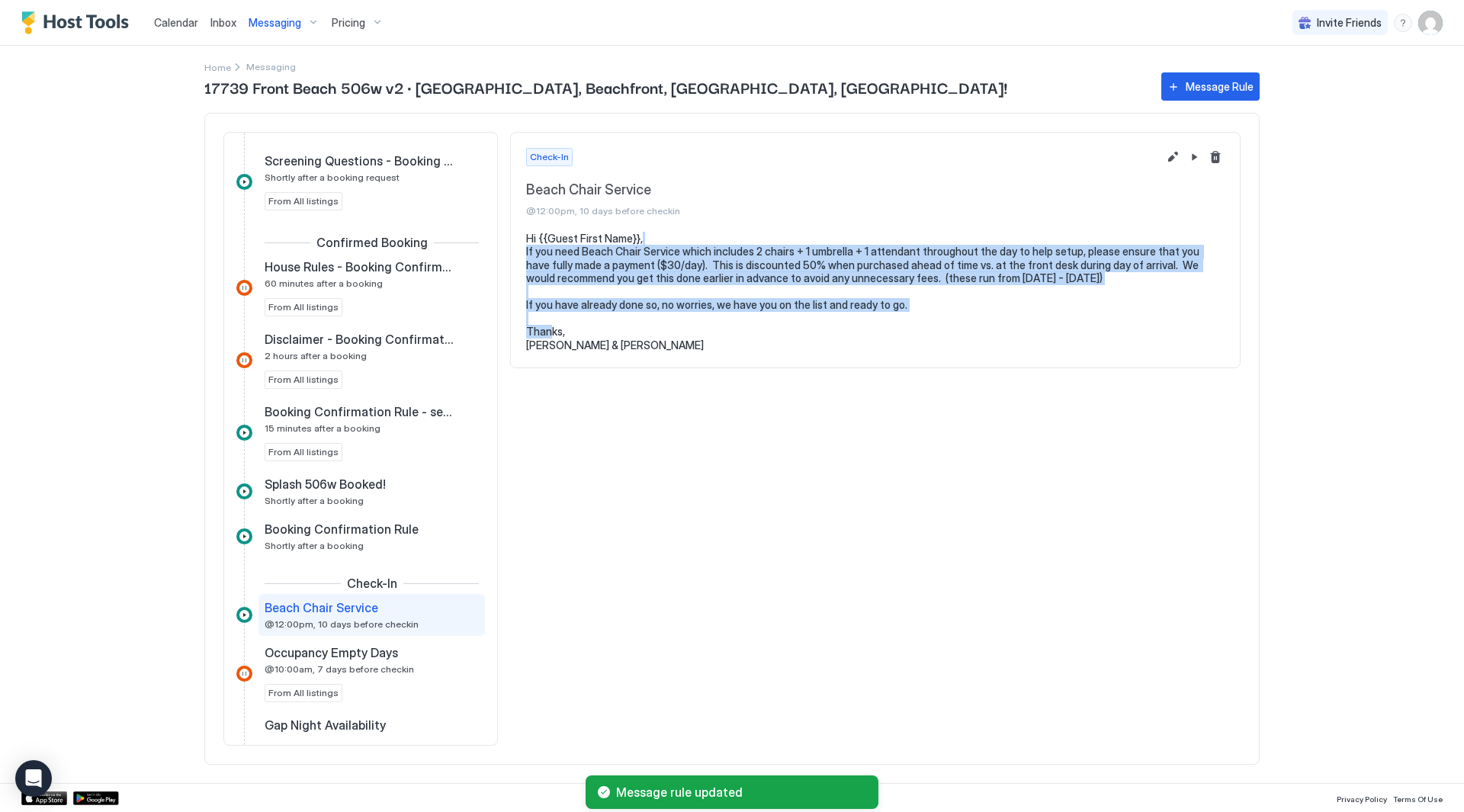
click at [996, 308] on pre "Hi {{Guest First Name}}, If you need Beach Chair Service which includes 2 chair…" at bounding box center [875, 292] width 699 height 120
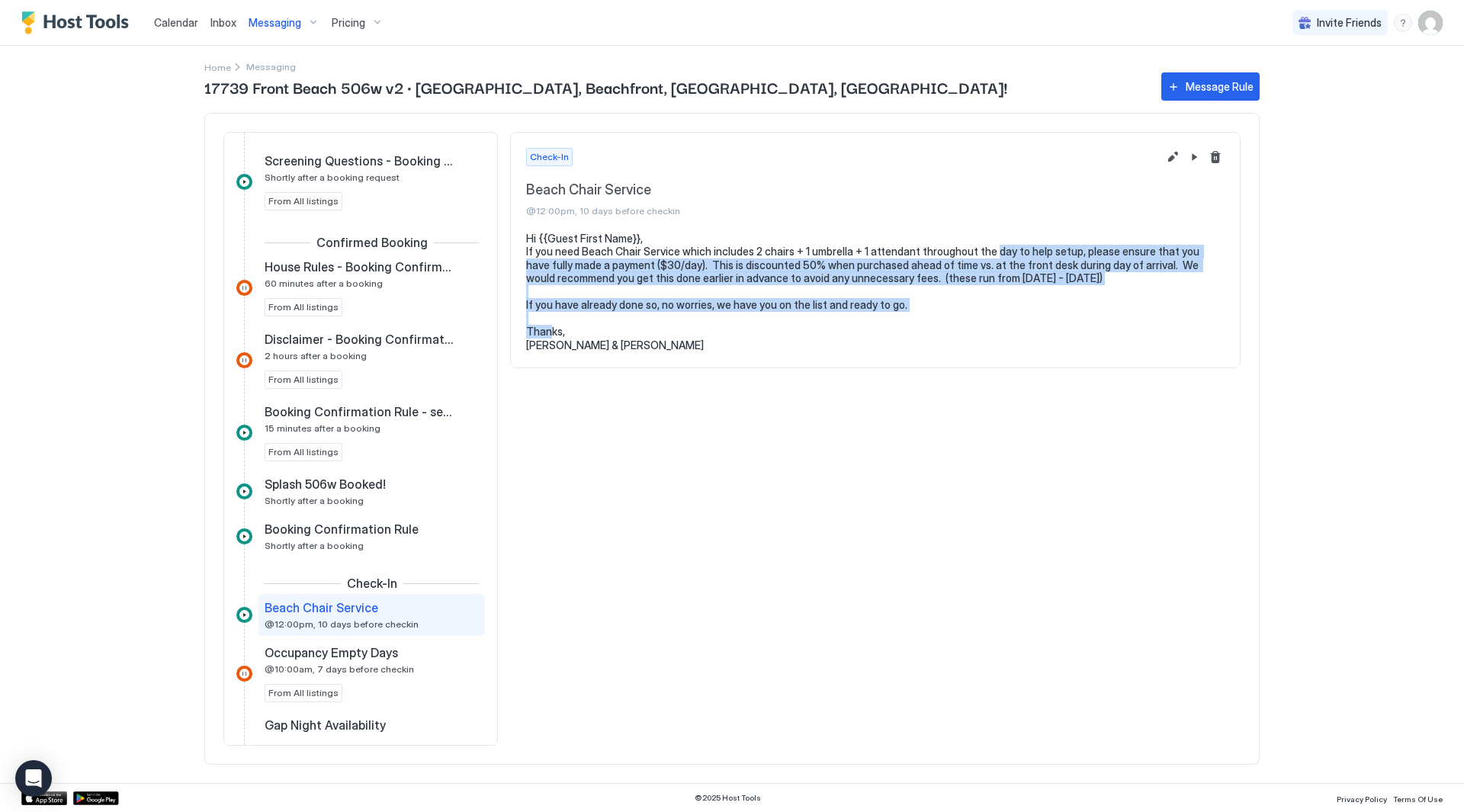
drag, startPoint x: 996, startPoint y: 308, endPoint x: 992, endPoint y: 245, distance: 63.1
click at [992, 245] on pre "Hi {{Guest First Name}}, If you need Beach Chair Service which includes 2 chair…" at bounding box center [875, 292] width 699 height 120
drag, startPoint x: 991, startPoint y: 237, endPoint x: 999, endPoint y: 316, distance: 79.4
click at [999, 316] on pre "Hi {{Guest First Name}}, If you need Beach Chair Service which includes 2 chair…" at bounding box center [875, 292] width 699 height 120
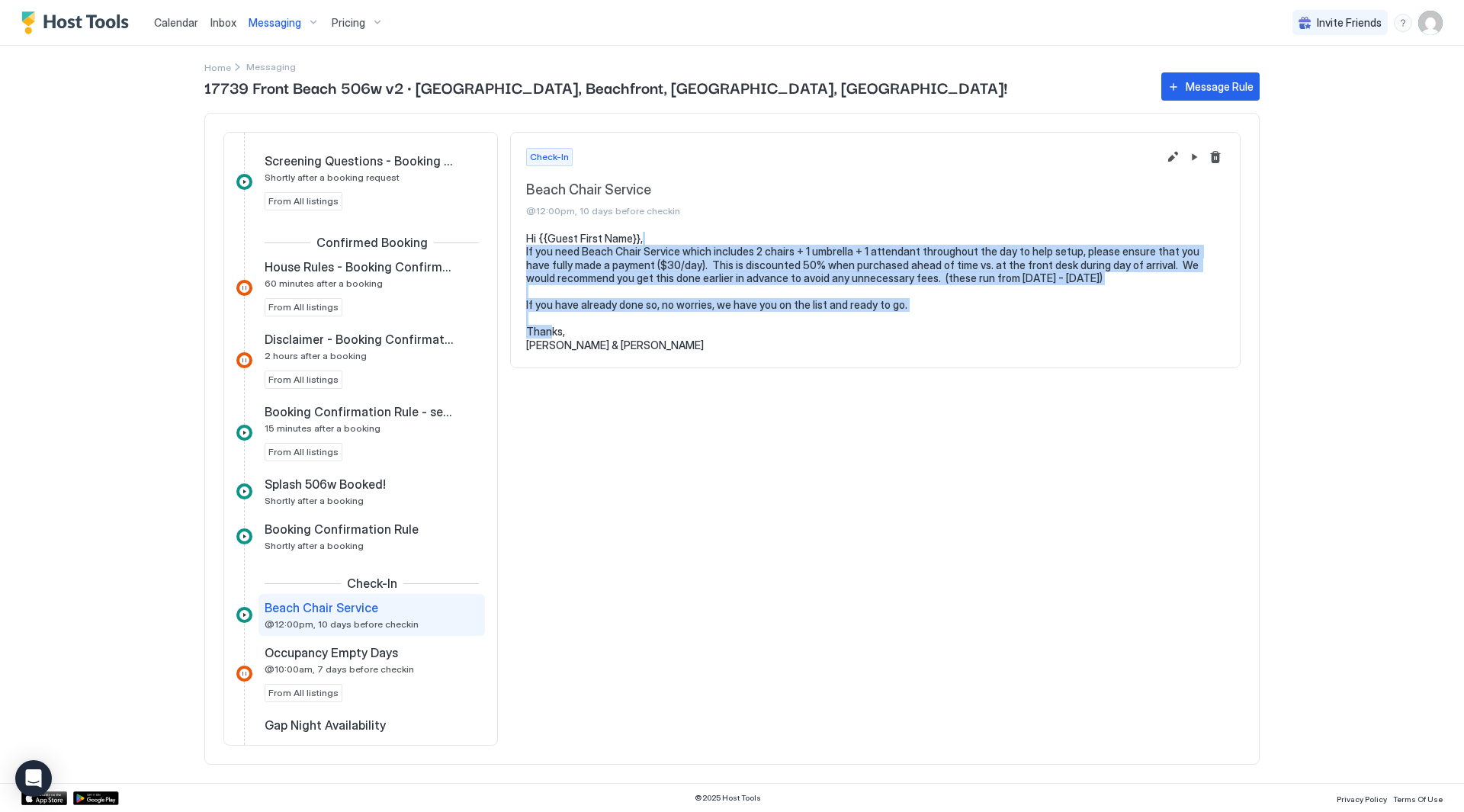
click at [999, 316] on pre "Hi {{Guest First Name}}, If you need Beach Chair Service which includes 2 chair…" at bounding box center [875, 292] width 699 height 120
drag, startPoint x: 987, startPoint y: 317, endPoint x: 957, endPoint y: 245, distance: 78.0
click at [957, 245] on pre "Hi {{Guest First Name}}, If you need Beach Chair Service which includes 2 chair…" at bounding box center [875, 292] width 699 height 120
drag, startPoint x: 600, startPoint y: 249, endPoint x: 663, endPoint y: 304, distance: 83.6
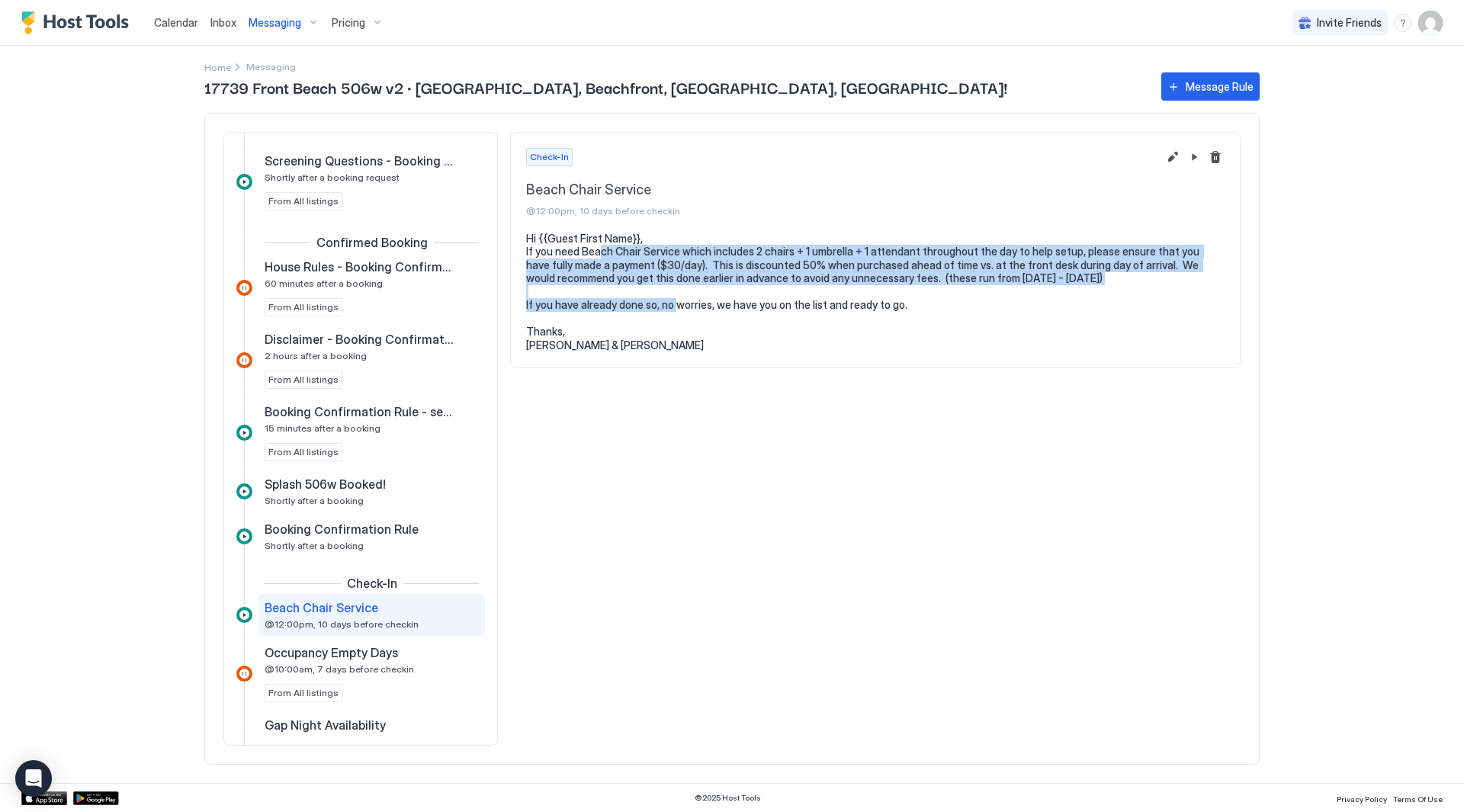
click at [663, 304] on pre "Hi {{Guest First Name}}, If you need Beach Chair Service which includes 2 chair…" at bounding box center [875, 292] width 699 height 120
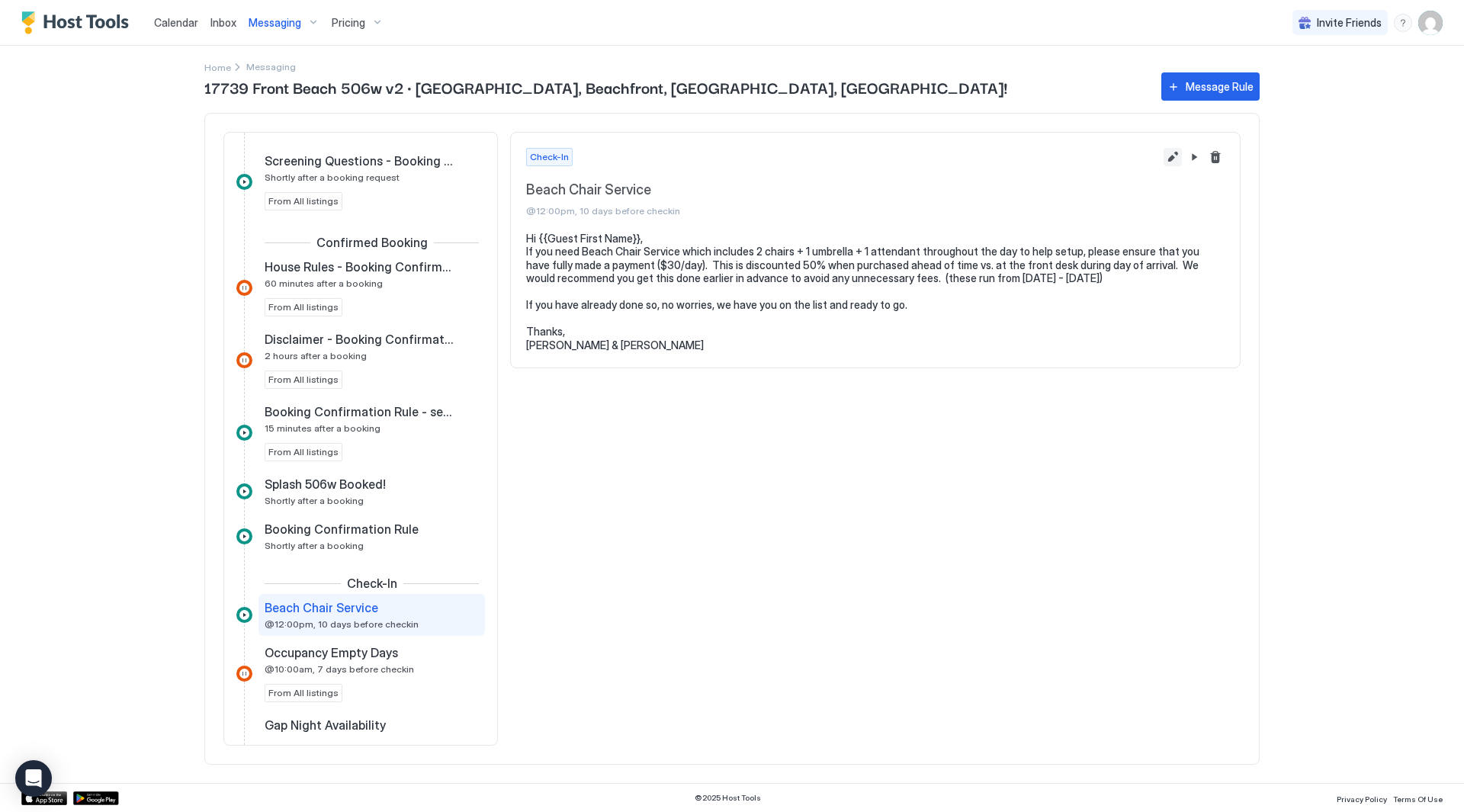
click at [1169, 156] on button "Edit message rule" at bounding box center [1172, 157] width 18 height 18
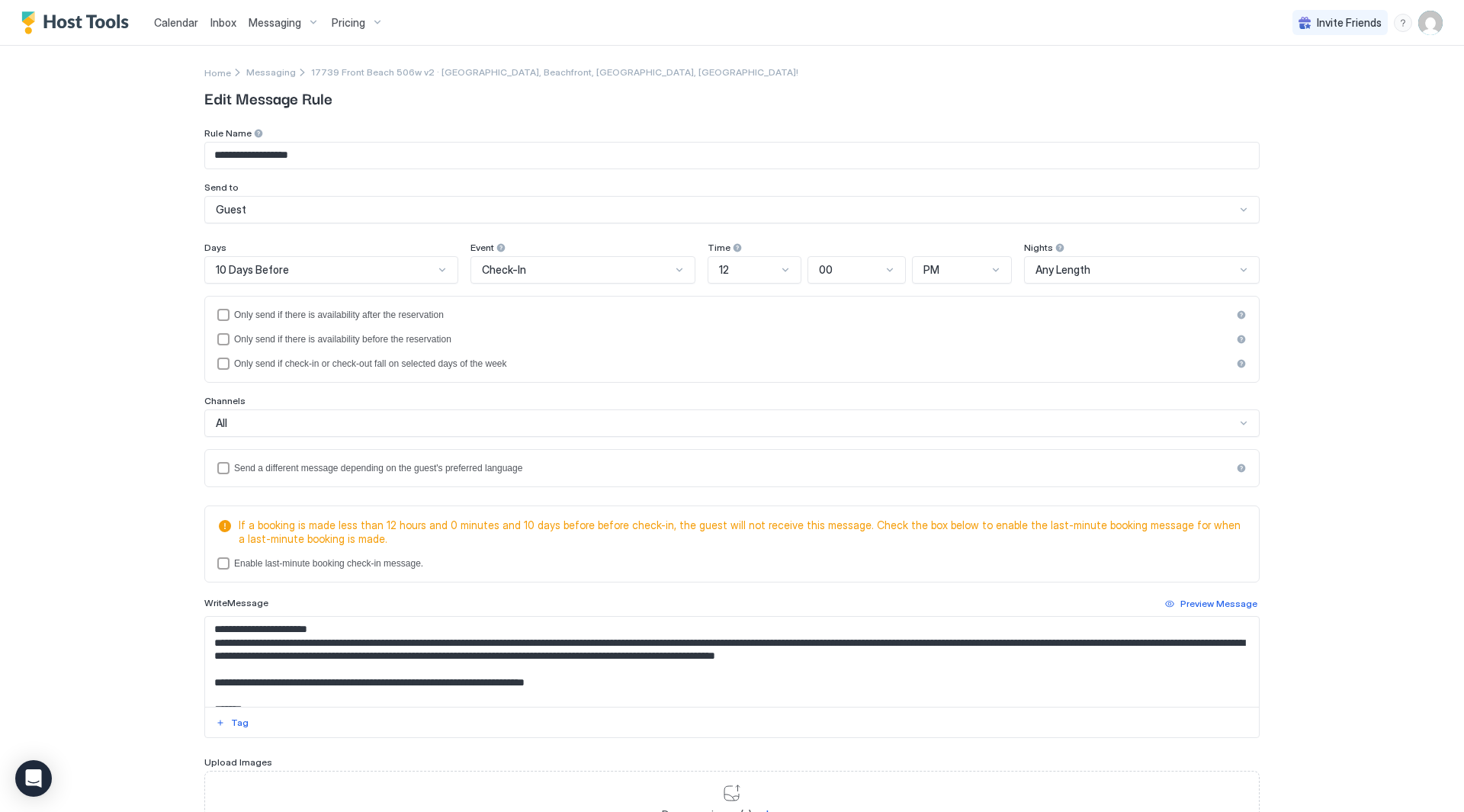
click at [917, 658] on textarea "**********" at bounding box center [732, 661] width 1054 height 90
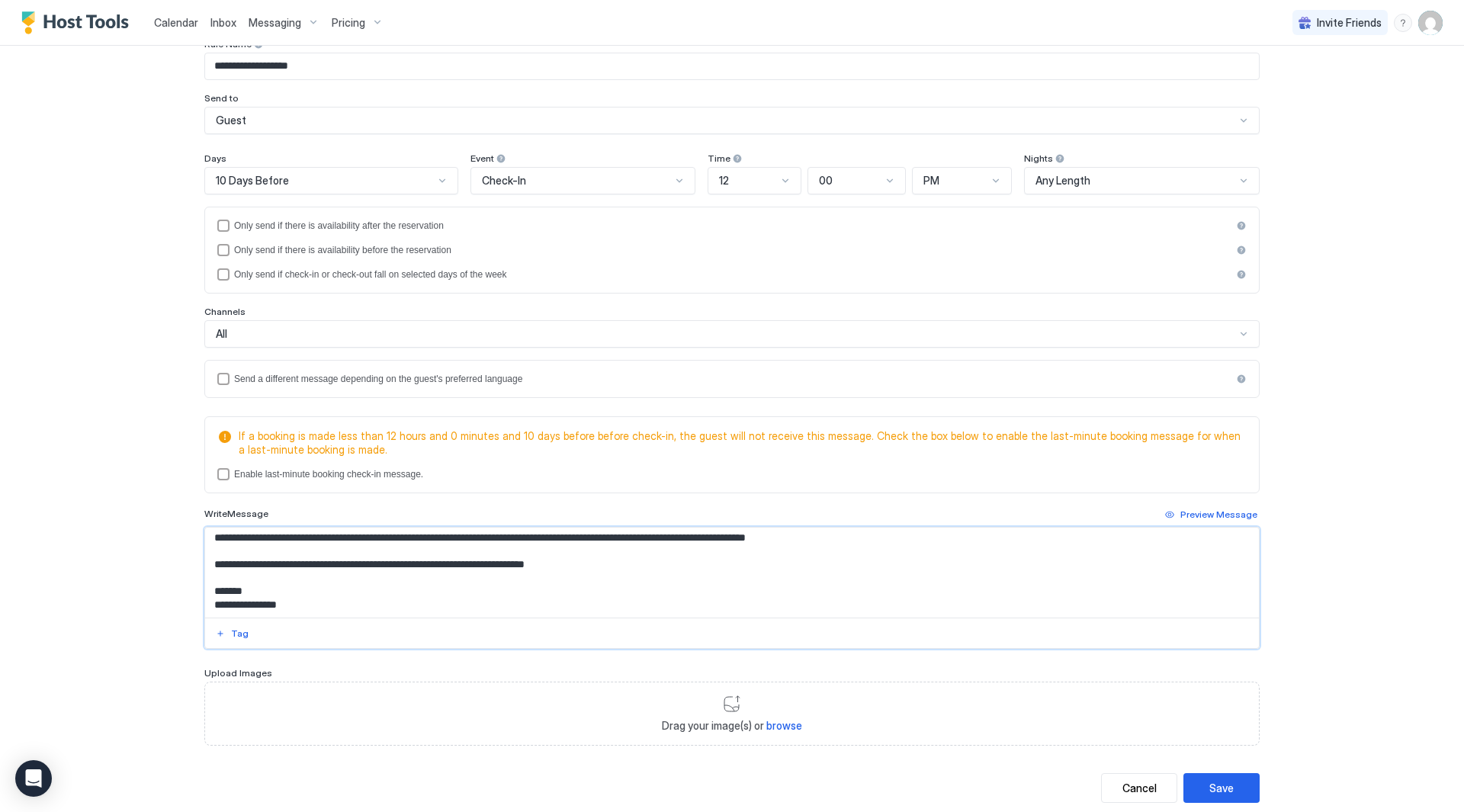
scroll to position [126, 0]
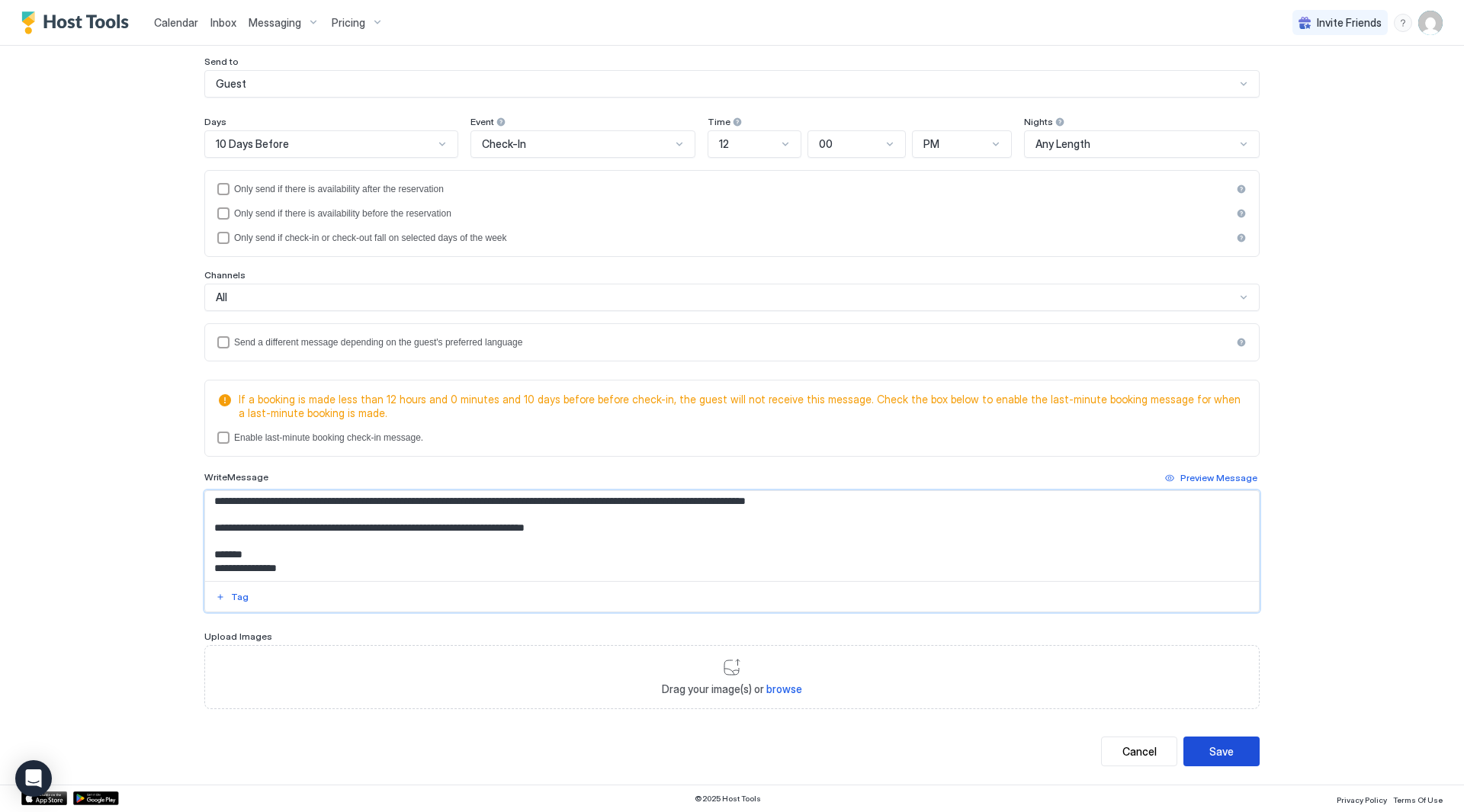
type textarea "**********"
click at [1239, 756] on button "Save" at bounding box center [1222, 751] width 77 height 29
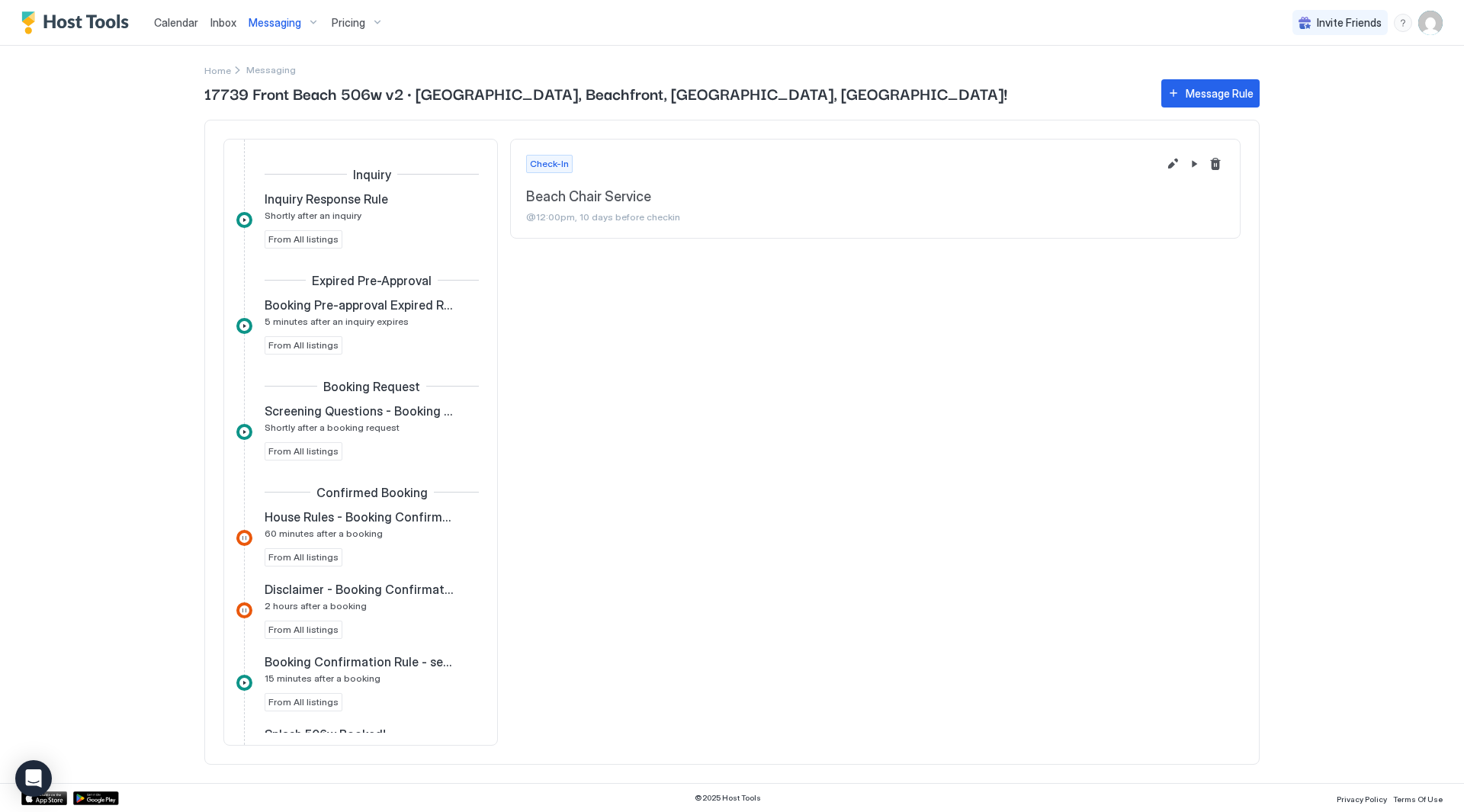
scroll to position [243, 0]
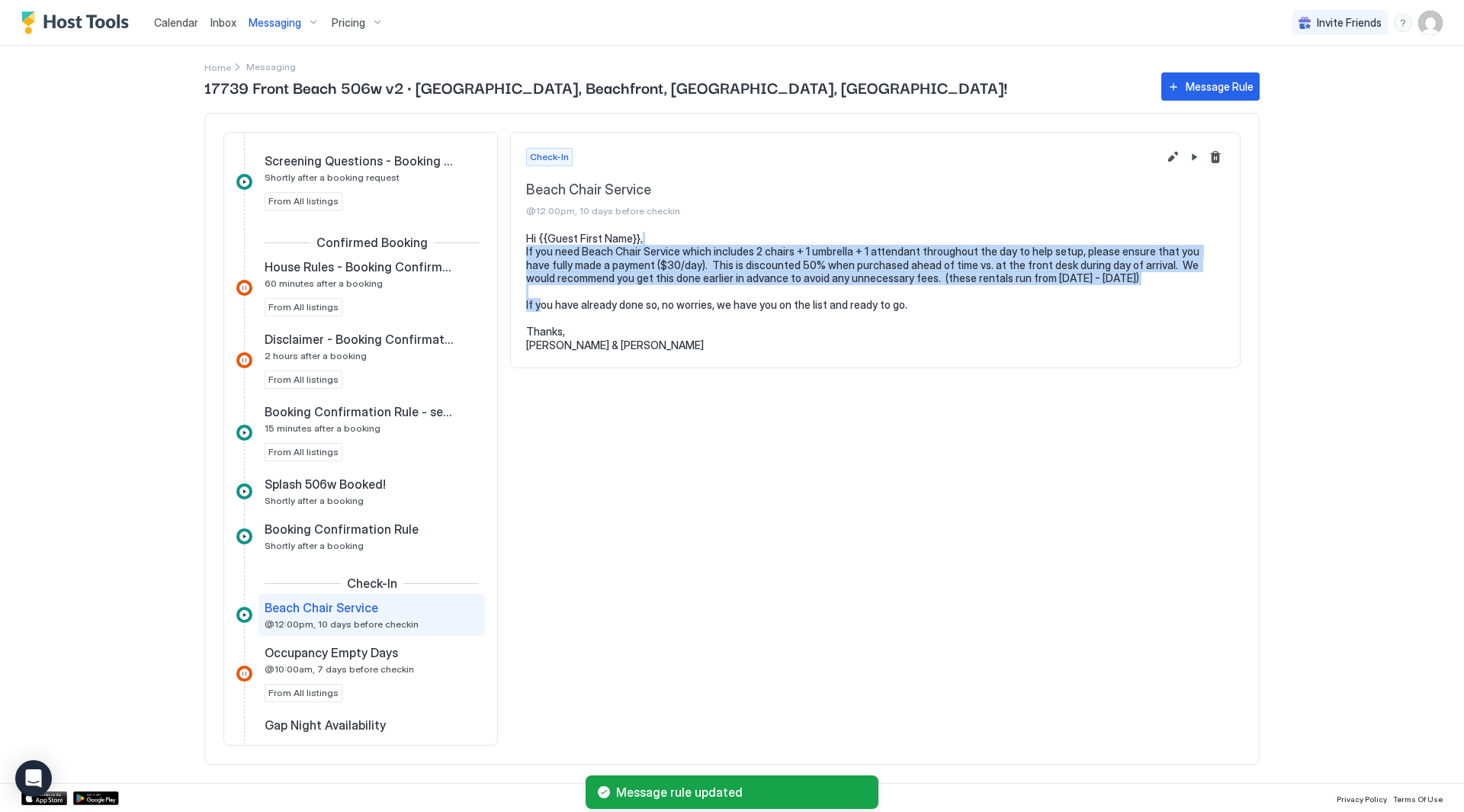
drag, startPoint x: 1038, startPoint y: 247, endPoint x: 1029, endPoint y: 241, distance: 10.8
click at [1029, 241] on pre "Hi {{Guest First Name}}, If you need Beach Chair Service which includes 2 chair…" at bounding box center [875, 292] width 699 height 120
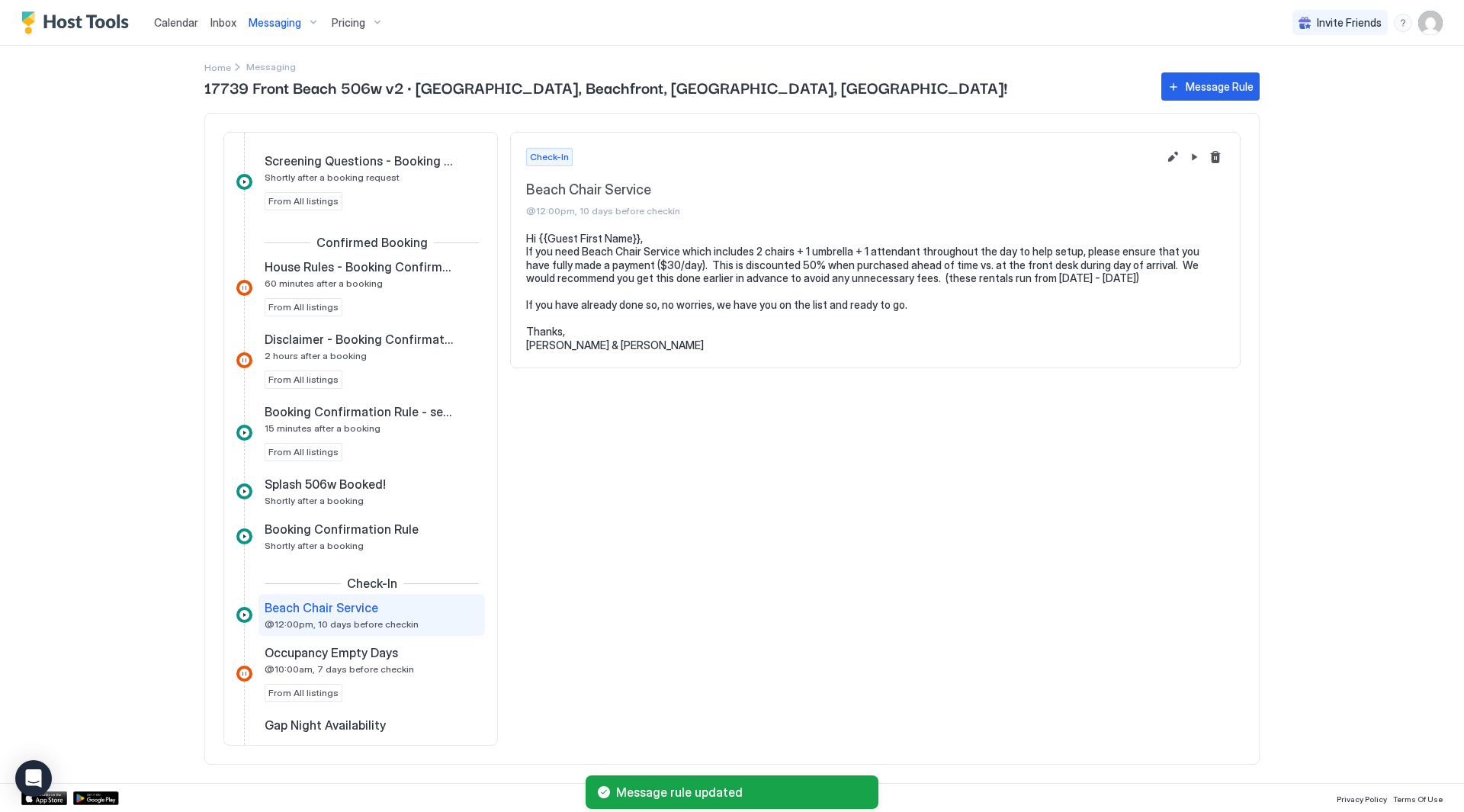
click at [230, 23] on span "Inbox" at bounding box center [223, 22] width 26 height 13
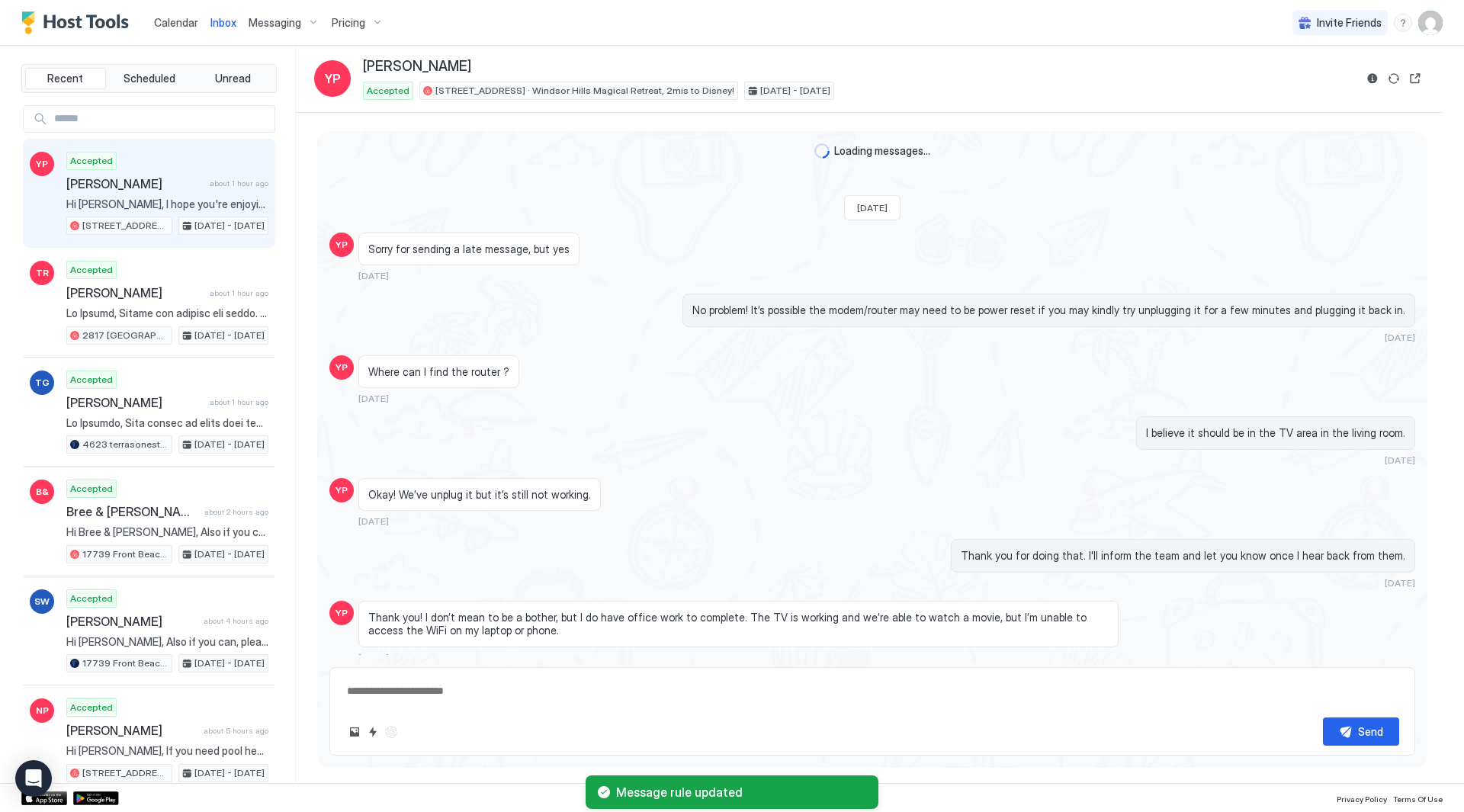
scroll to position [2166, 0]
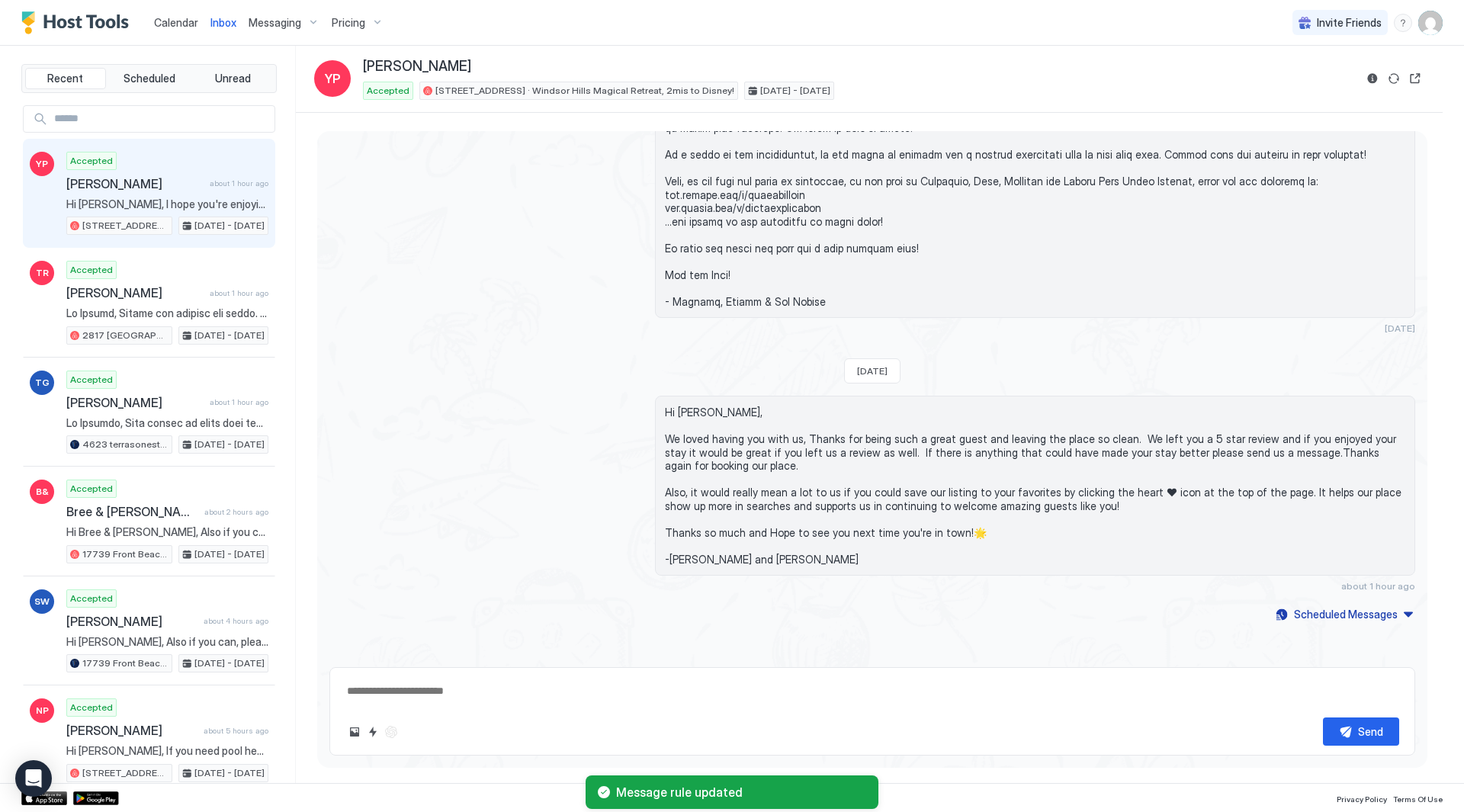
type textarea "*"
